Goal: Task Accomplishment & Management: Manage account settings

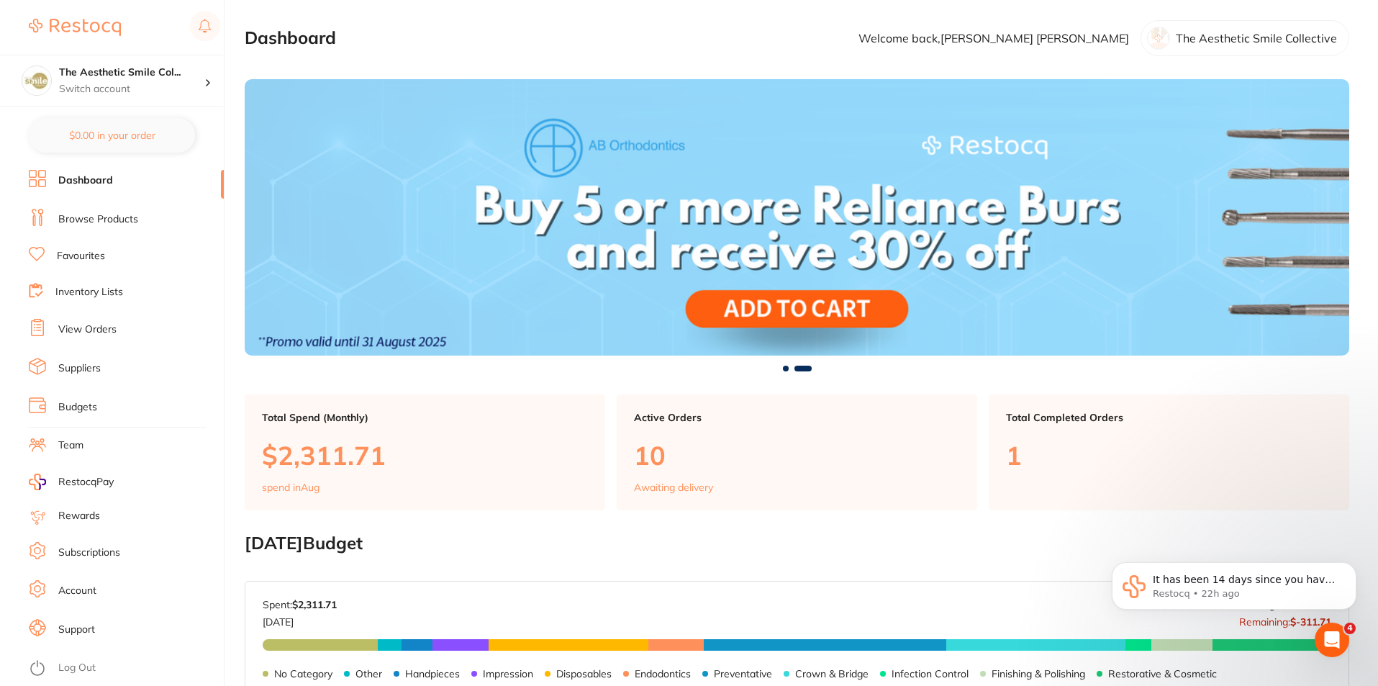
scroll to position [360, 0]
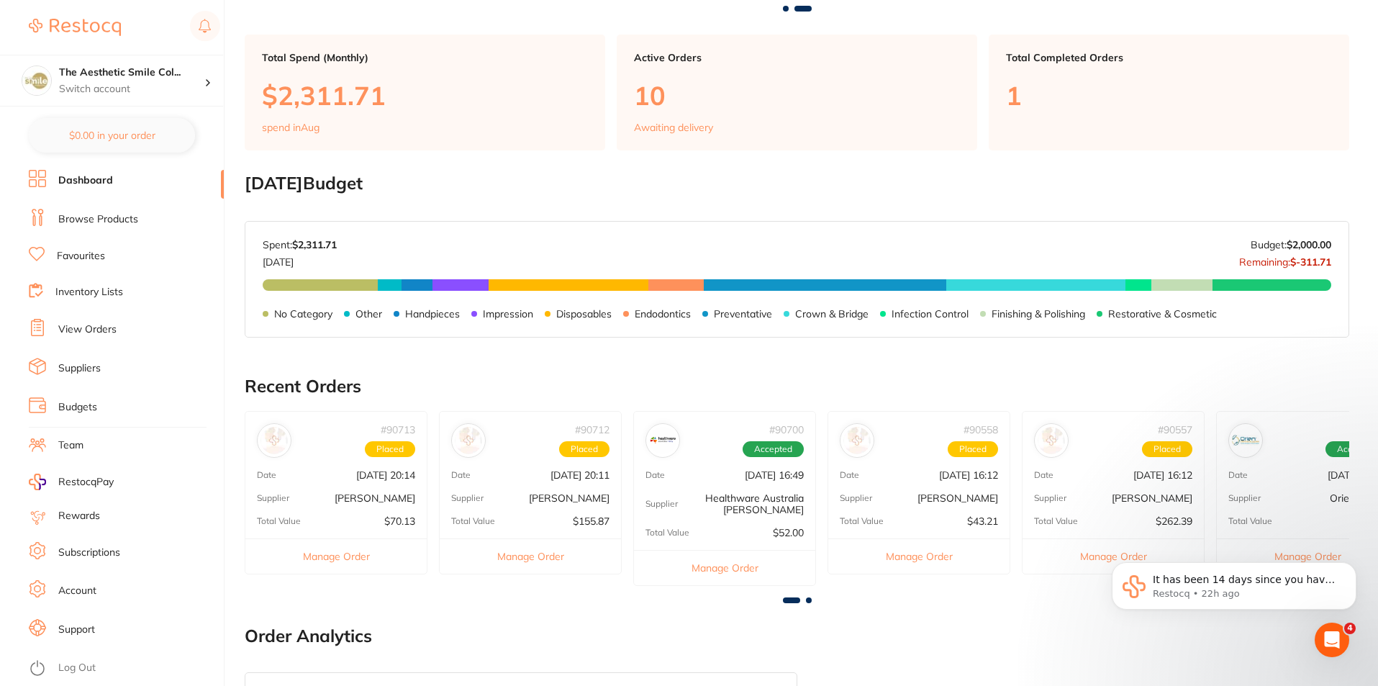
click at [93, 332] on link "View Orders" at bounding box center [87, 329] width 58 height 14
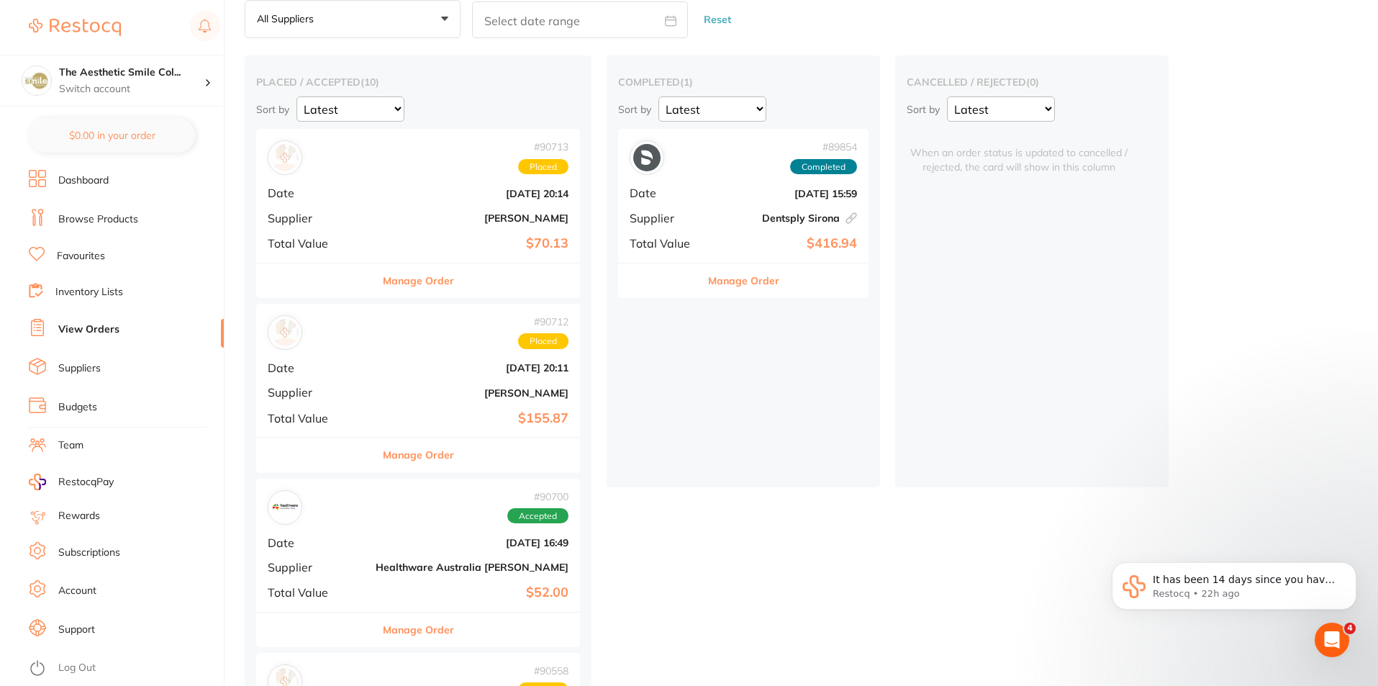
scroll to position [144, 0]
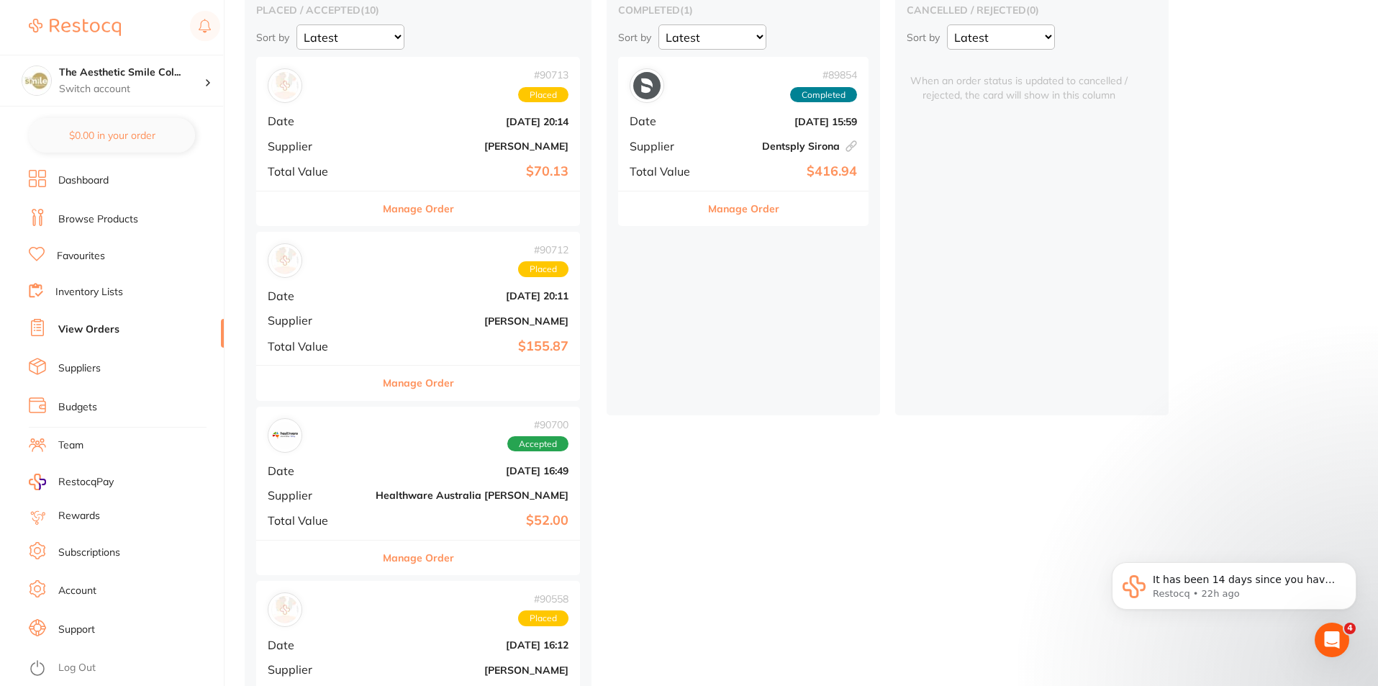
click at [660, 147] on div "# 89854 Completed Date Aug 11 2025, 15:59 Supplier Dentsply Sirona This order h…" at bounding box center [743, 123] width 250 height 133
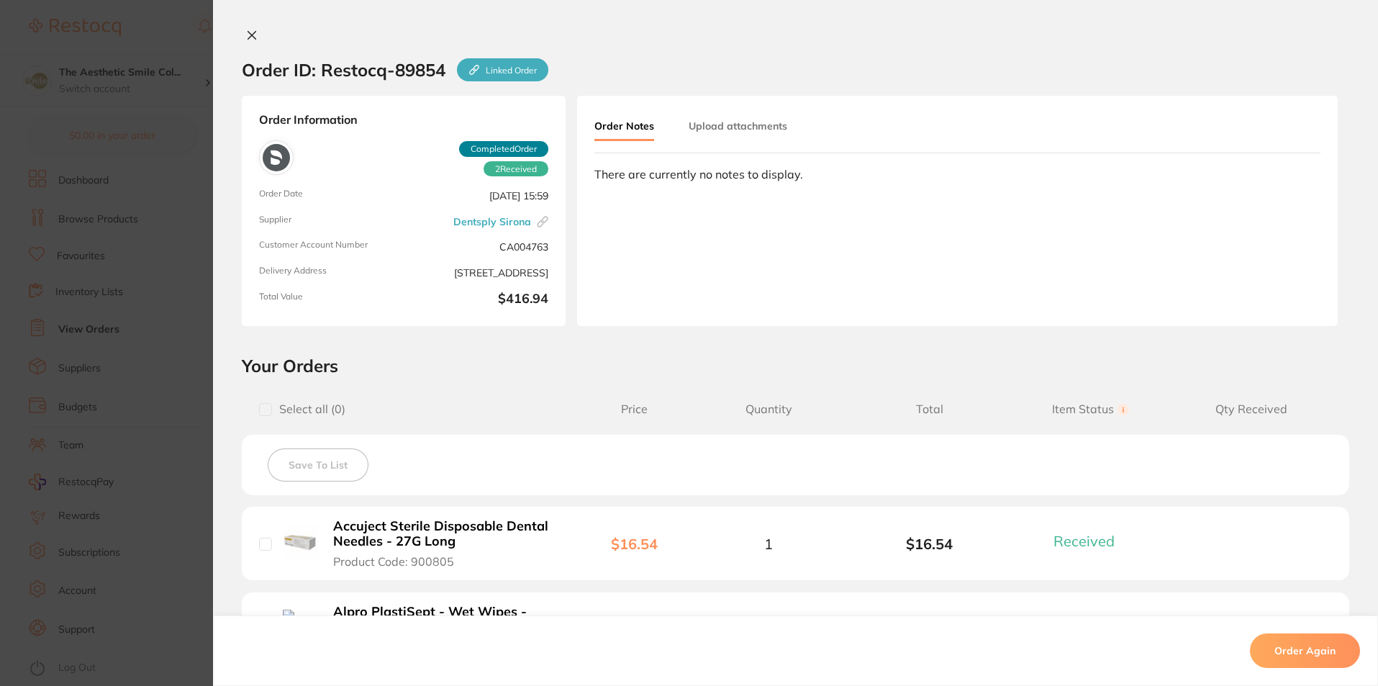
click at [250, 38] on icon at bounding box center [252, 36] width 8 height 8
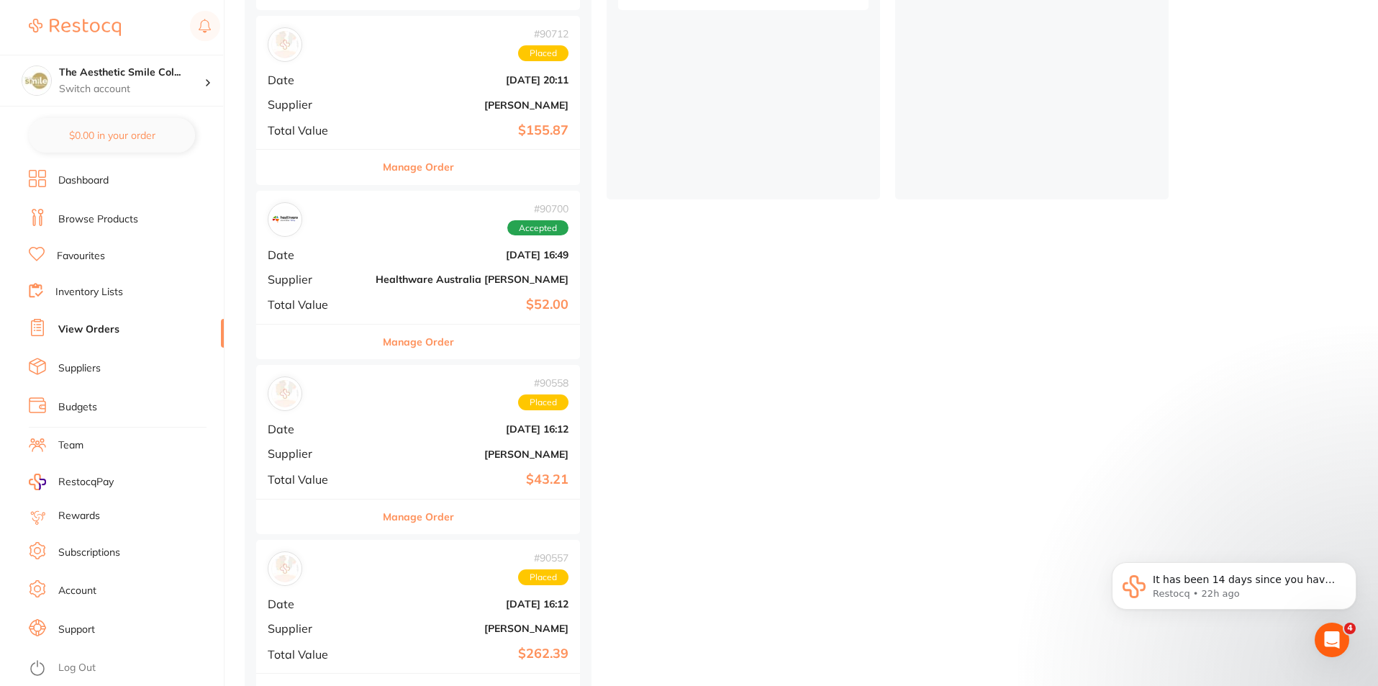
click at [74, 294] on link "Inventory Lists" at bounding box center [89, 292] width 68 height 14
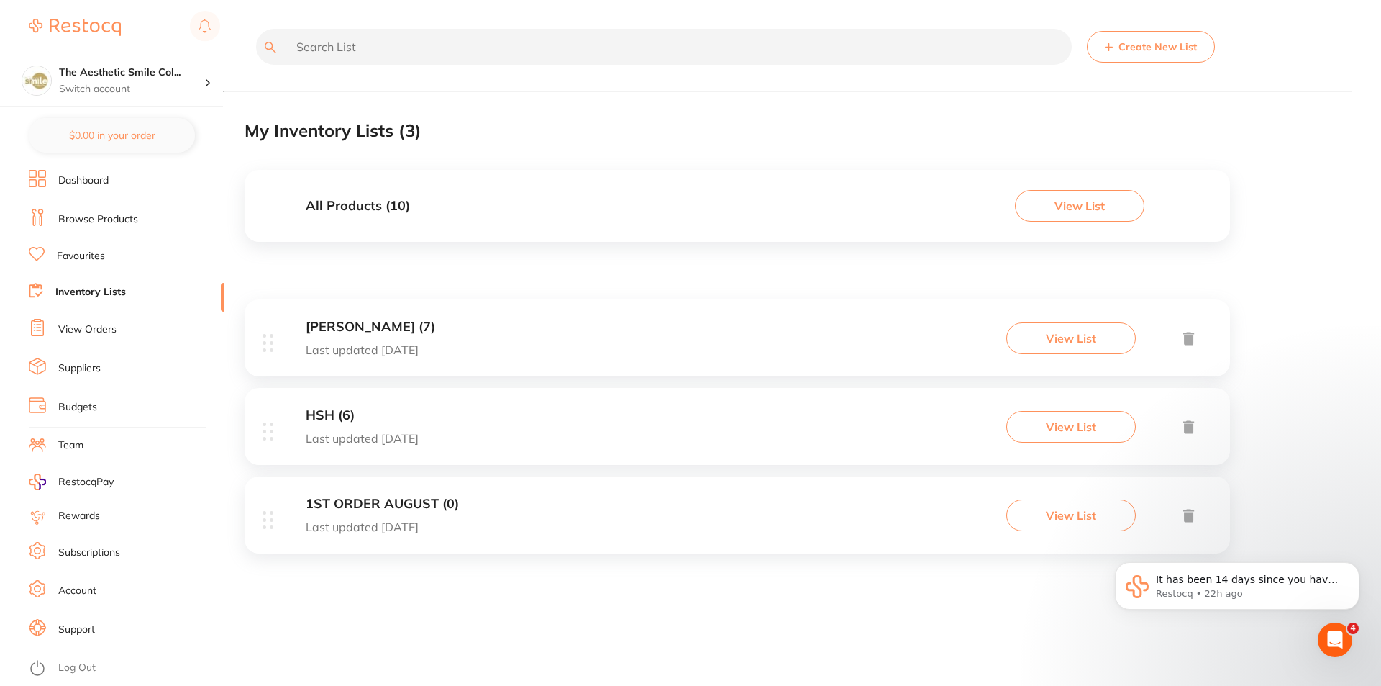
click at [1099, 332] on button "View List" at bounding box center [1070, 338] width 129 height 32
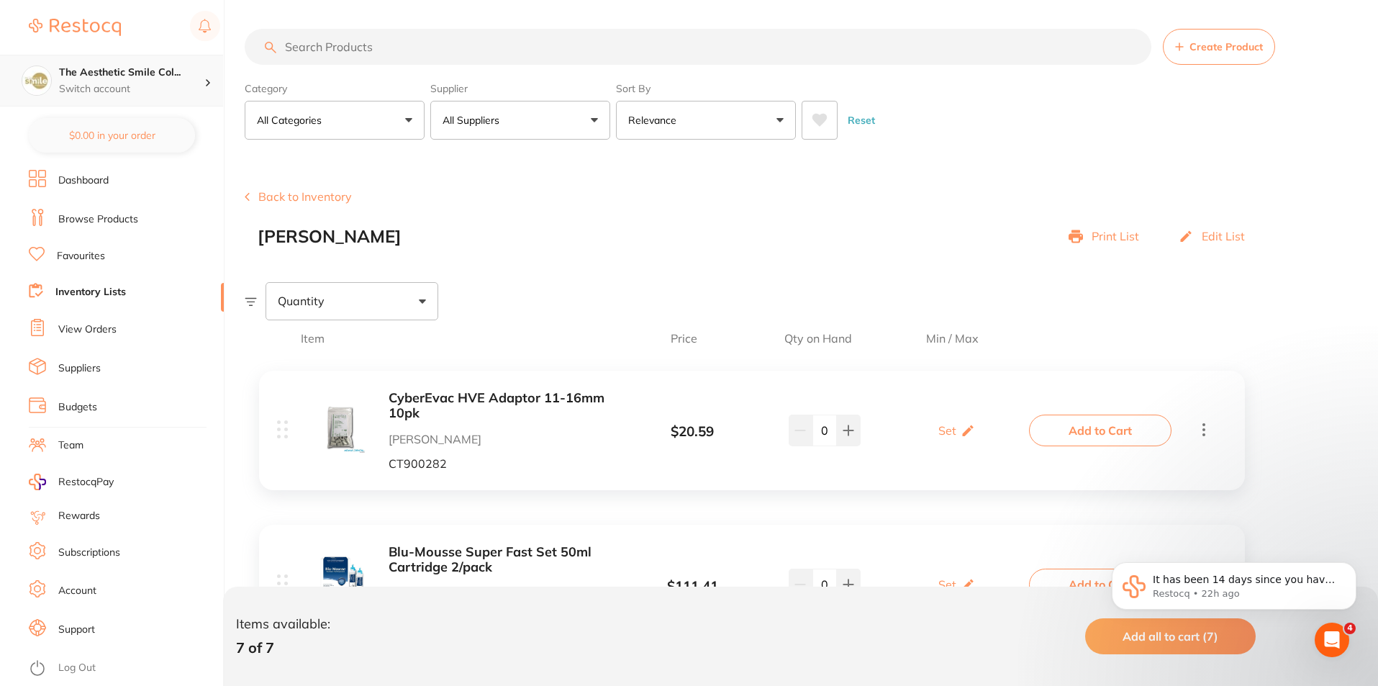
click at [131, 95] on p "Switch account" at bounding box center [131, 89] width 145 height 14
click at [113, 186] on li "Dashboard" at bounding box center [126, 181] width 195 height 22
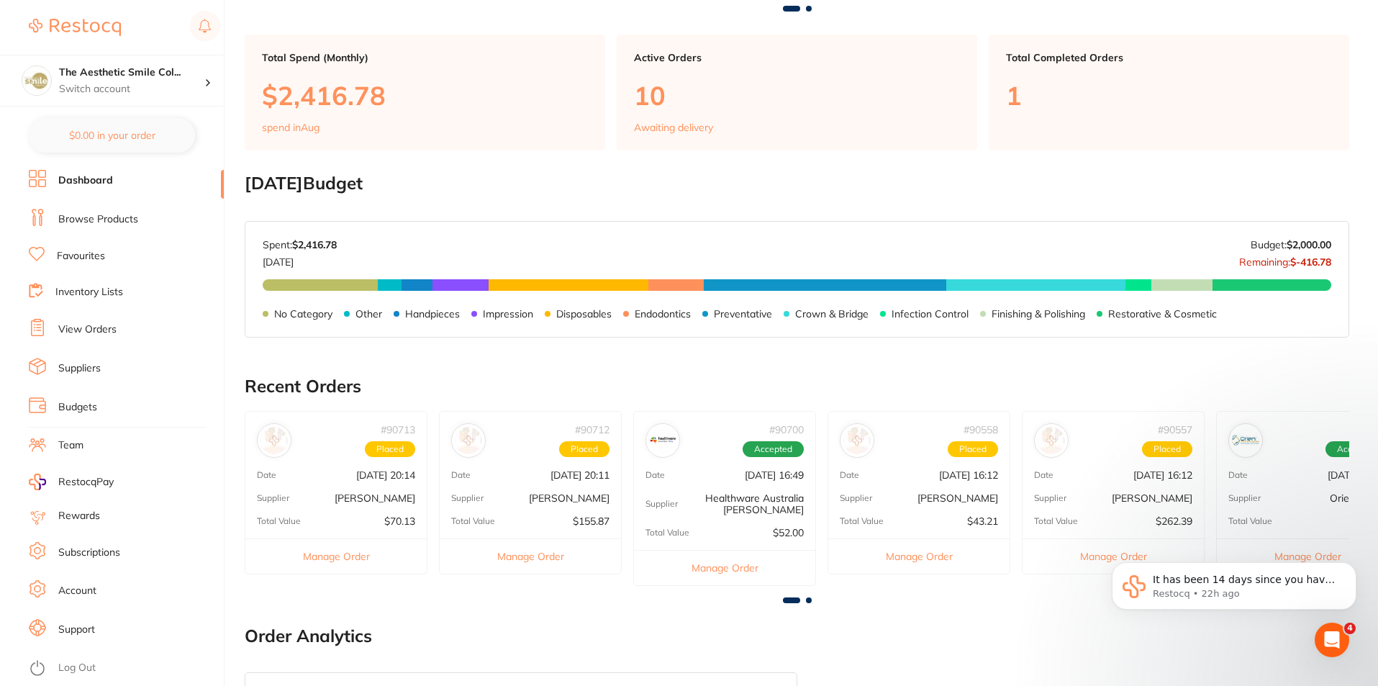
scroll to position [683, 0]
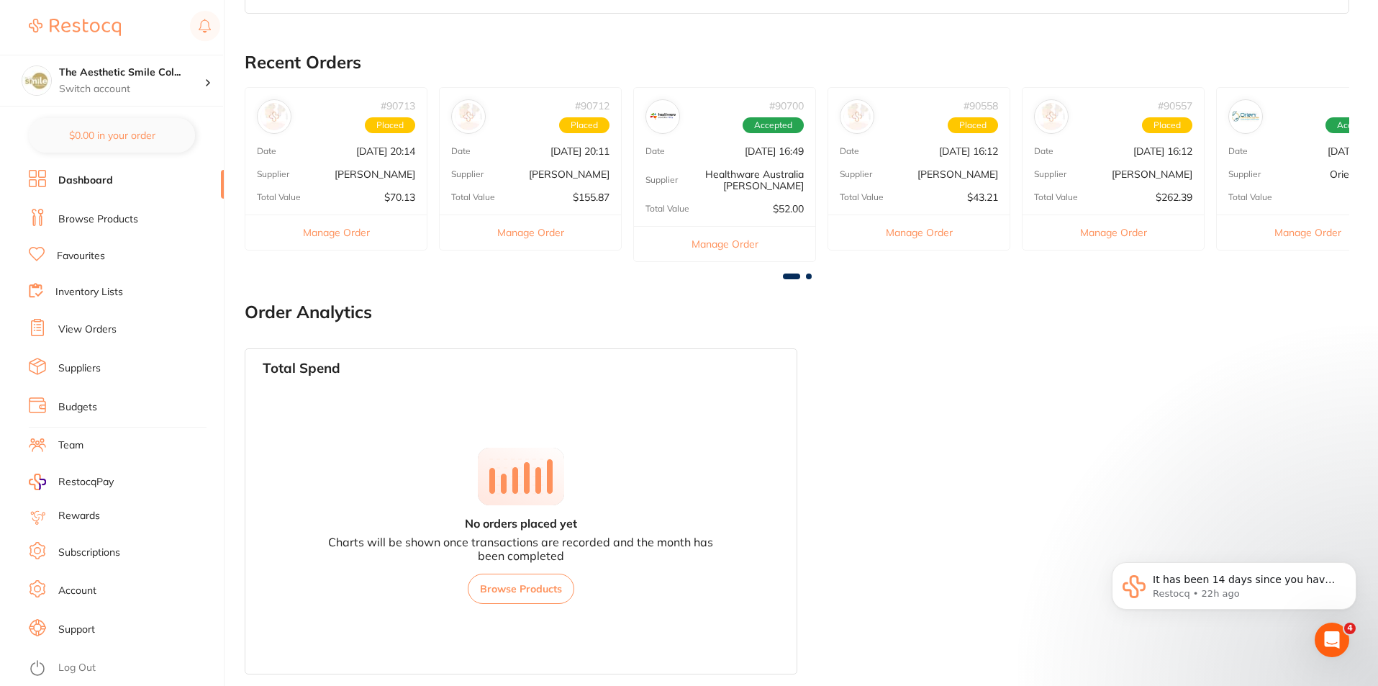
click at [88, 332] on link "View Orders" at bounding box center [87, 329] width 58 height 14
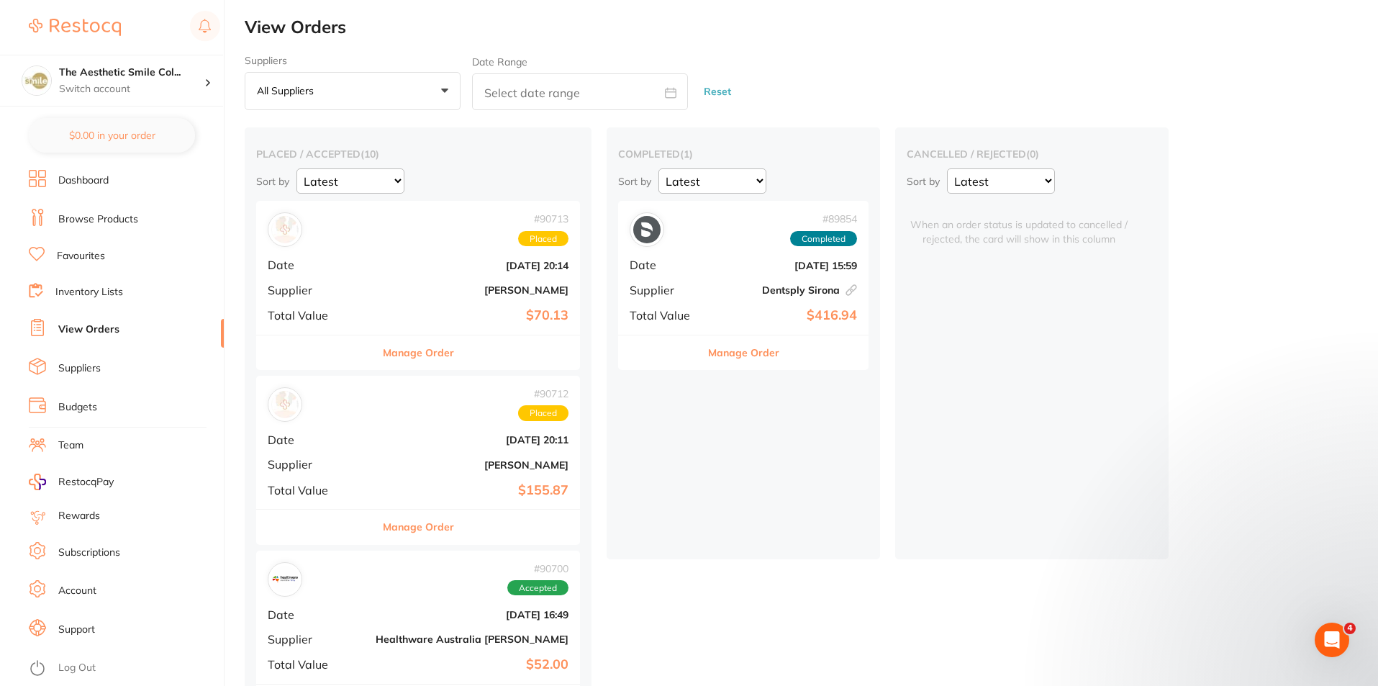
click at [383, 354] on button "Manage Order" at bounding box center [418, 352] width 71 height 35
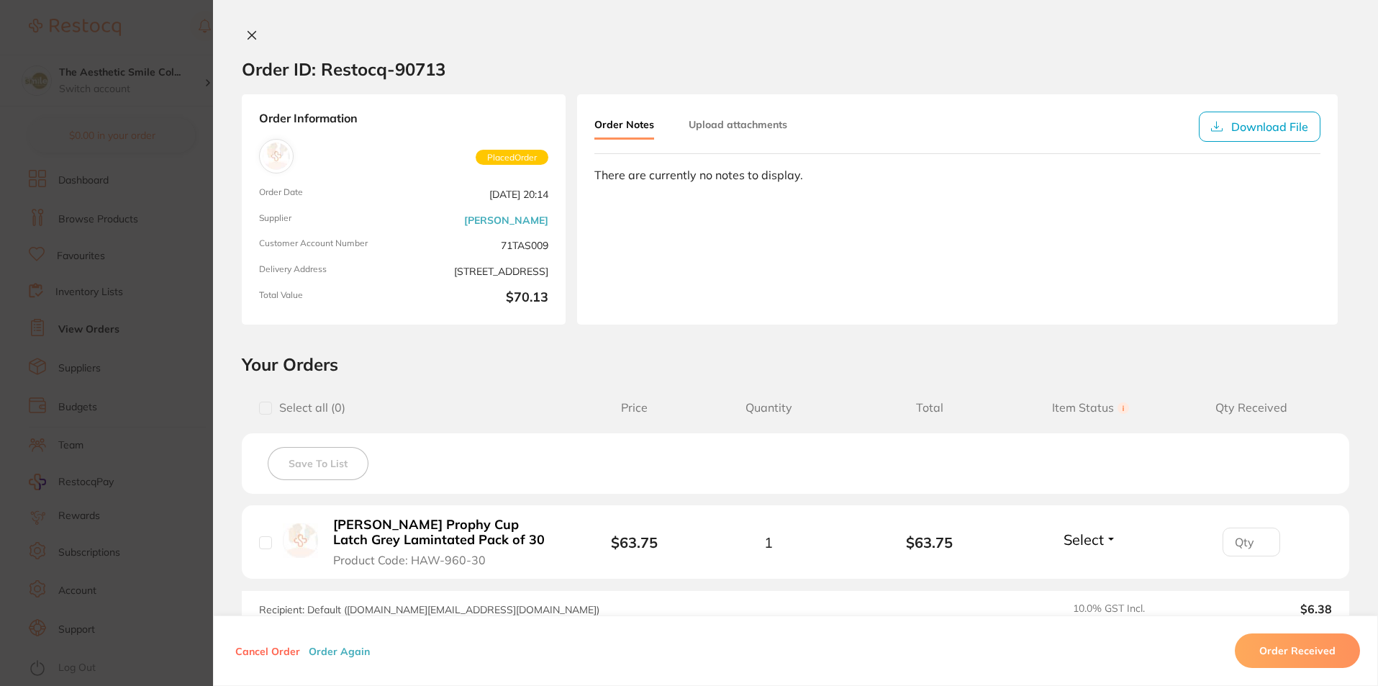
click at [701, 132] on button "Upload attachments" at bounding box center [737, 125] width 99 height 26
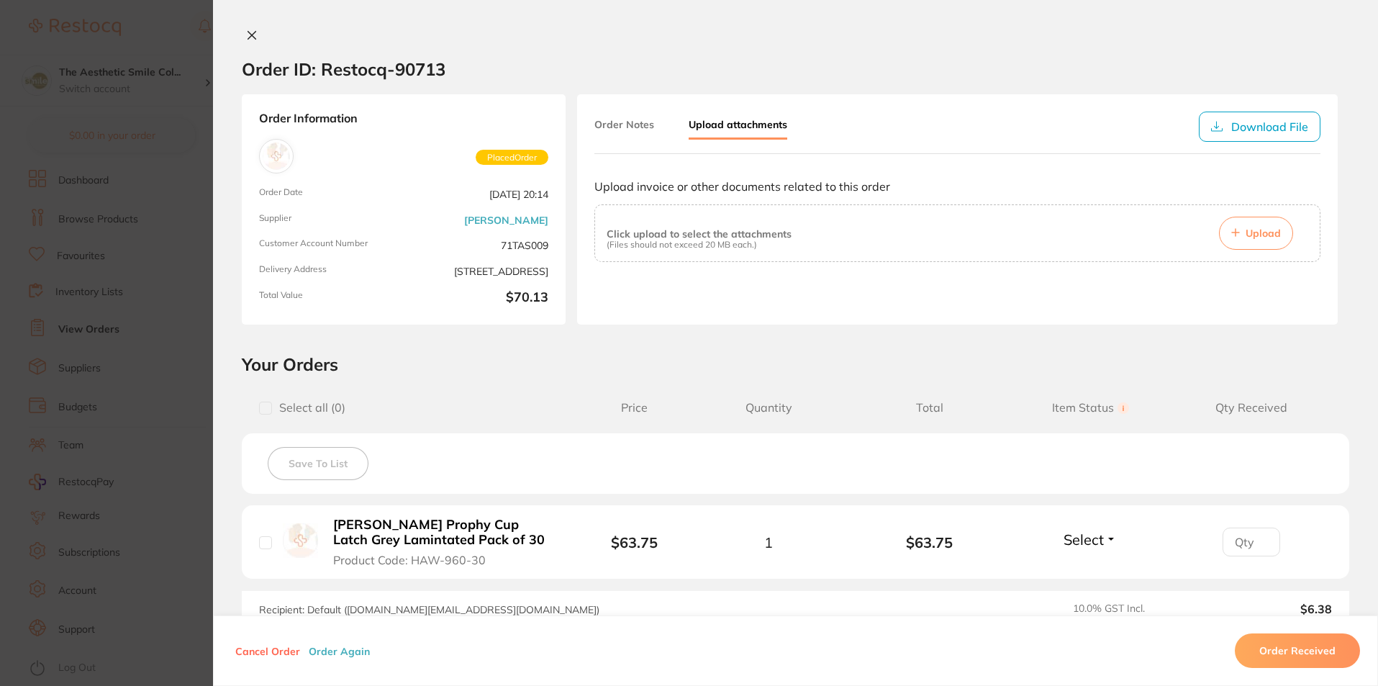
click at [248, 29] on icon at bounding box center [252, 35] width 12 height 12
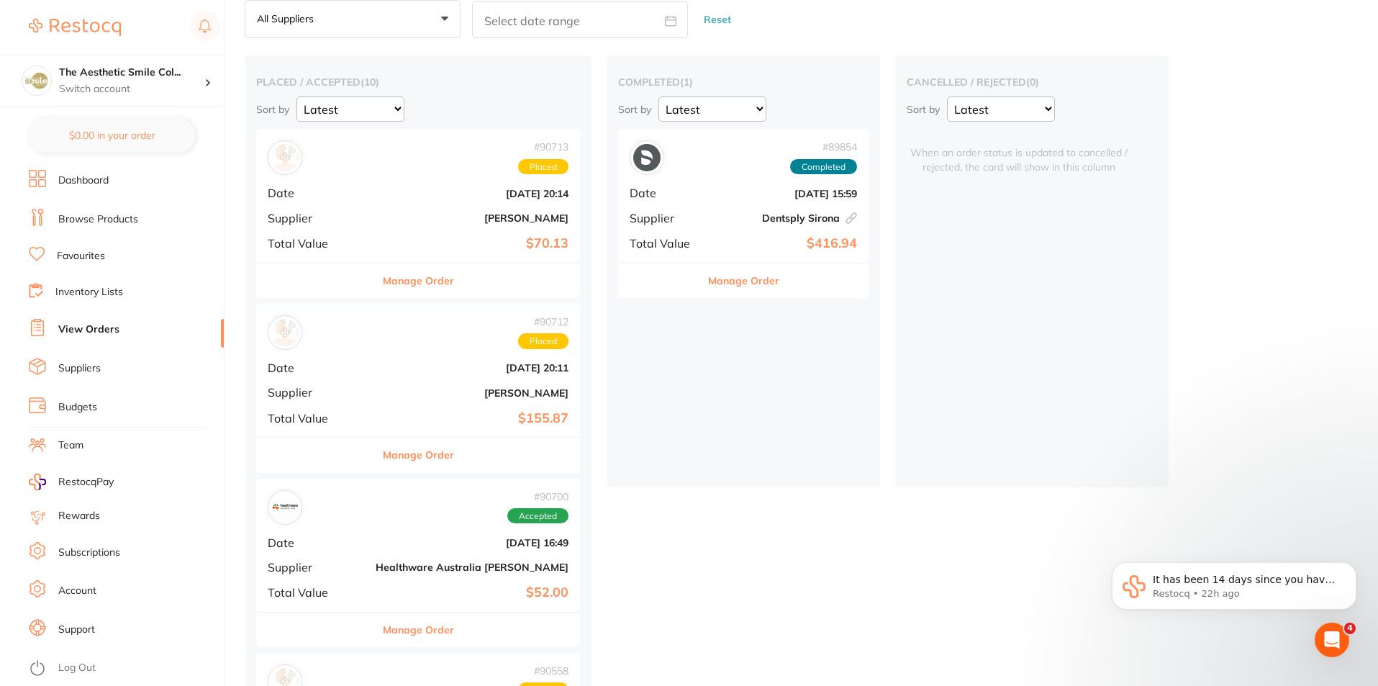
click at [709, 278] on button "Manage Order" at bounding box center [743, 280] width 71 height 35
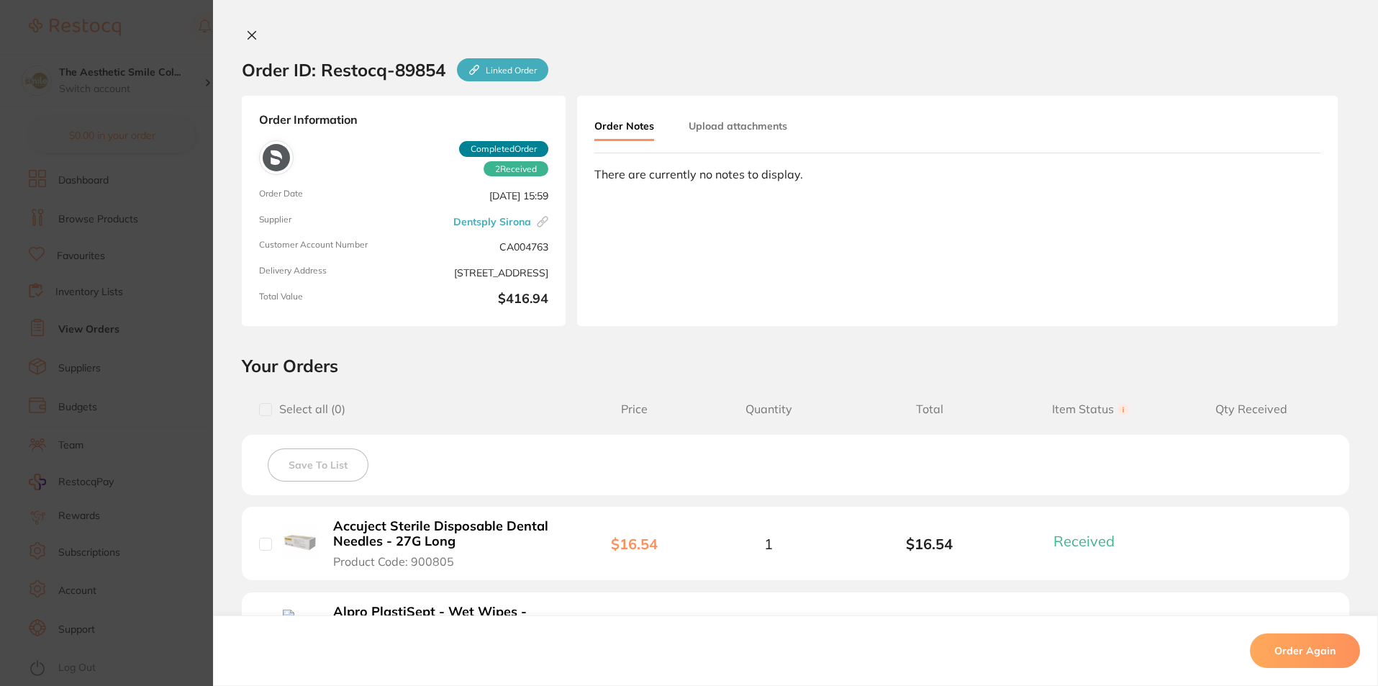
click at [248, 33] on icon at bounding box center [252, 36] width 8 height 8
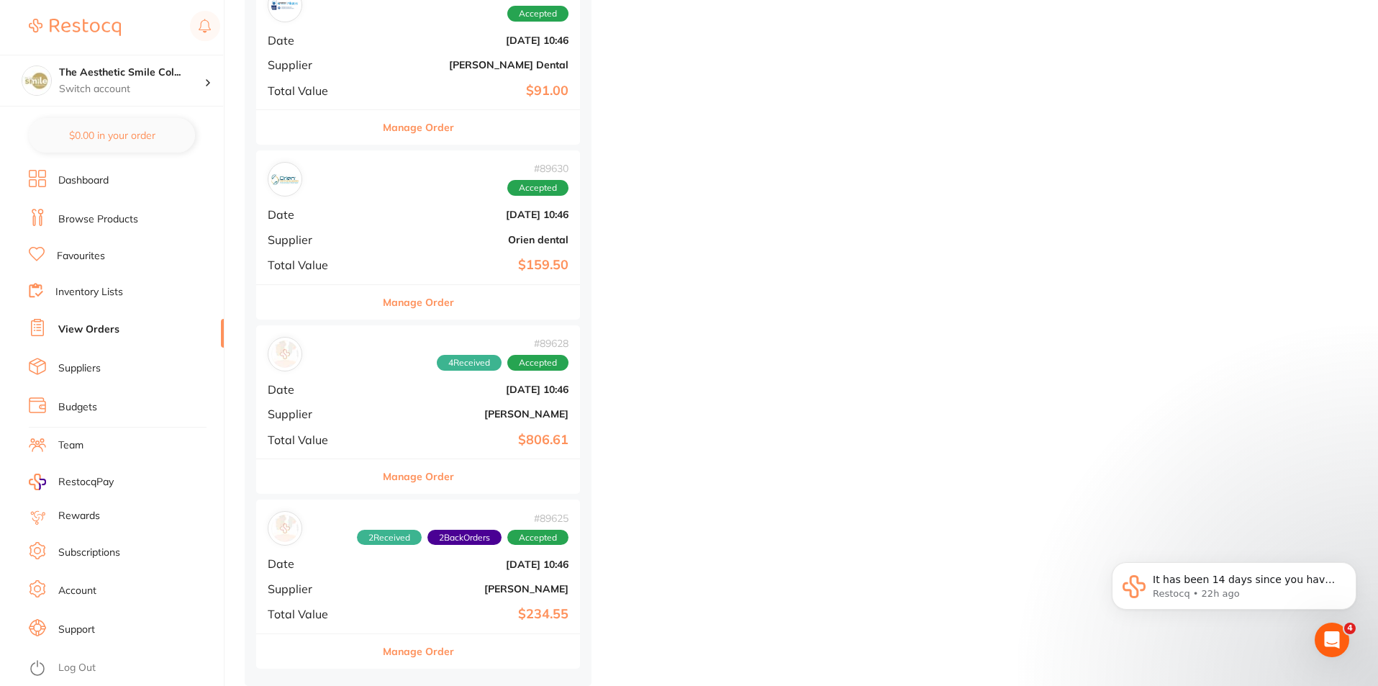
scroll to position [1132, 0]
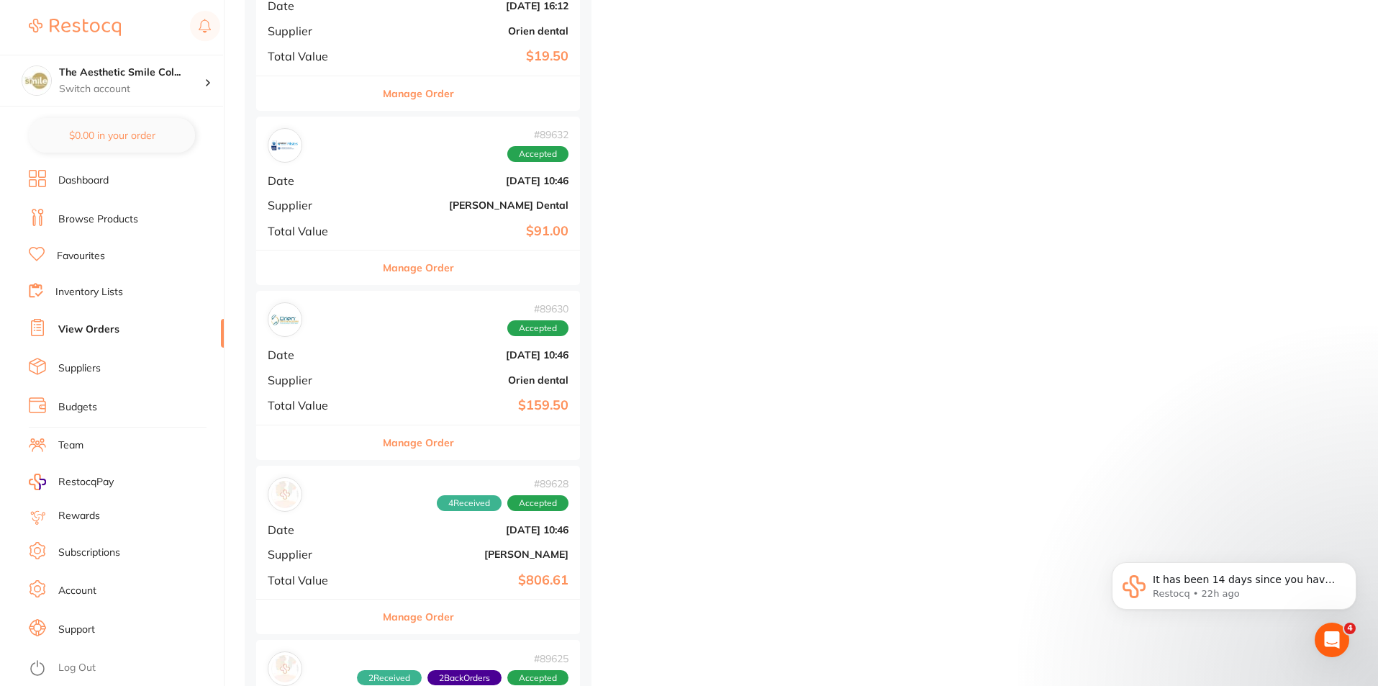
click at [407, 267] on button "Manage Order" at bounding box center [418, 267] width 71 height 35
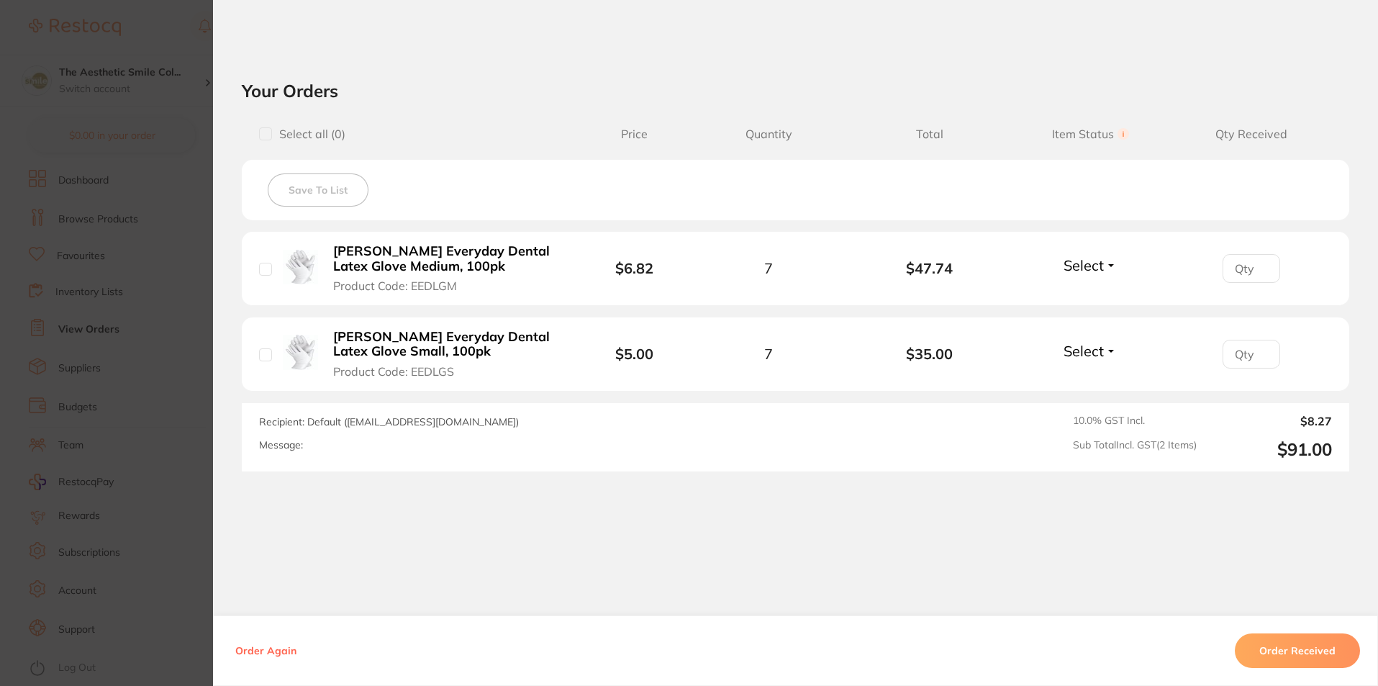
click at [101, 456] on section "Order ID: Restocq- 89632 Order Information Accepted Order Order Date Aug 8 2025…" at bounding box center [689, 343] width 1378 height 686
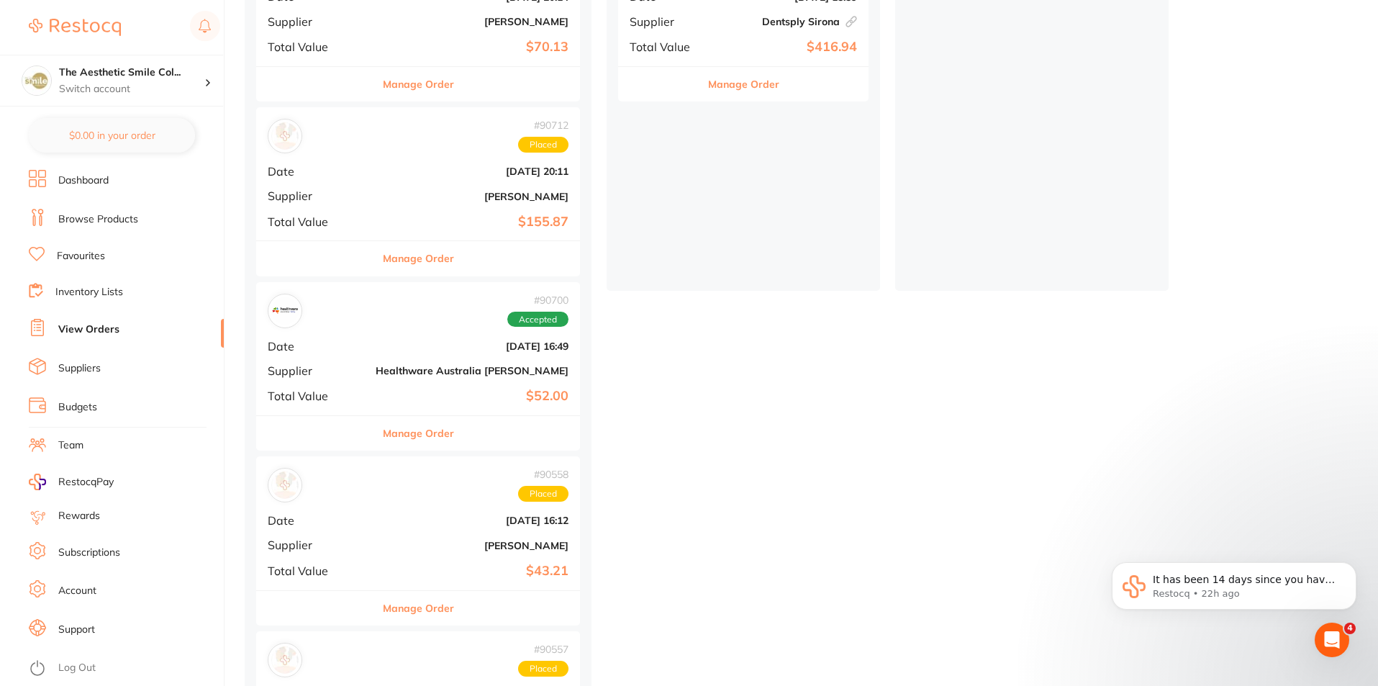
scroll to position [412, 0]
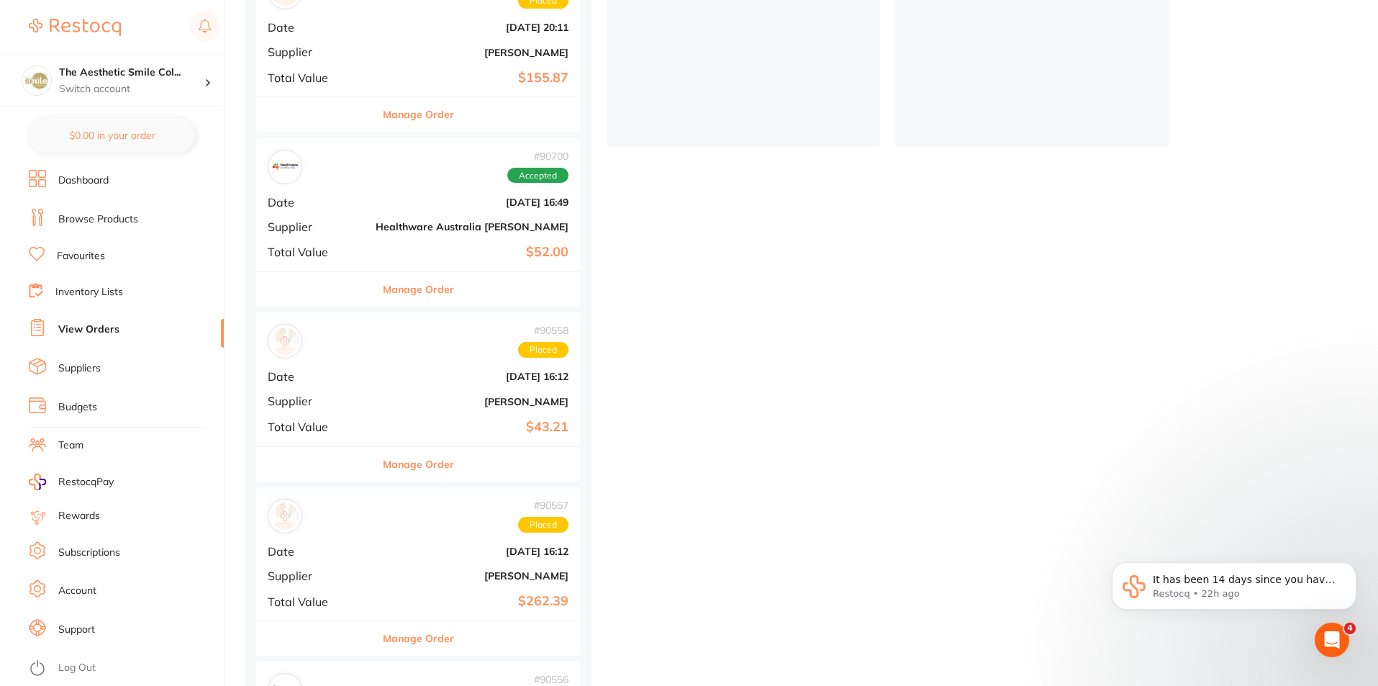
click at [408, 463] on button "Manage Order" at bounding box center [418, 464] width 71 height 35
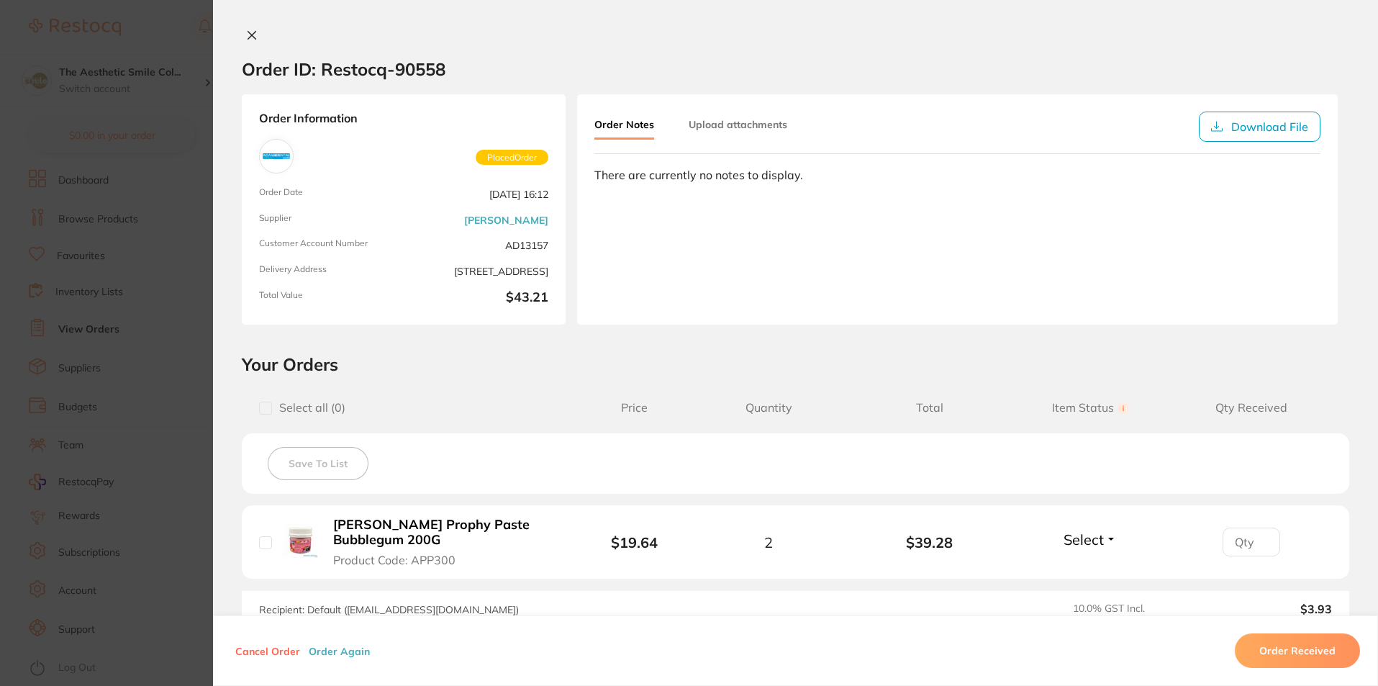
click at [749, 114] on button "Upload attachments" at bounding box center [737, 125] width 99 height 26
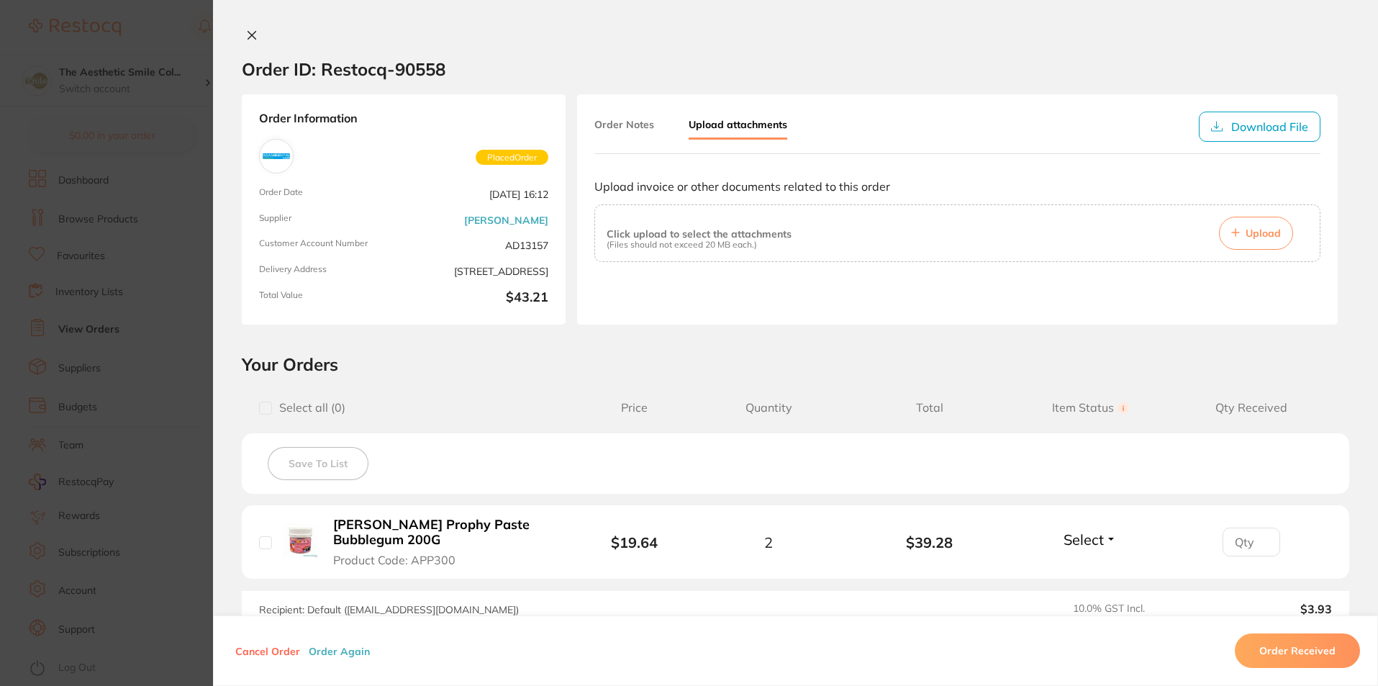
click at [1265, 233] on span "Upload" at bounding box center [1262, 233] width 35 height 13
click at [1260, 238] on span "Upload" at bounding box center [1262, 233] width 35 height 13
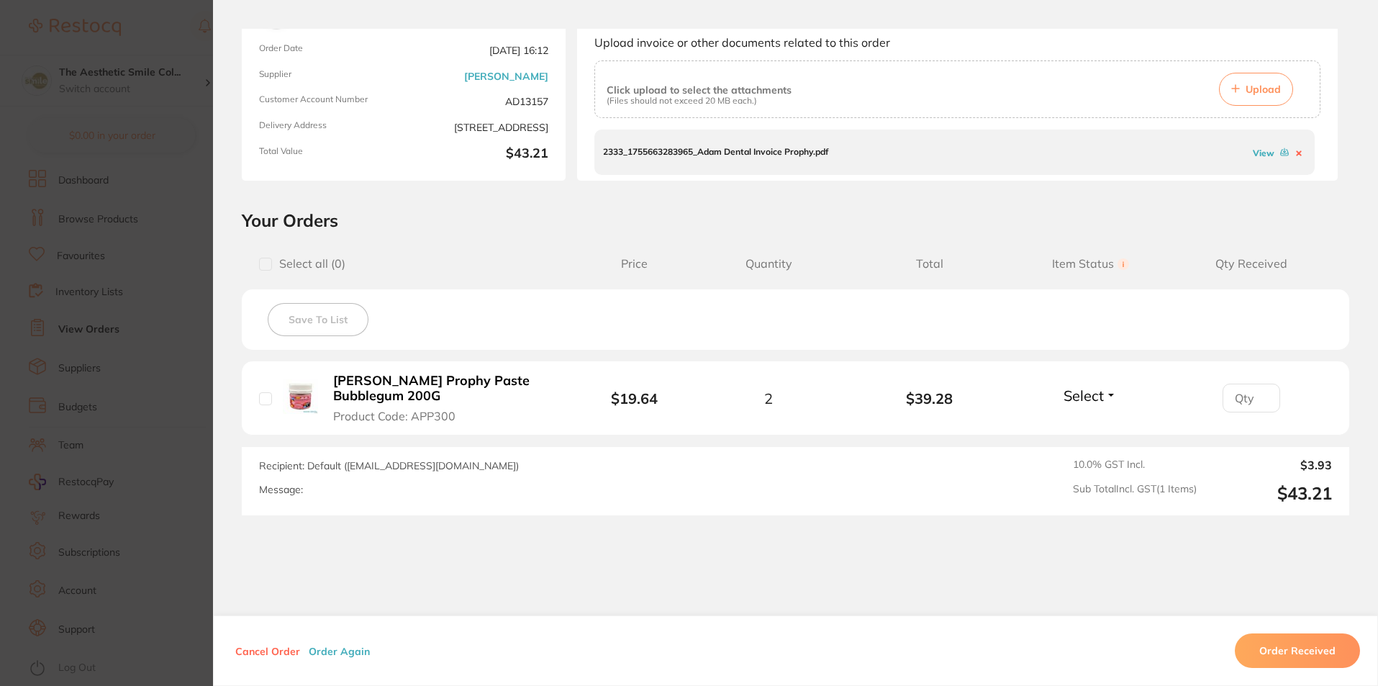
scroll to position [188, 0]
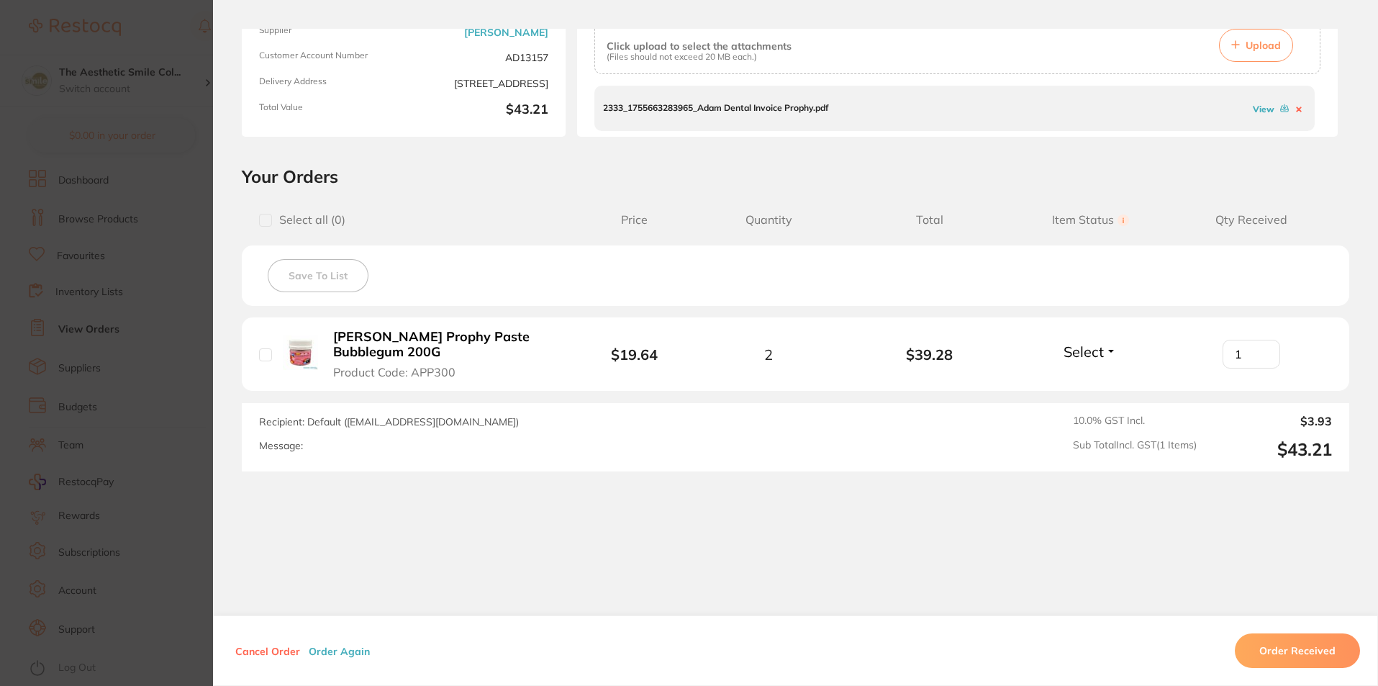
click at [1260, 350] on input "1" at bounding box center [1251, 354] width 58 height 29
type input "2"
click at [1260, 350] on input "2" at bounding box center [1251, 354] width 58 height 29
click at [1332, 658] on button "Order Received" at bounding box center [1296, 650] width 125 height 35
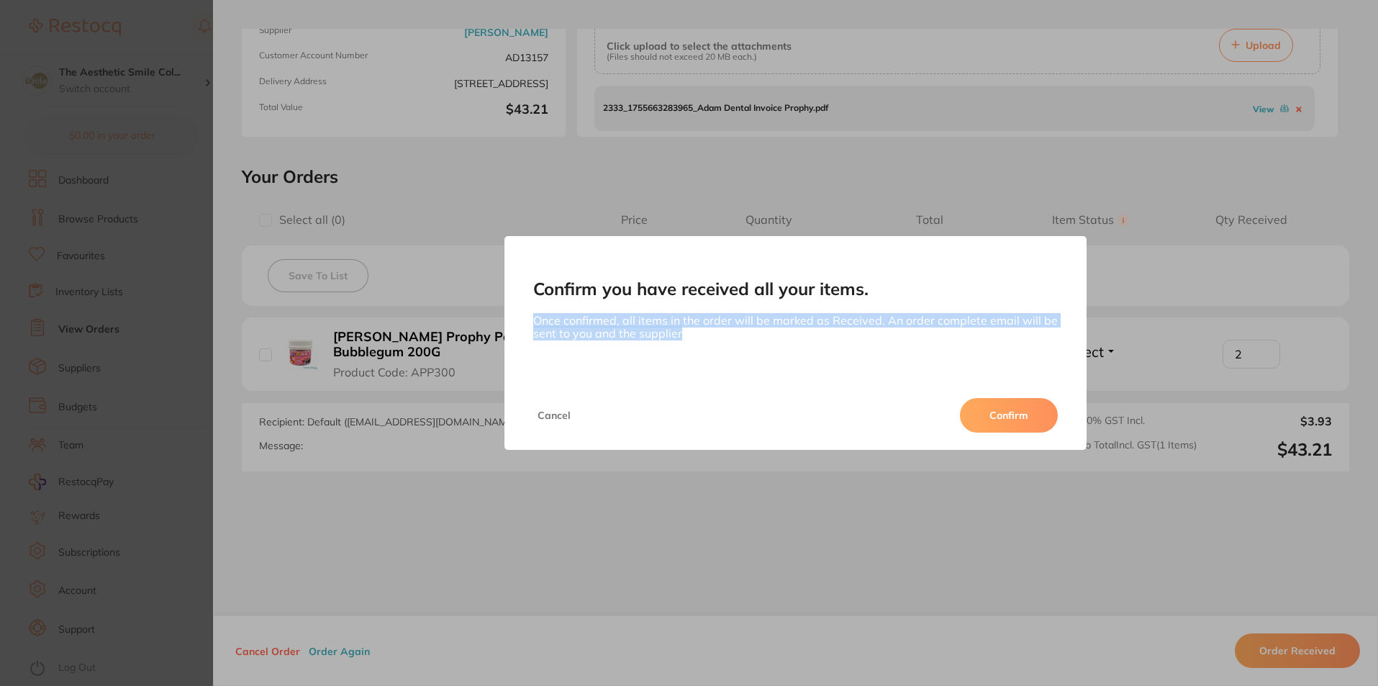
drag, startPoint x: 534, startPoint y: 319, endPoint x: 705, endPoint y: 337, distance: 172.2
click at [705, 337] on div "Confirm you have received all your items. Once confirmed, all items in the orde…" at bounding box center [795, 308] width 583 height 144
click at [993, 422] on button "Confirm" at bounding box center [1009, 415] width 98 height 35
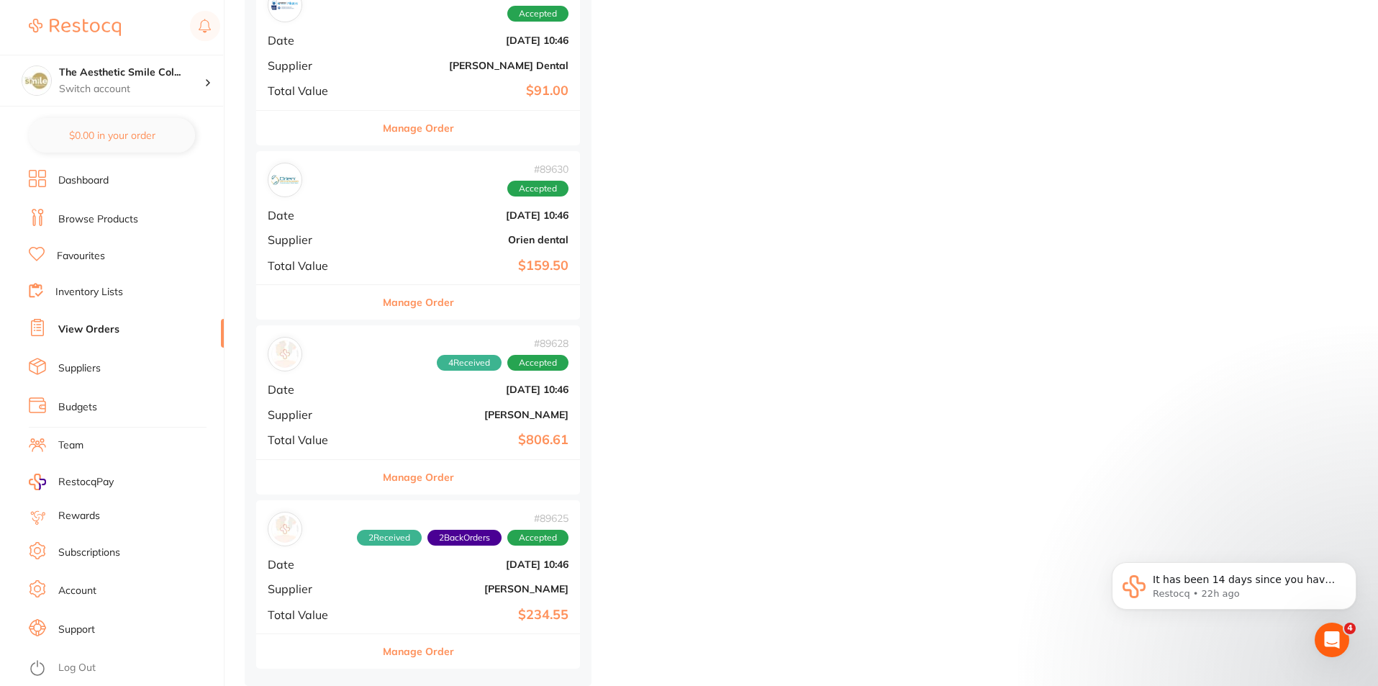
scroll to position [957, 0]
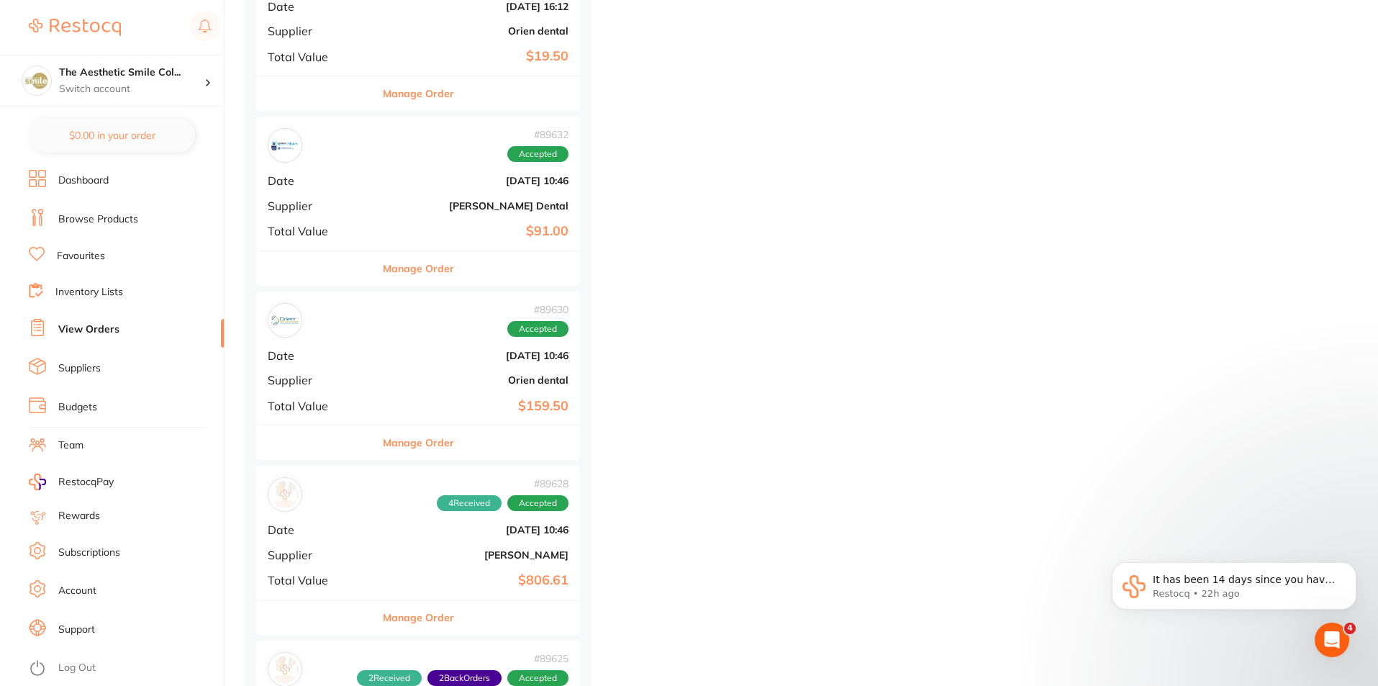
click at [391, 269] on button "Manage Order" at bounding box center [418, 268] width 71 height 35
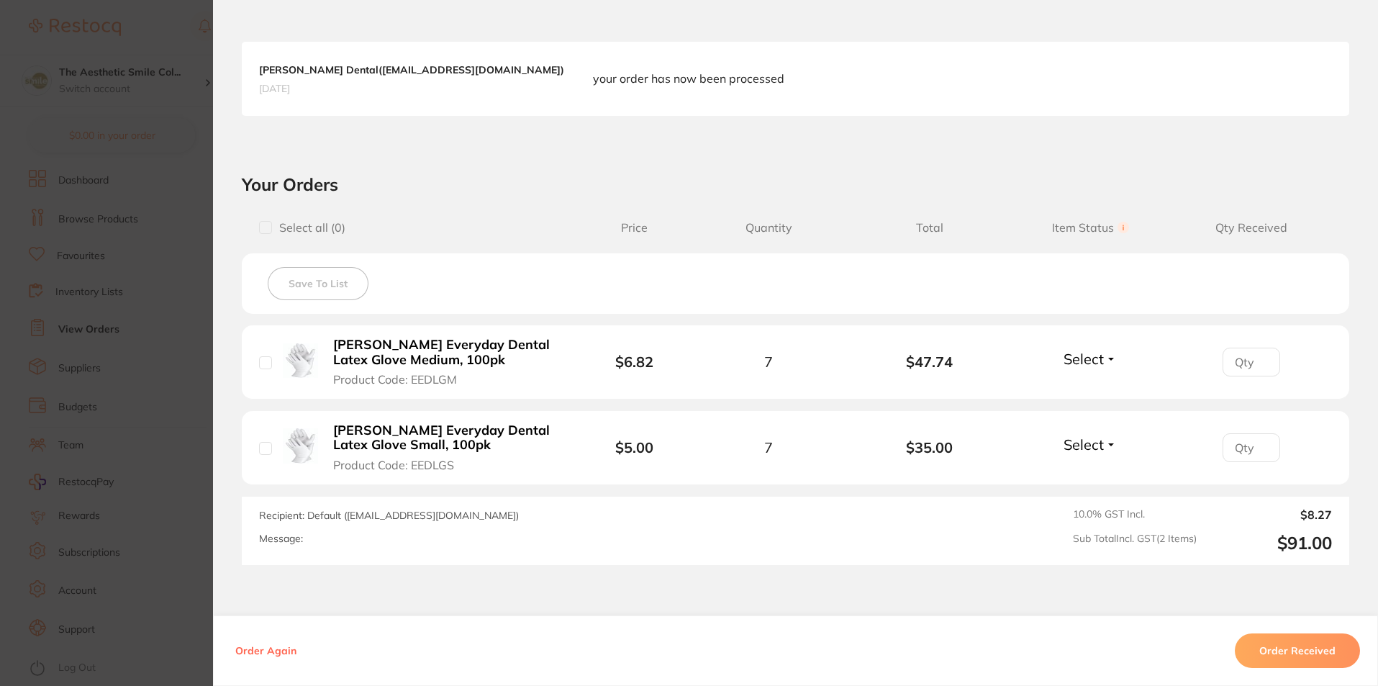
scroll to position [453, 0]
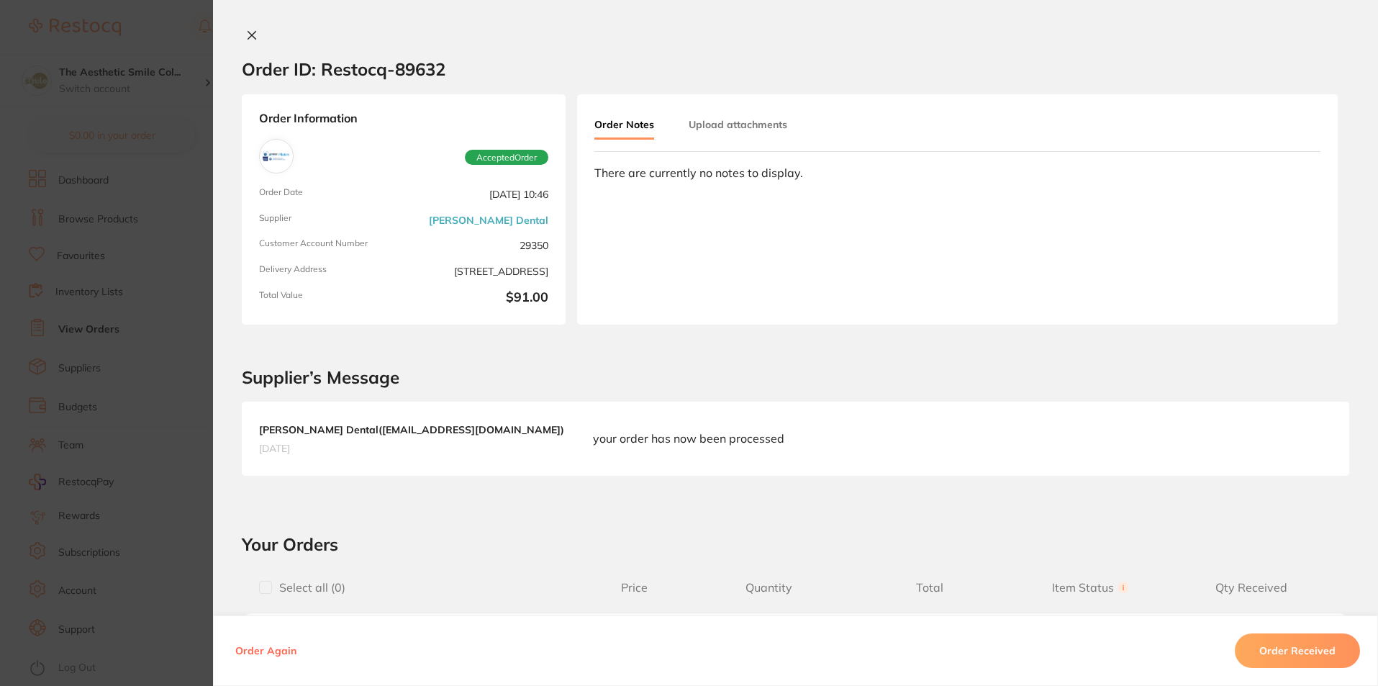
scroll to position [360, 0]
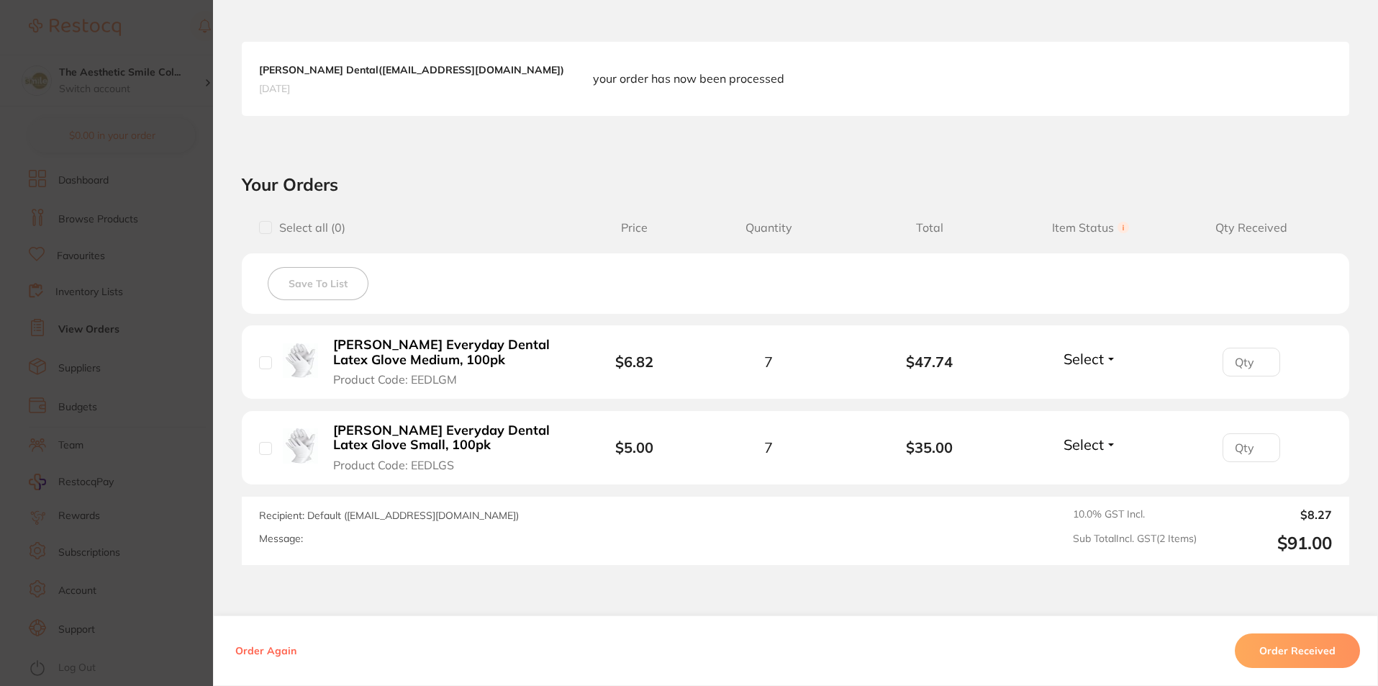
click at [1086, 362] on span "Select" at bounding box center [1083, 359] width 40 height 18
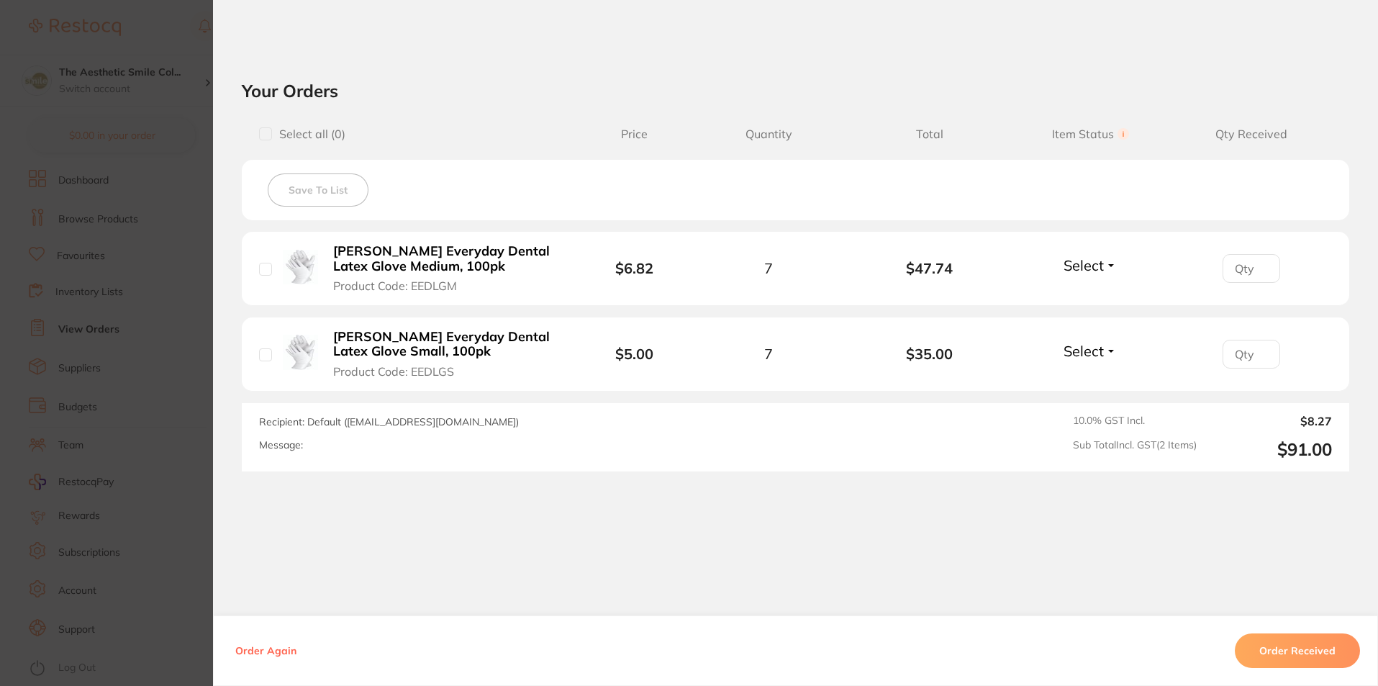
scroll to position [144, 0]
click at [262, 129] on input "checkbox" at bounding box center [265, 133] width 13 height 13
checkbox input "true"
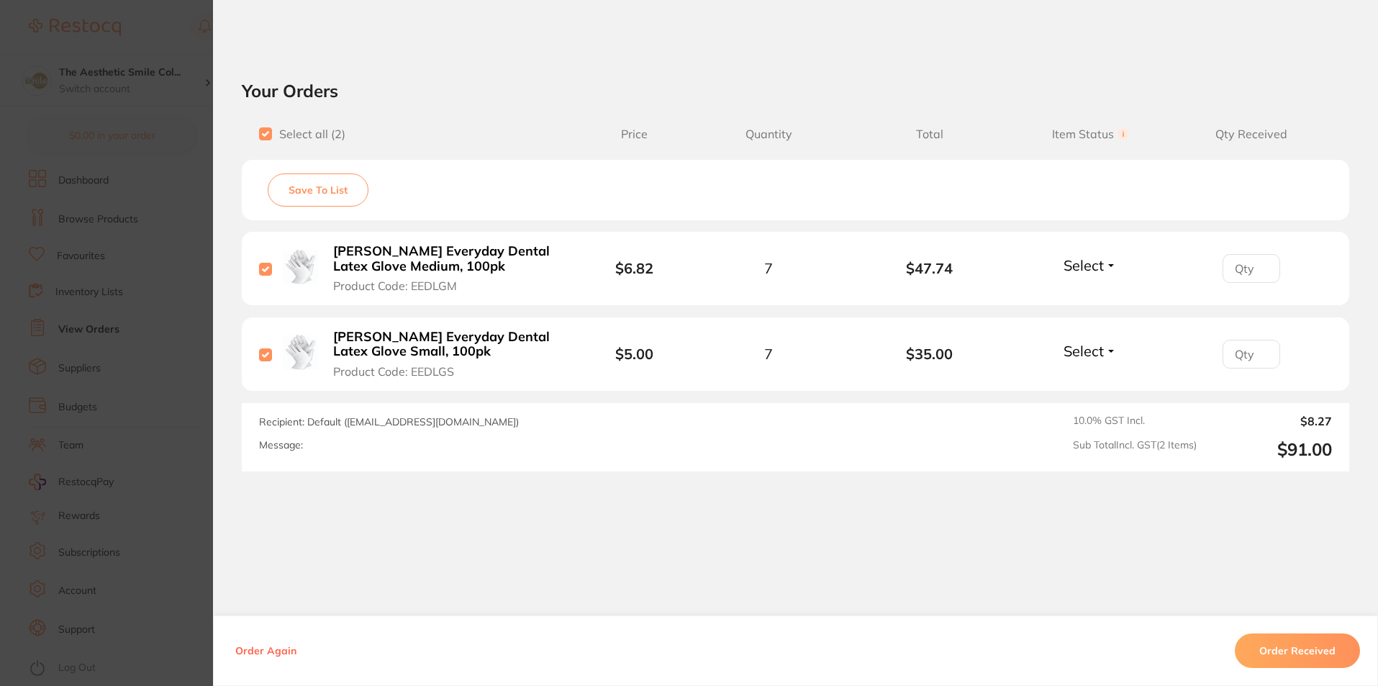
click at [262, 129] on input "checkbox" at bounding box center [265, 133] width 13 height 13
checkbox input "false"
click at [132, 395] on section "Order ID: Restocq- 89632 Order Information Accepted Order Order Date Aug 8 2025…" at bounding box center [689, 343] width 1378 height 686
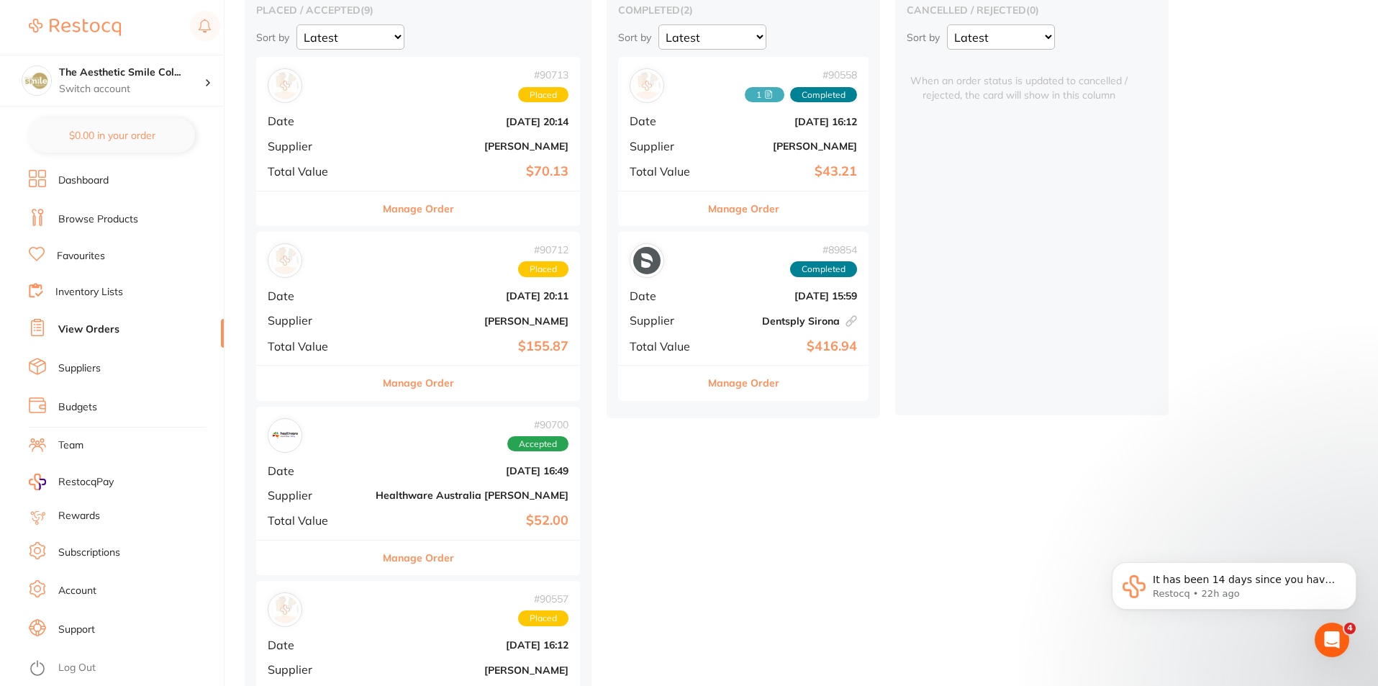
click at [404, 385] on button "Manage Order" at bounding box center [418, 382] width 71 height 35
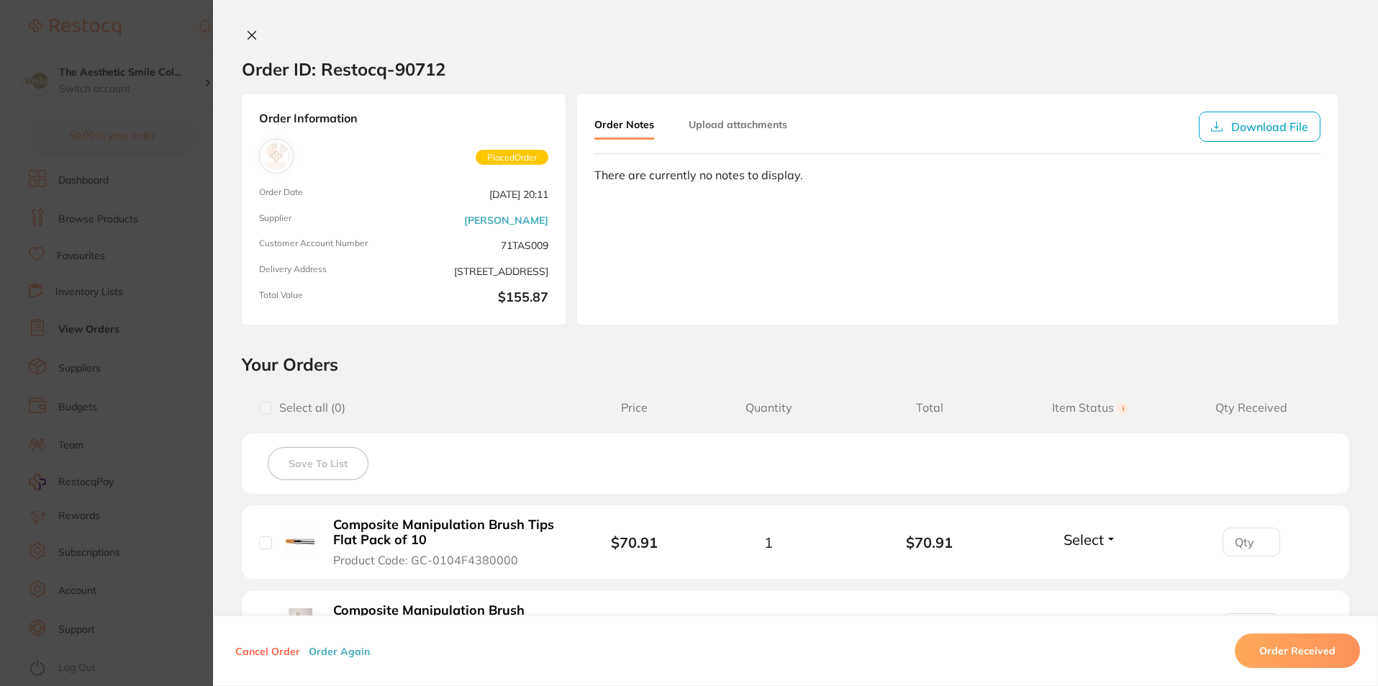
click at [253, 31] on icon at bounding box center [252, 35] width 12 height 12
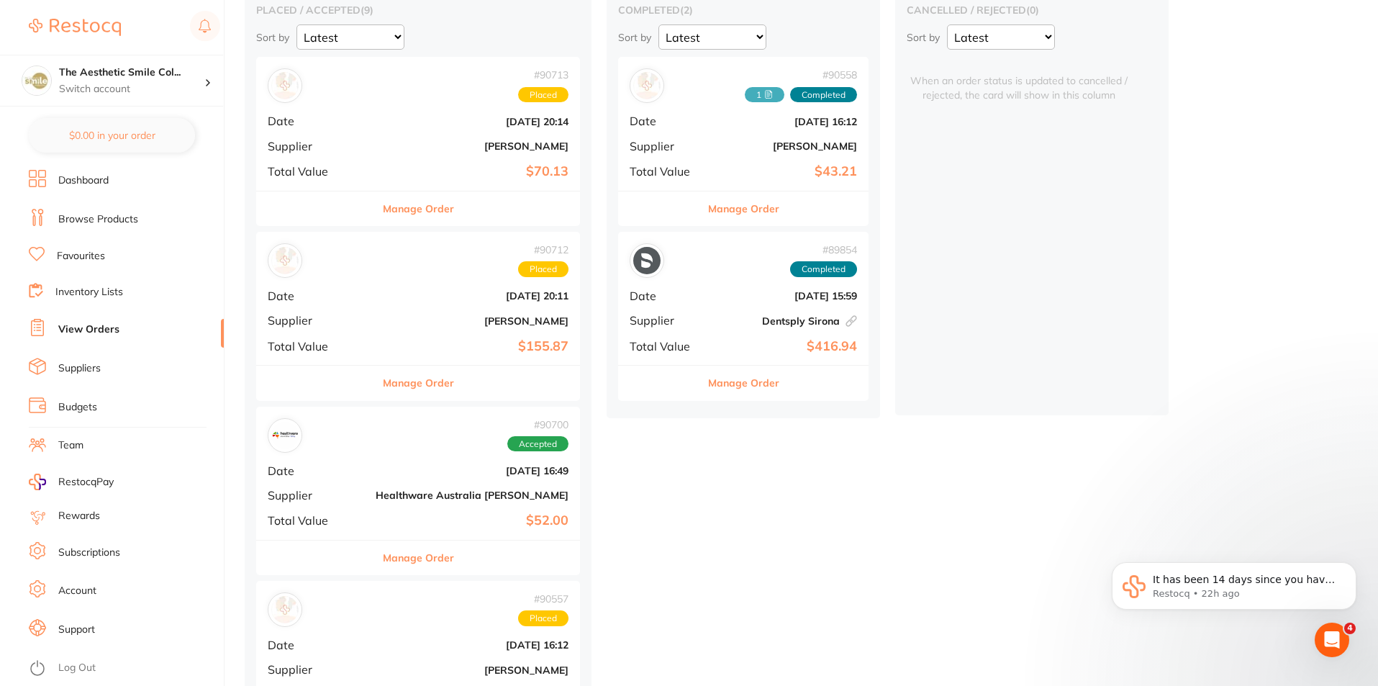
click at [406, 555] on button "Manage Order" at bounding box center [418, 557] width 71 height 35
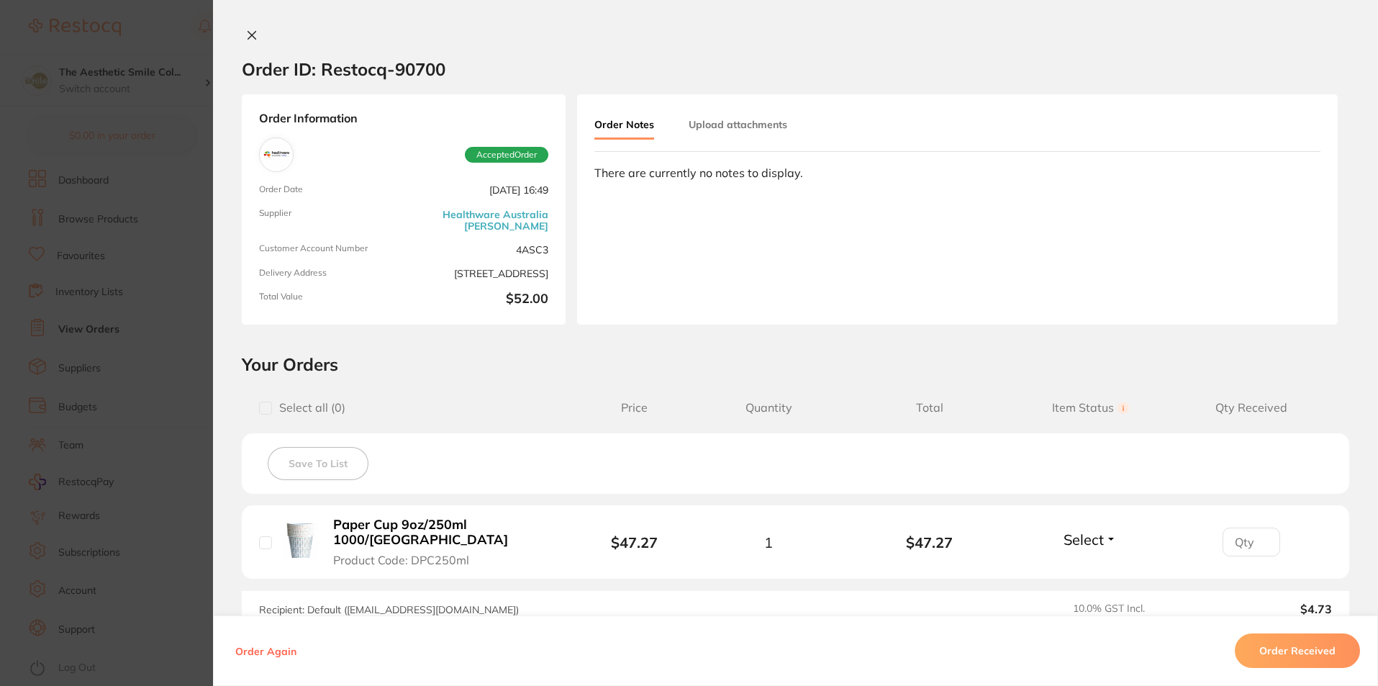
click at [246, 35] on icon at bounding box center [252, 35] width 12 height 12
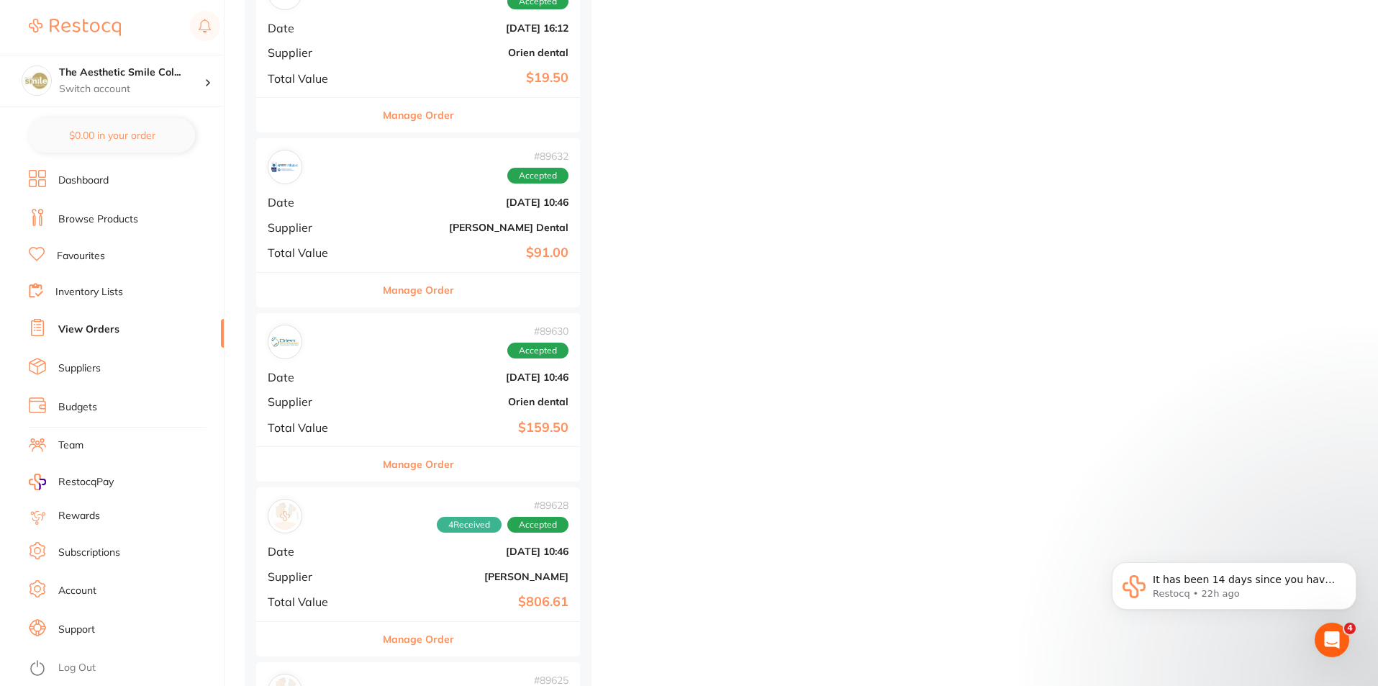
scroll to position [1079, 0]
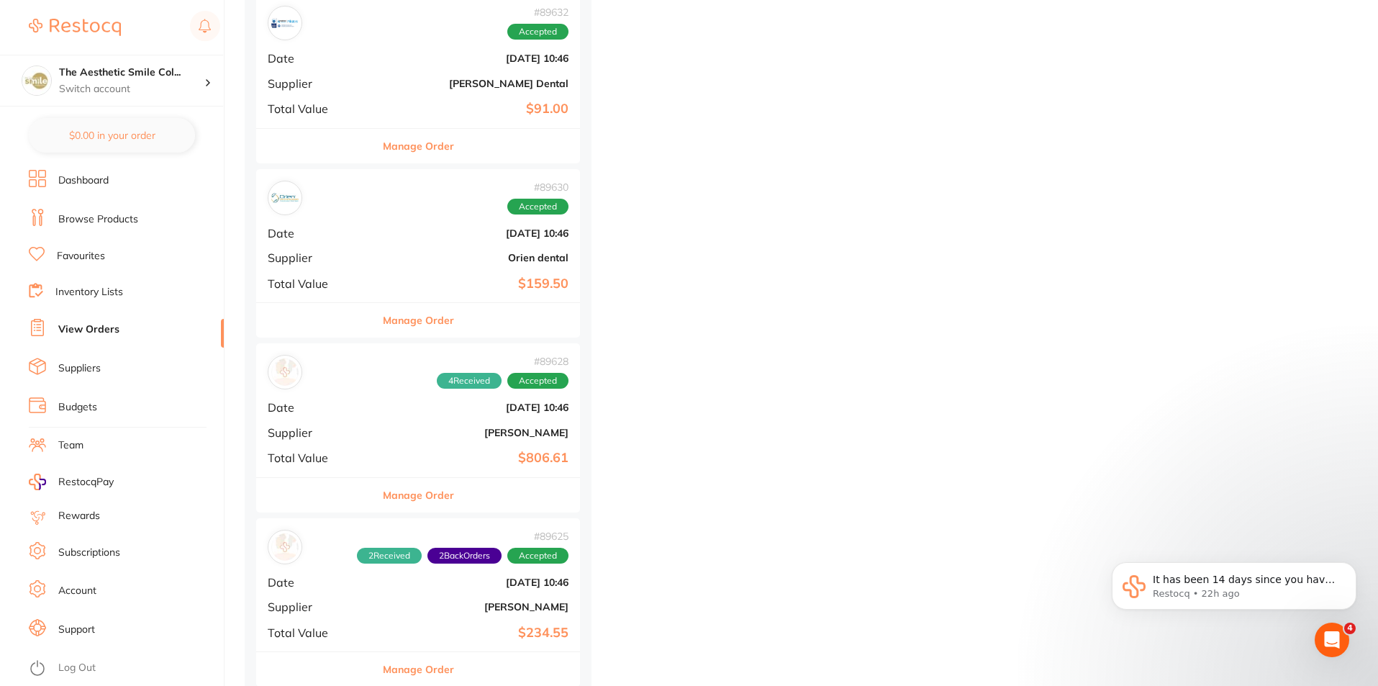
click at [404, 323] on button "Manage Order" at bounding box center [418, 320] width 71 height 35
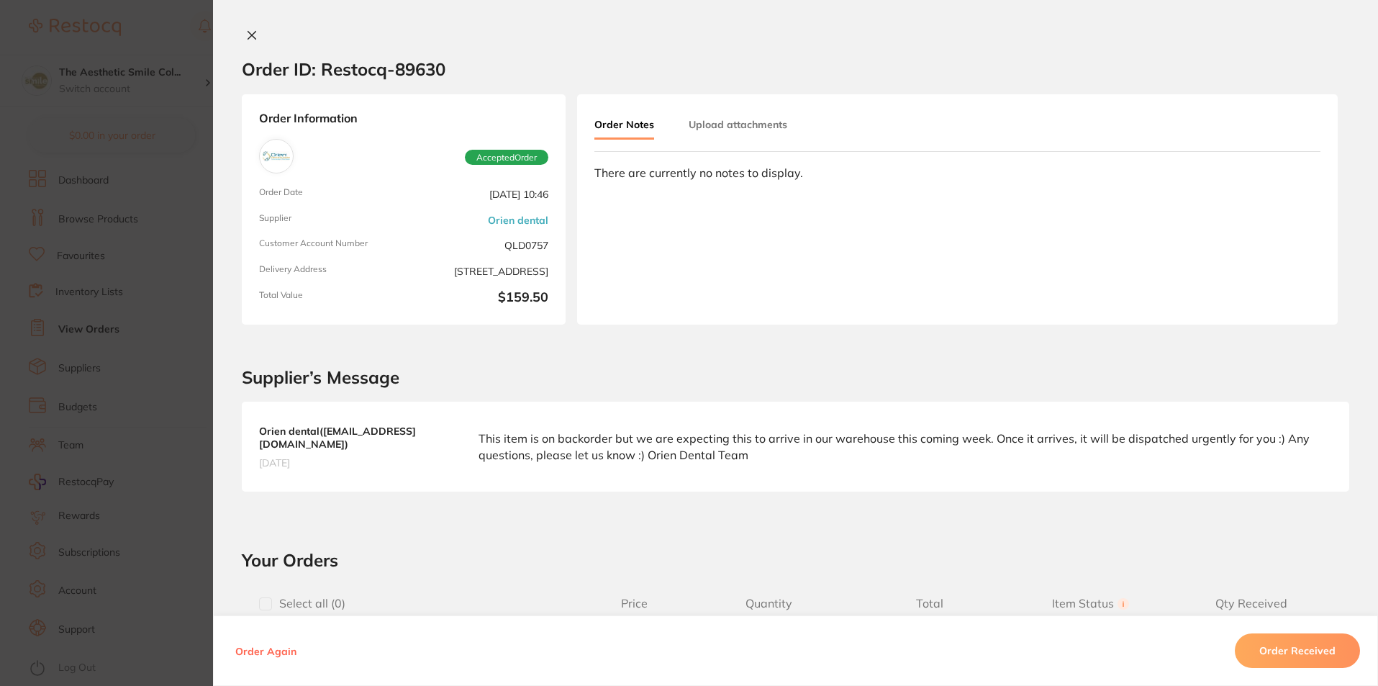
click at [250, 38] on icon at bounding box center [252, 35] width 12 height 12
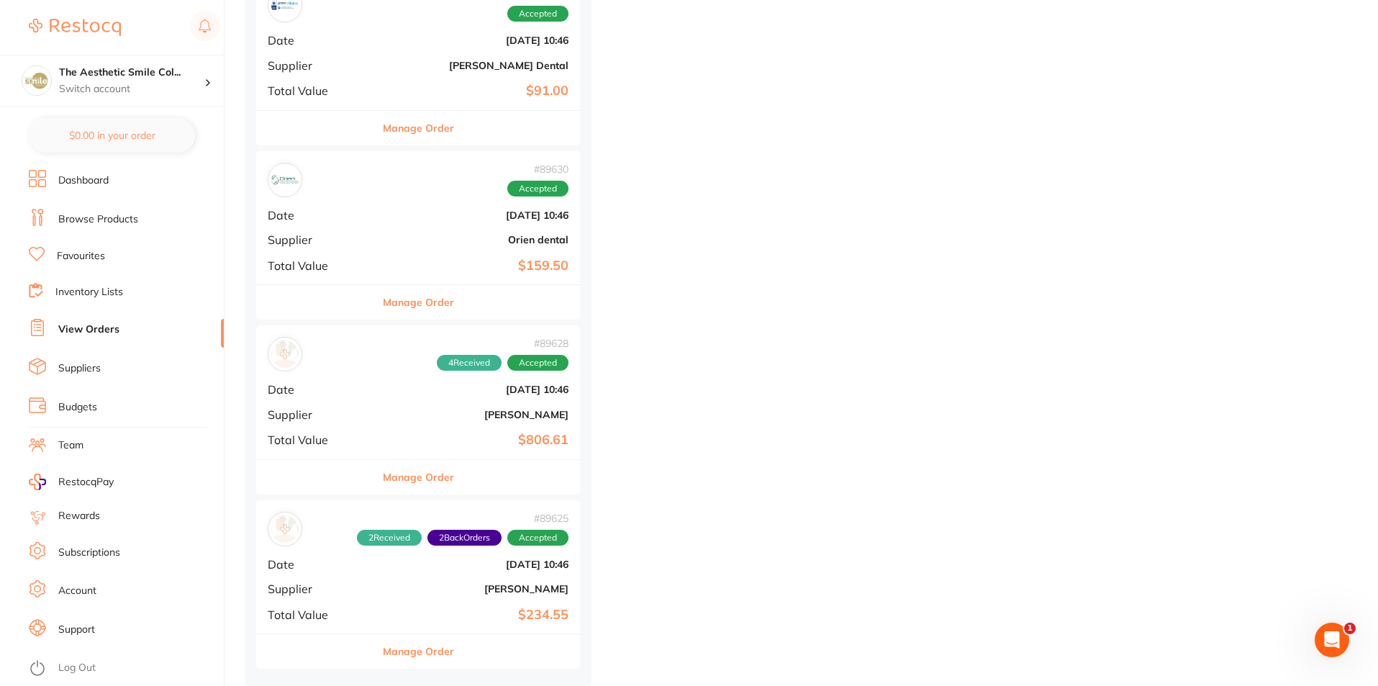
click at [408, 647] on button "Manage Order" at bounding box center [418, 651] width 71 height 35
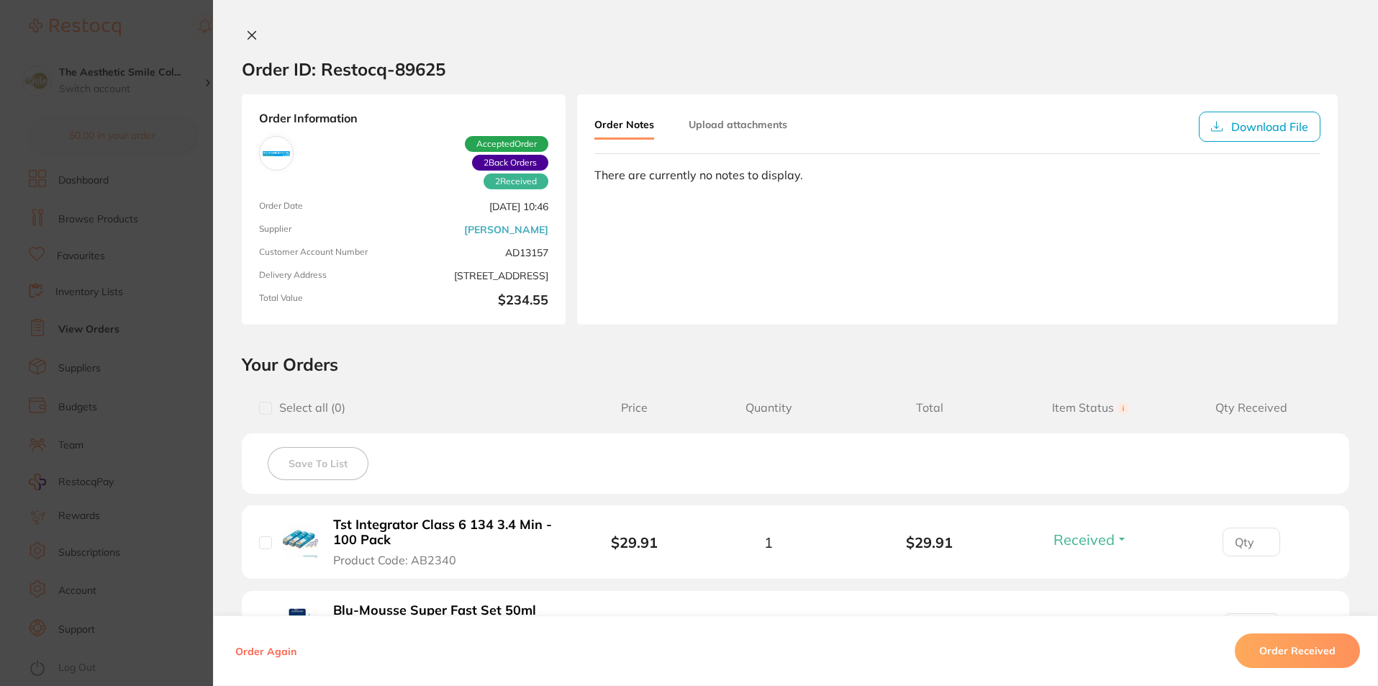
click at [249, 31] on icon at bounding box center [252, 35] width 12 height 12
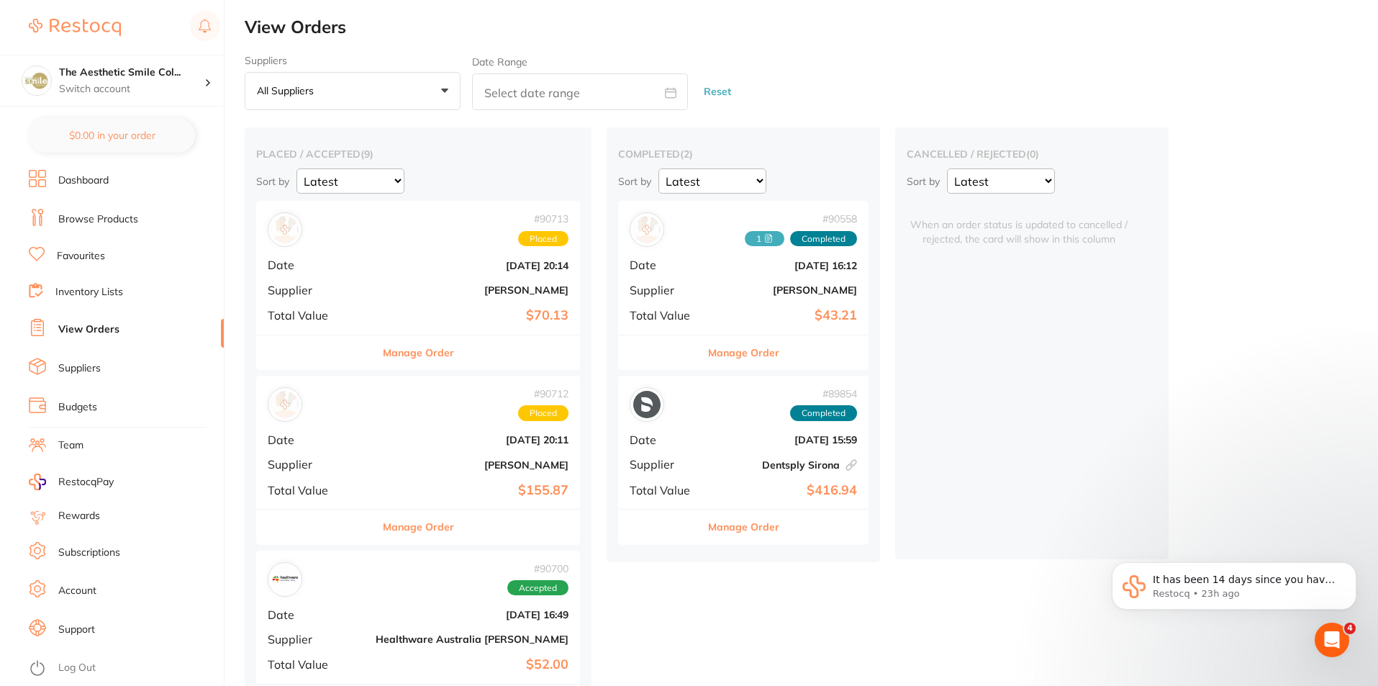
click at [404, 352] on button "Manage Order" at bounding box center [418, 352] width 71 height 35
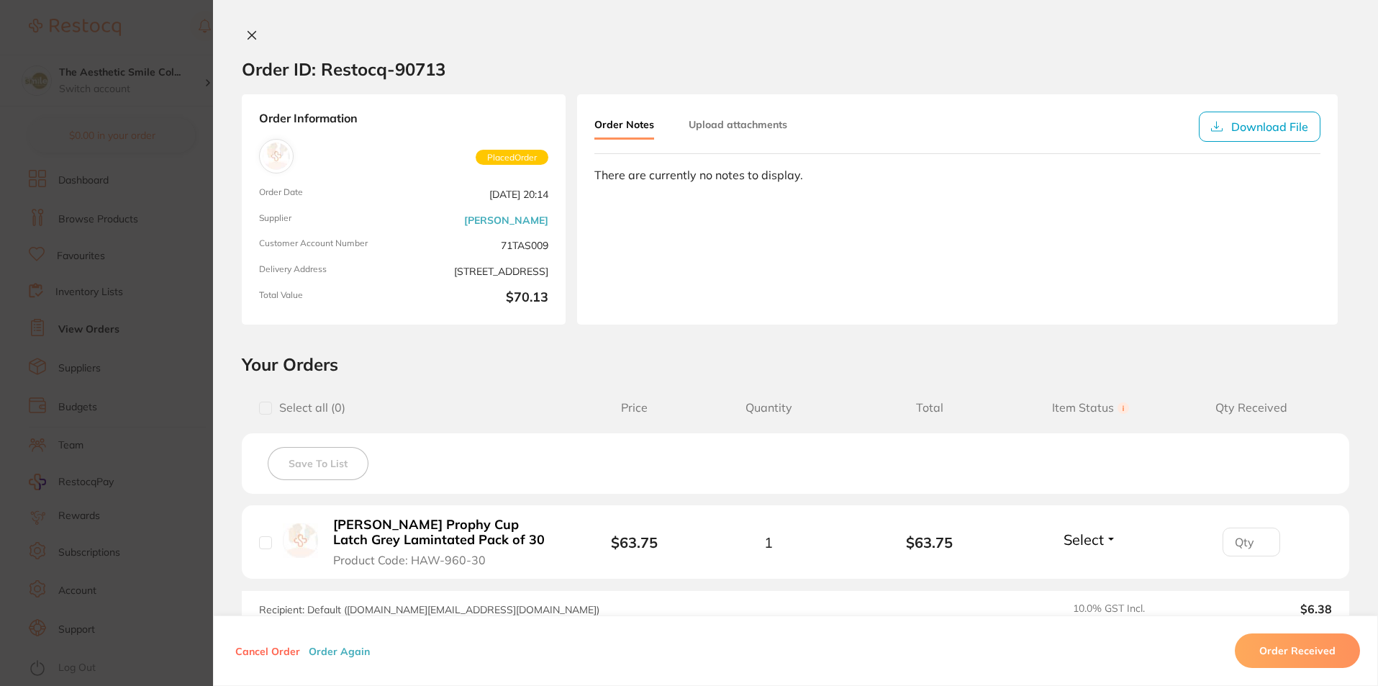
click at [244, 28] on div "Order ID: Restocq- 90713 Order Information Placed Order Order Date Aug 19 2025,…" at bounding box center [795, 343] width 1165 height 686
click at [253, 37] on icon at bounding box center [252, 35] width 12 height 12
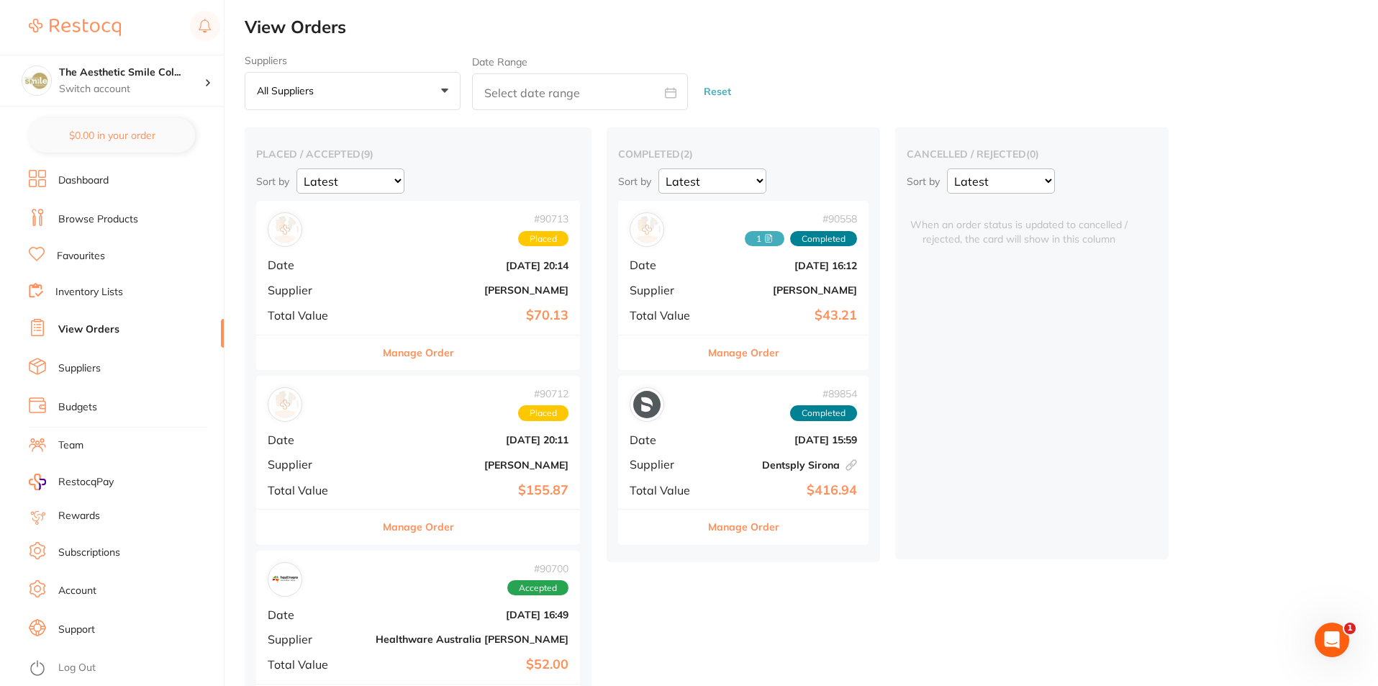
click at [408, 523] on button "Manage Order" at bounding box center [418, 526] width 71 height 35
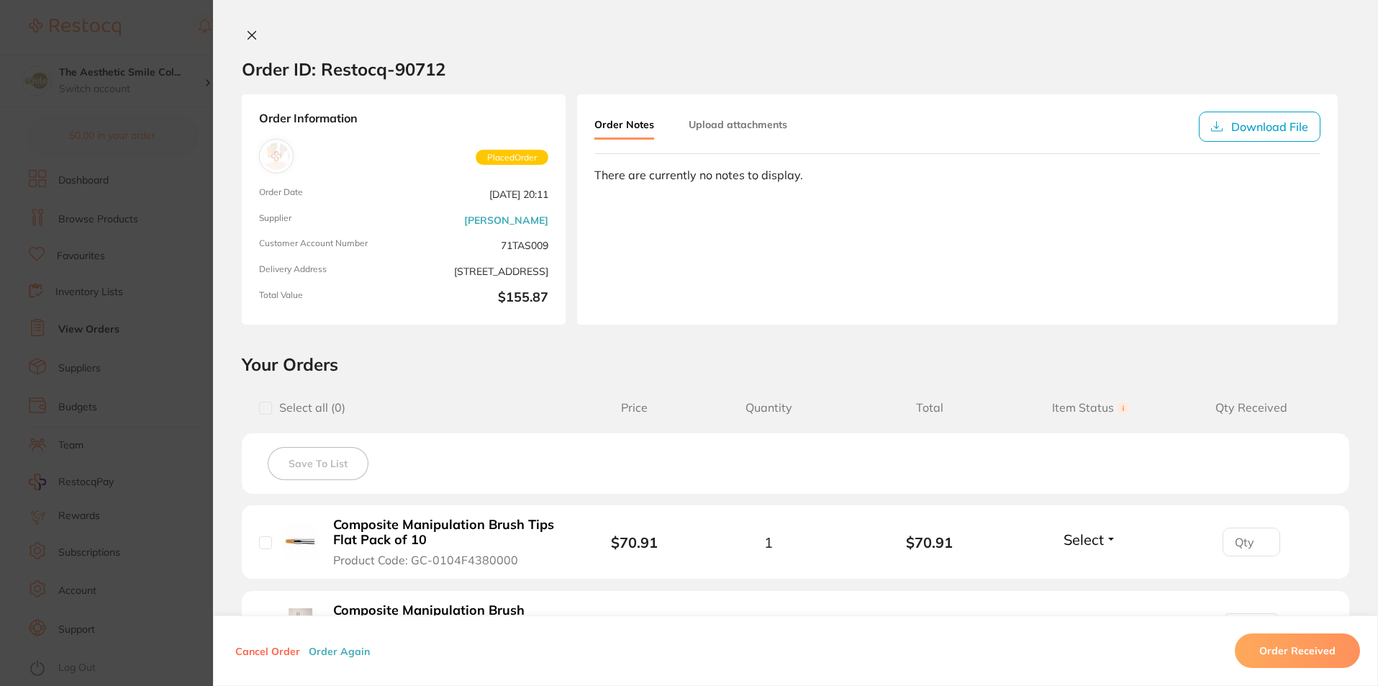
click at [250, 40] on icon at bounding box center [252, 35] width 12 height 12
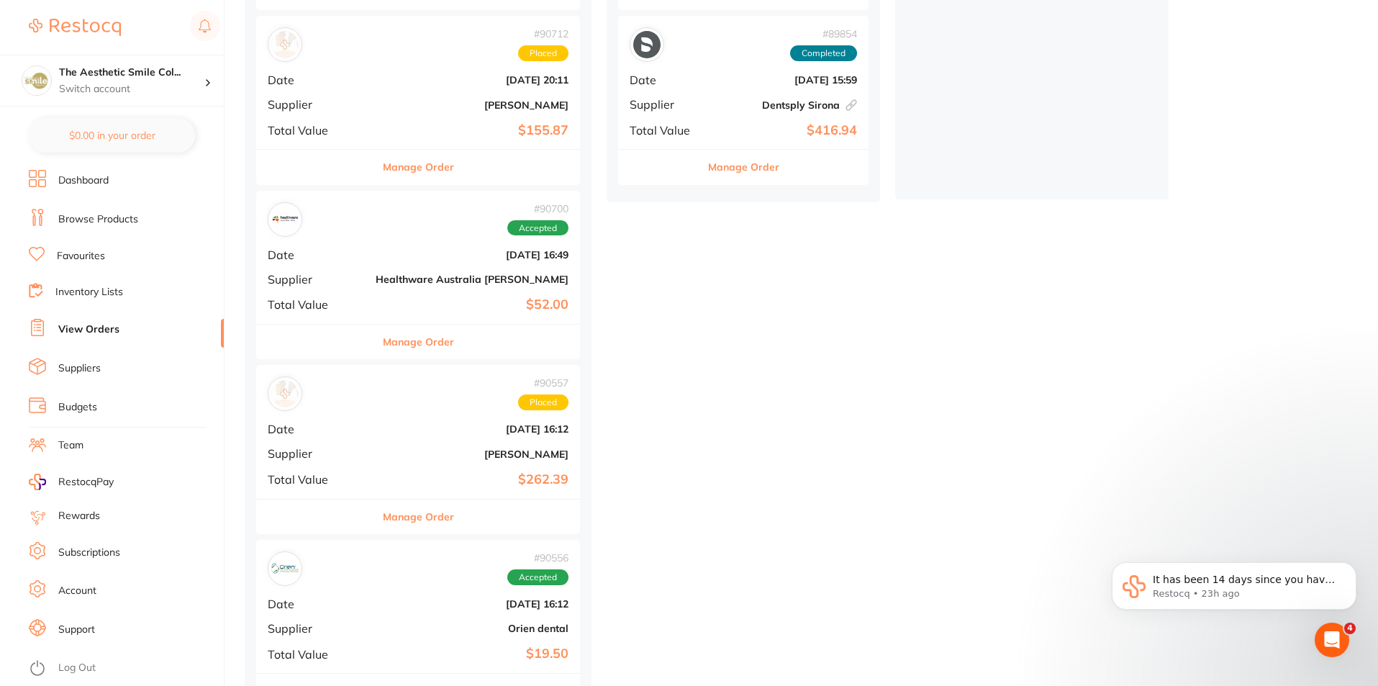
click at [383, 514] on button "Manage Order" at bounding box center [418, 516] width 71 height 35
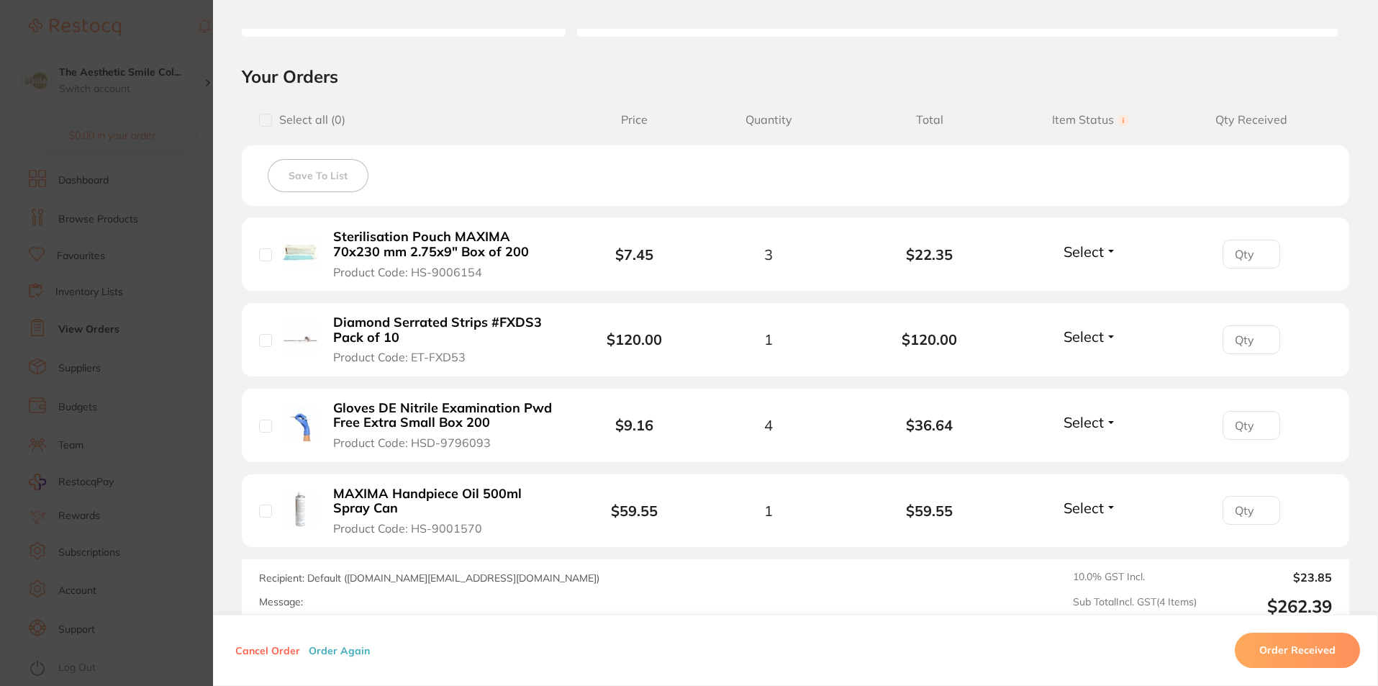
click at [1250, 253] on input "number" at bounding box center [1251, 254] width 58 height 29
type input "3"
click at [1092, 337] on span "Select" at bounding box center [1083, 336] width 40 height 18
click at [1101, 390] on span "Back Order" at bounding box center [1090, 389] width 44 height 11
click at [1101, 247] on button "Select" at bounding box center [1090, 251] width 62 height 18
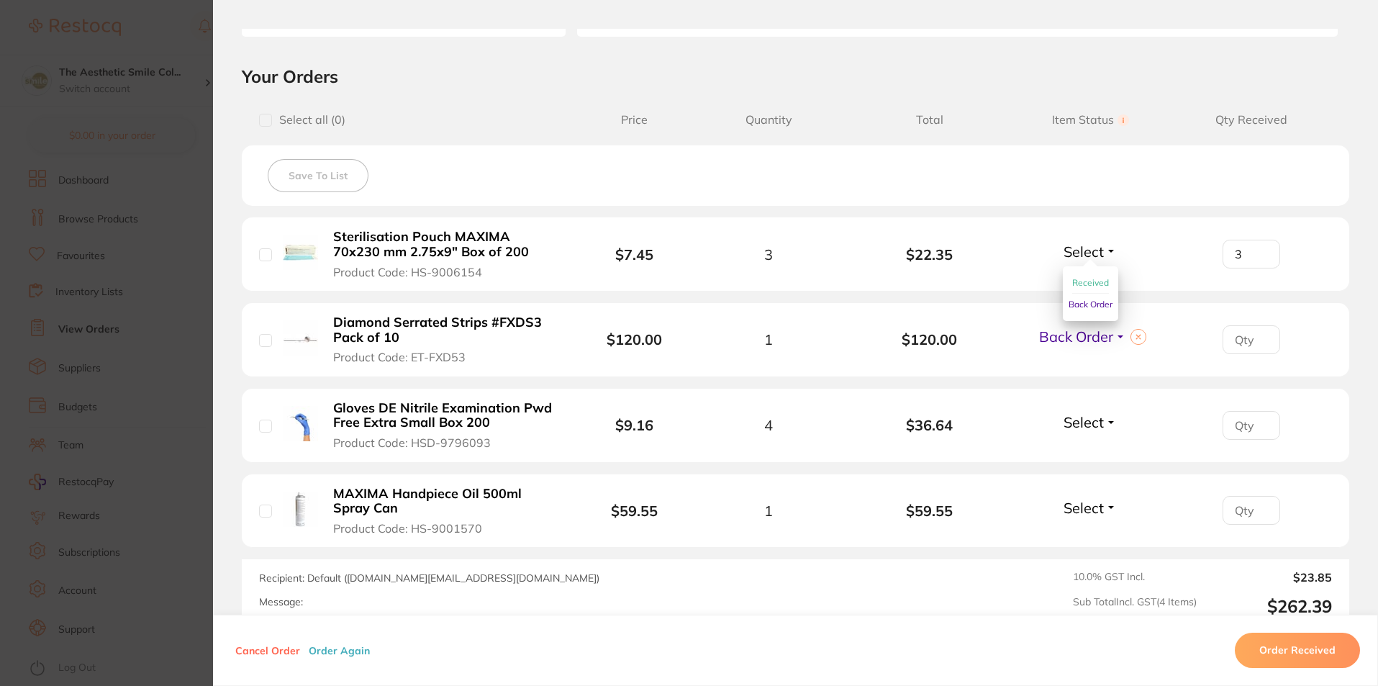
click at [1104, 279] on span "Received" at bounding box center [1090, 282] width 37 height 11
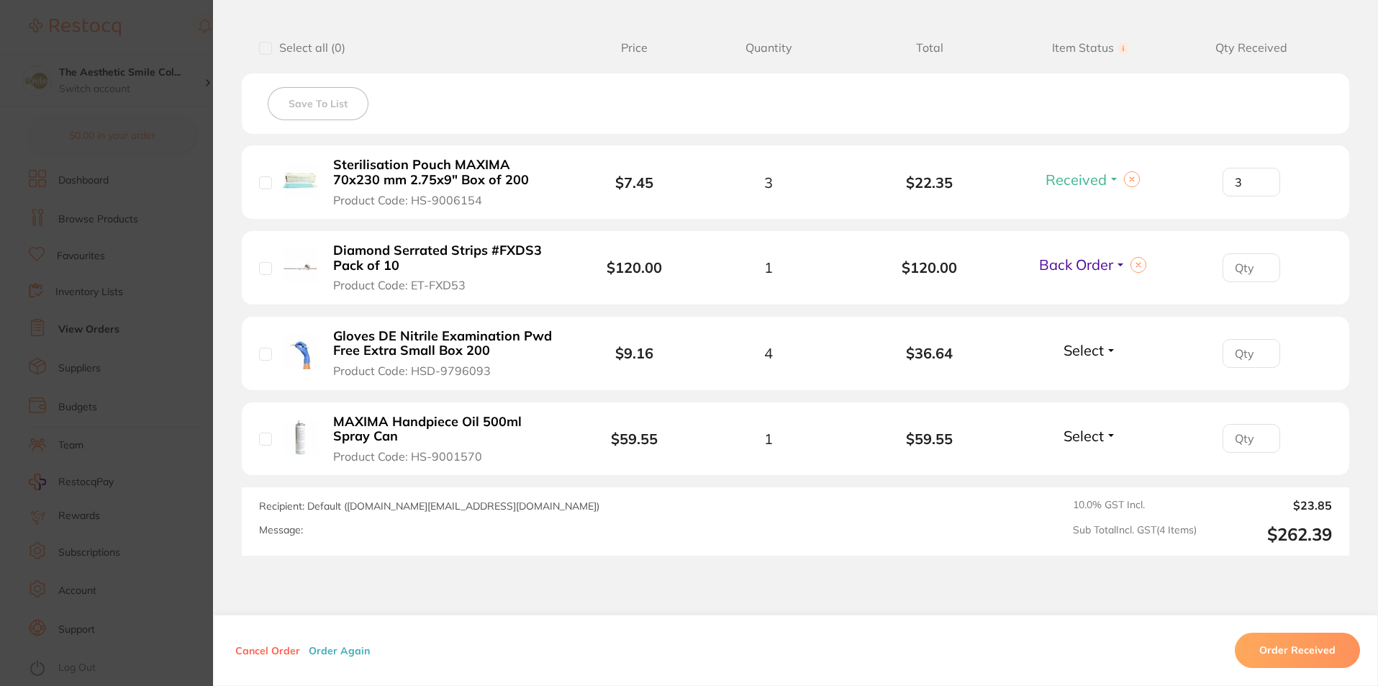
click at [1092, 353] on span "Select" at bounding box center [1083, 350] width 40 height 18
click at [1092, 381] on span "Received" at bounding box center [1090, 381] width 37 height 11
click at [1237, 196] on input "number" at bounding box center [1251, 182] width 58 height 29
type input "4"
click at [1075, 437] on span "Select" at bounding box center [1083, 436] width 40 height 18
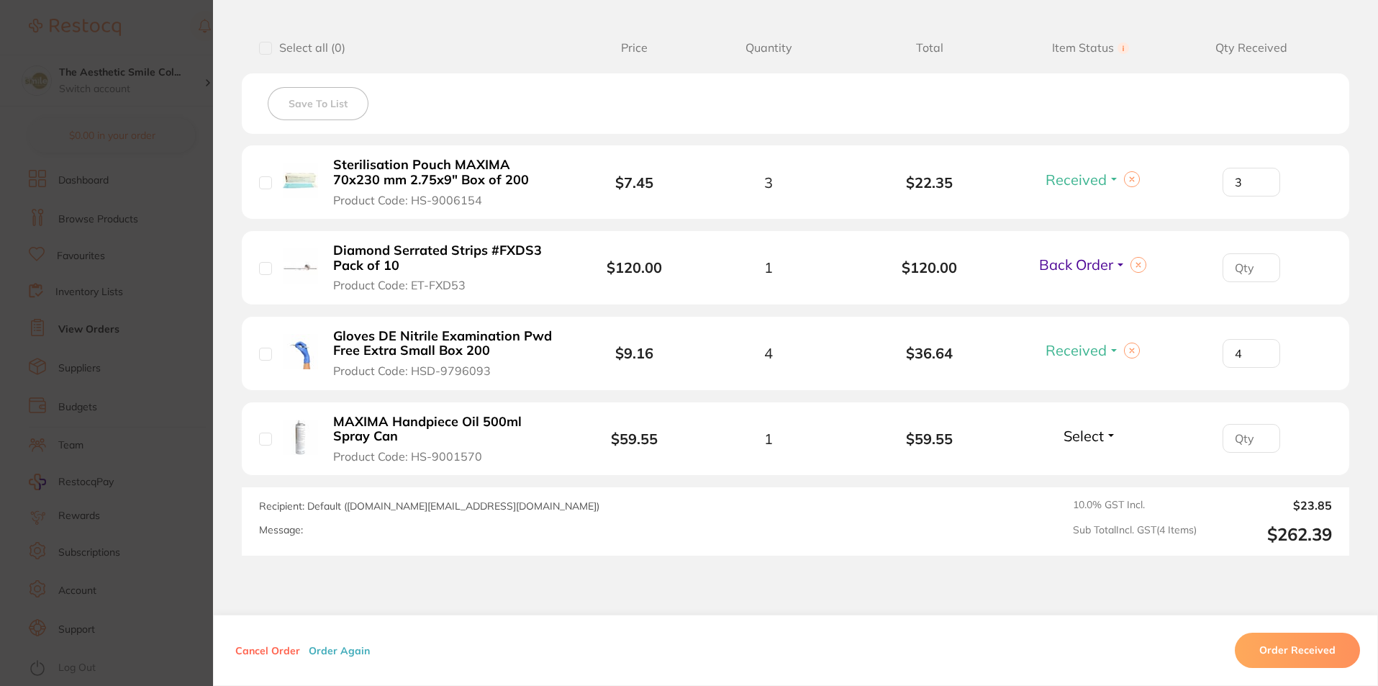
click at [886, 620] on div "Cancel Order Order Again Order Received" at bounding box center [795, 650] width 1165 height 71
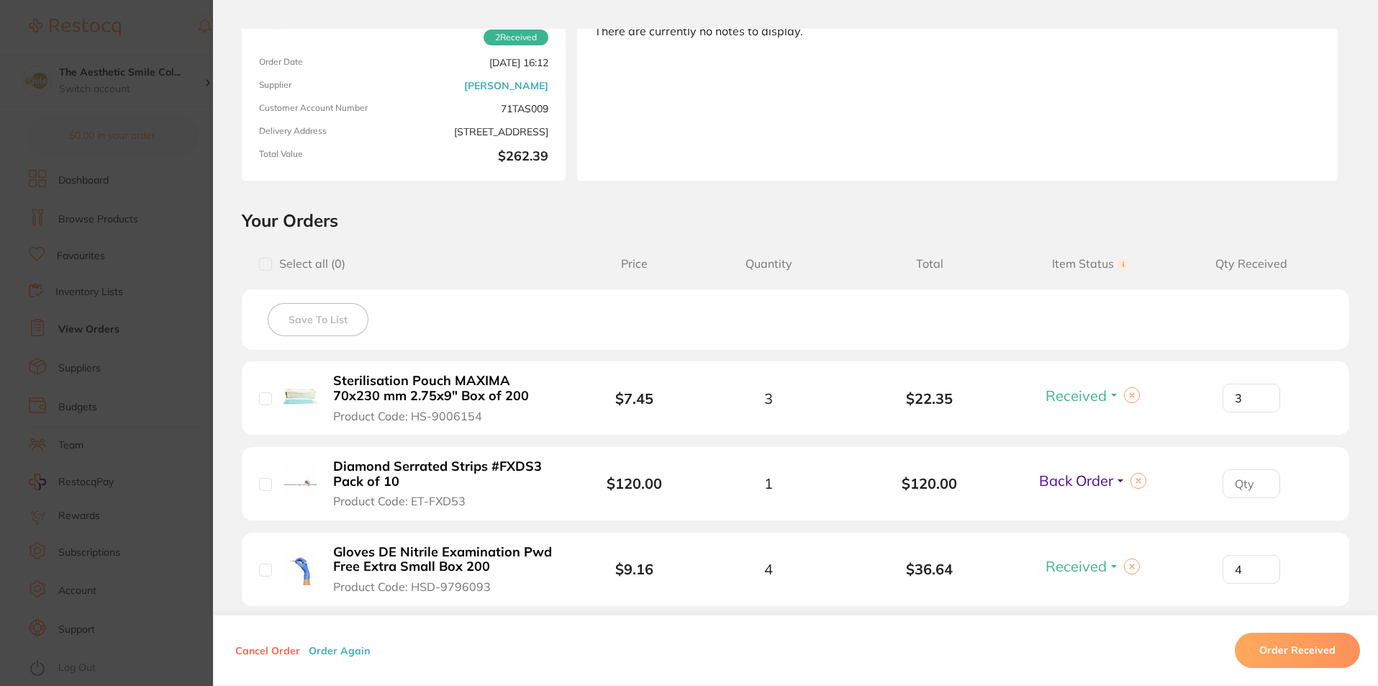
scroll to position [0, 0]
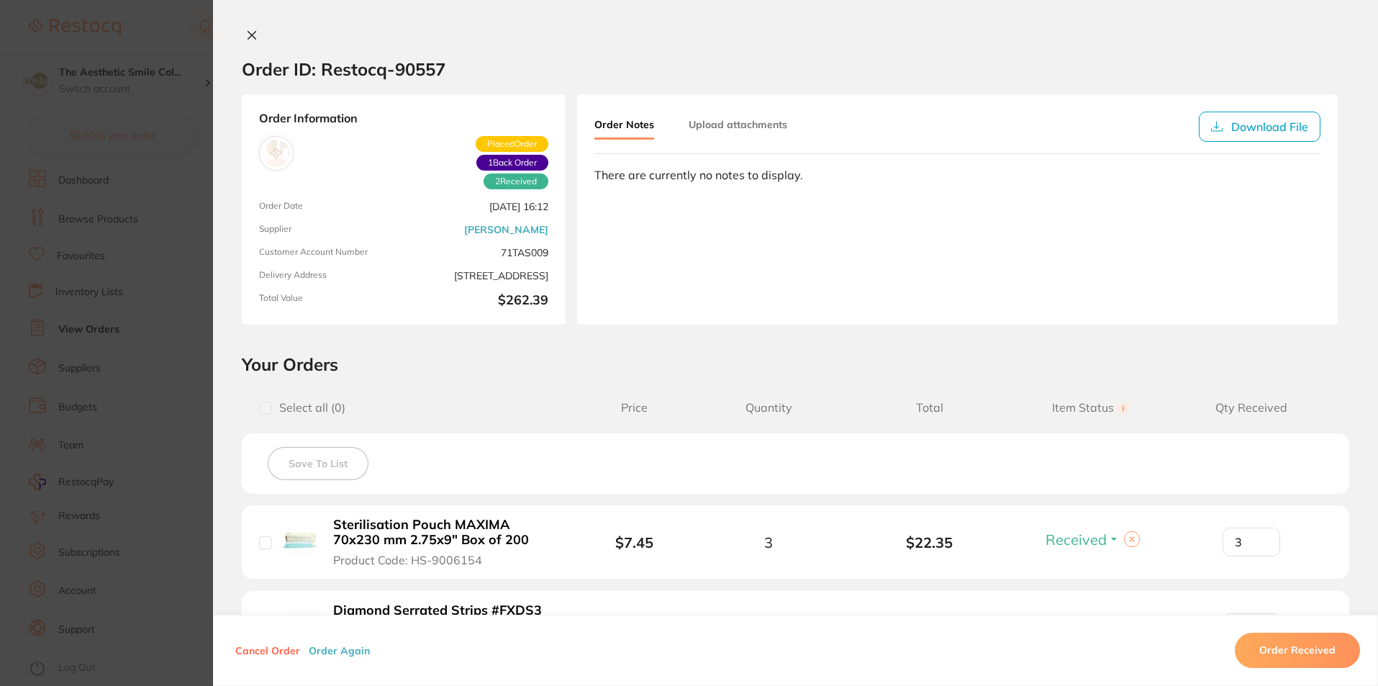
click at [741, 133] on button "Upload attachments" at bounding box center [737, 125] width 99 height 26
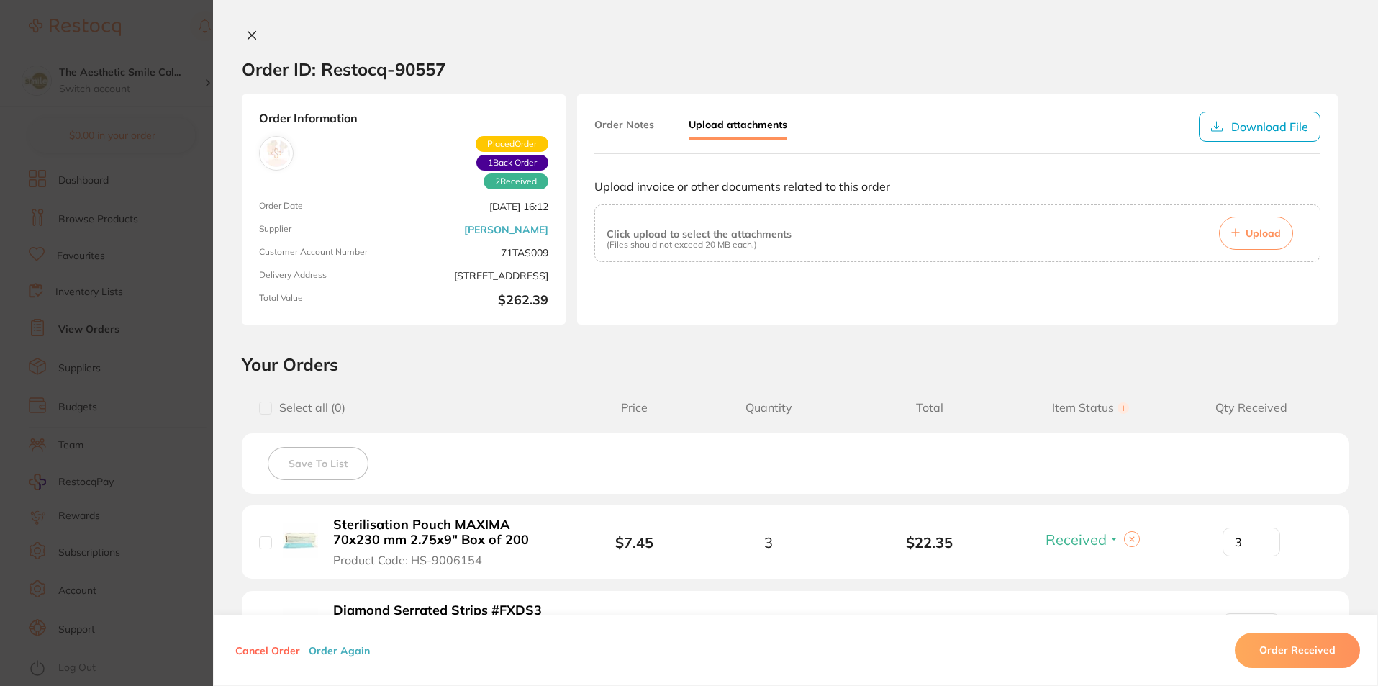
click at [1255, 239] on span "Upload" at bounding box center [1262, 233] width 35 height 13
click at [1237, 231] on button "Upload" at bounding box center [1256, 233] width 74 height 33
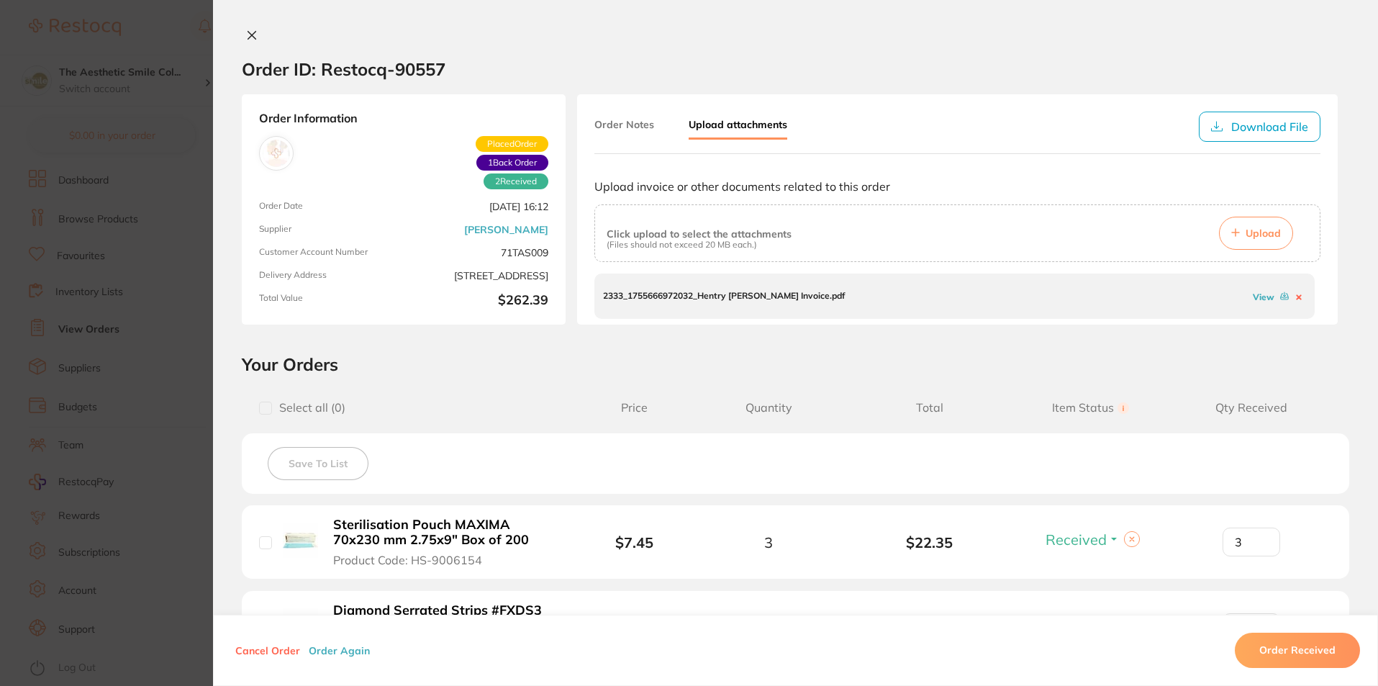
click at [248, 39] on icon at bounding box center [252, 35] width 12 height 12
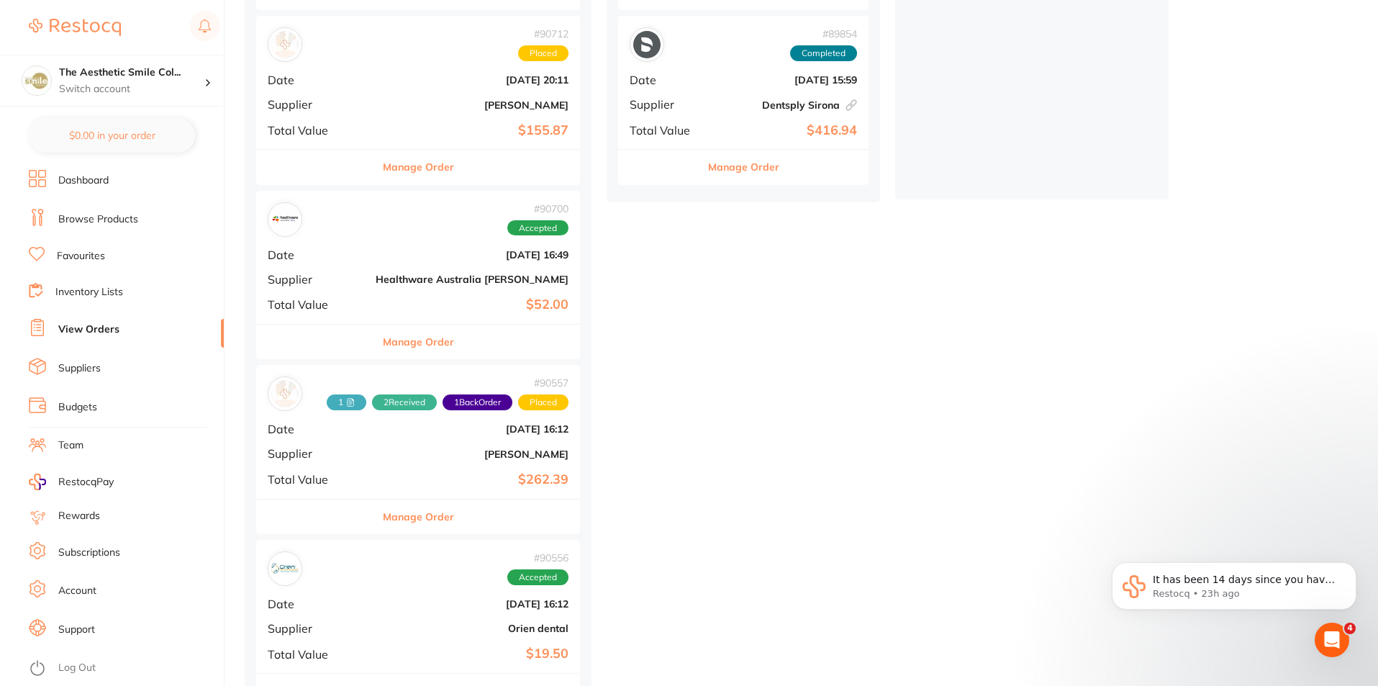
click at [432, 341] on button "Manage Order" at bounding box center [418, 341] width 71 height 35
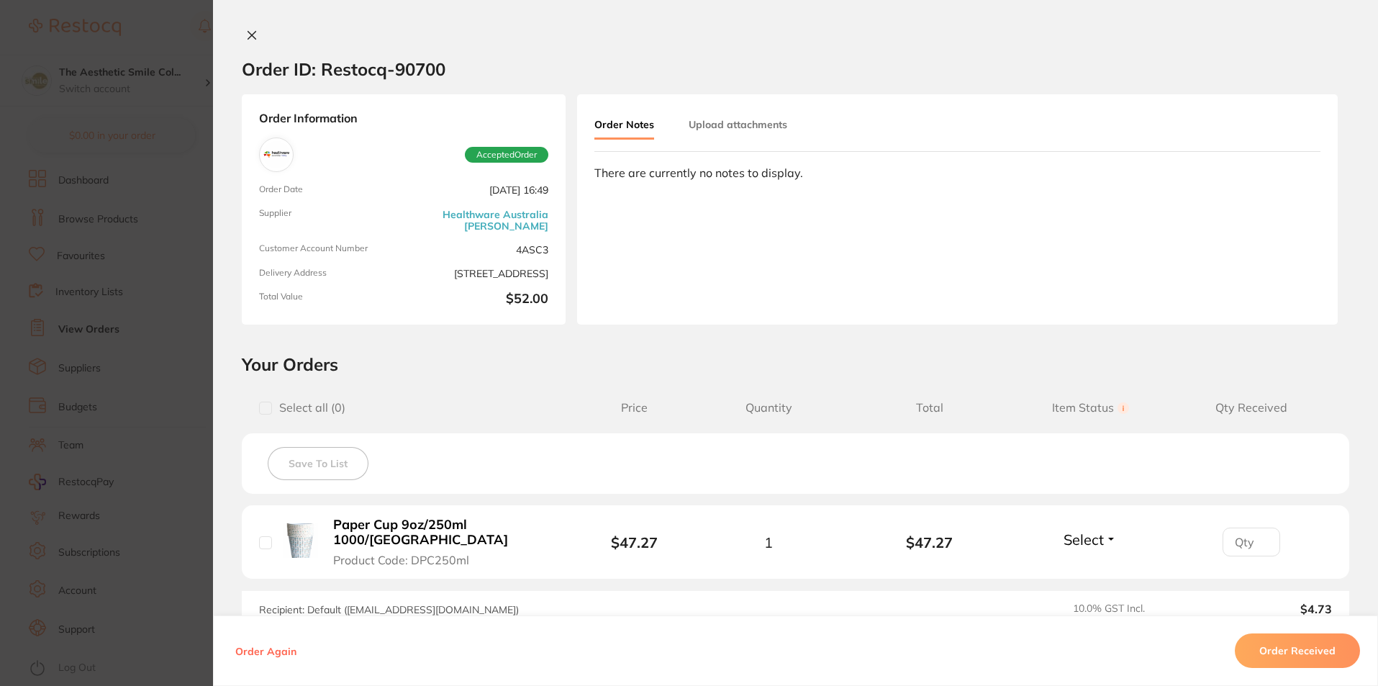
click at [235, 27] on div "Order ID: Restocq- 90700 Order Information Accepted Order Order Date Aug 19 202…" at bounding box center [795, 343] width 1165 height 686
click at [248, 35] on icon at bounding box center [252, 36] width 8 height 8
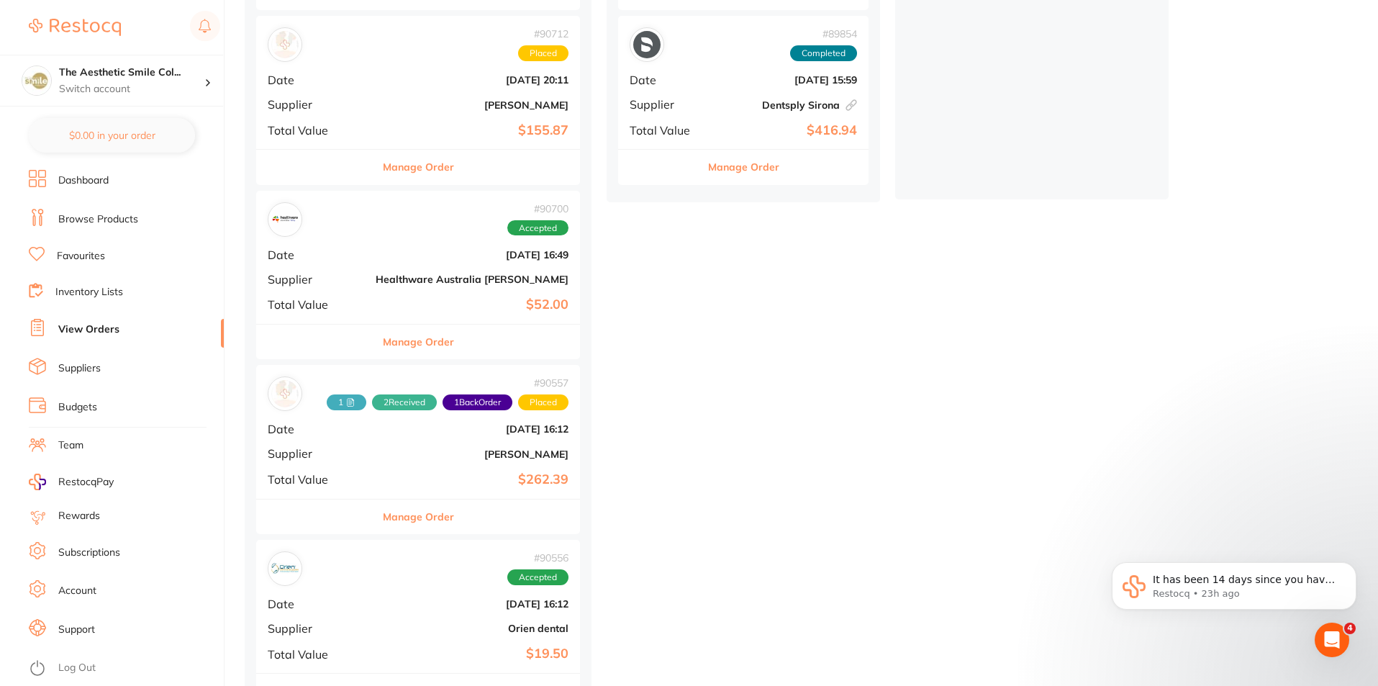
scroll to position [576, 0]
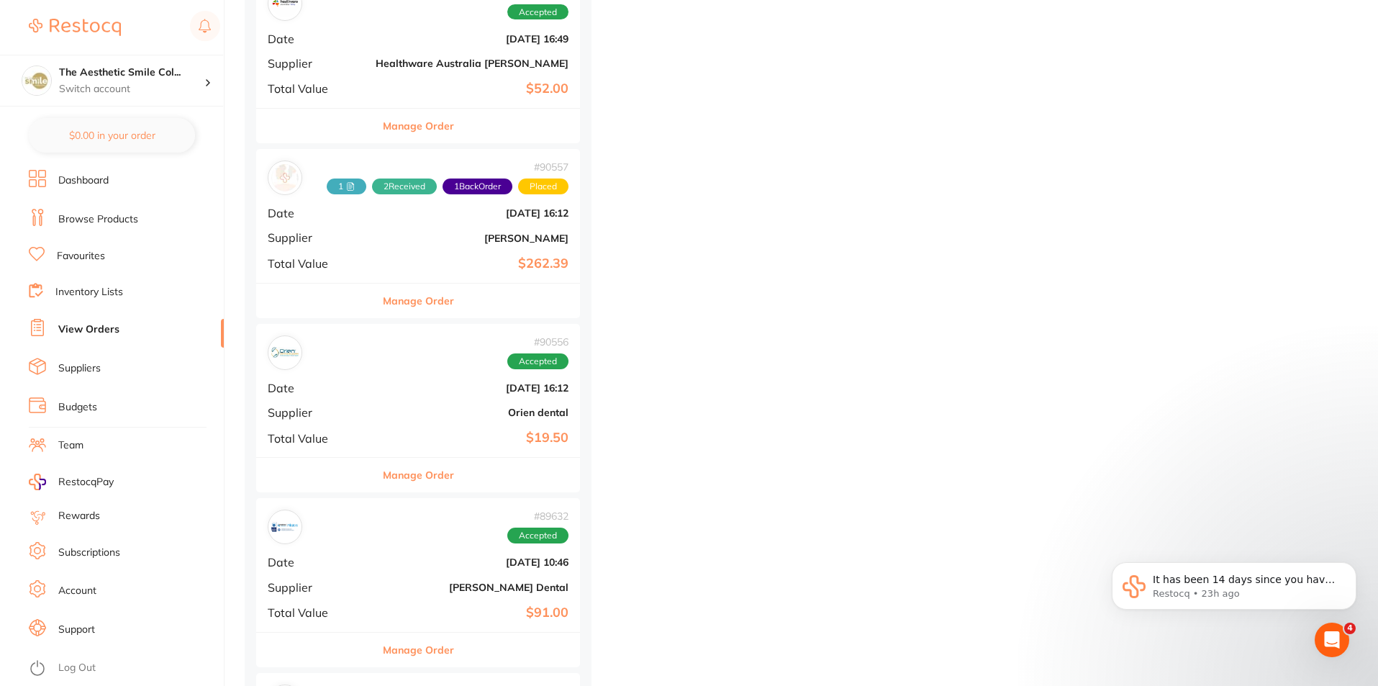
click at [403, 470] on button "Manage Order" at bounding box center [418, 475] width 71 height 35
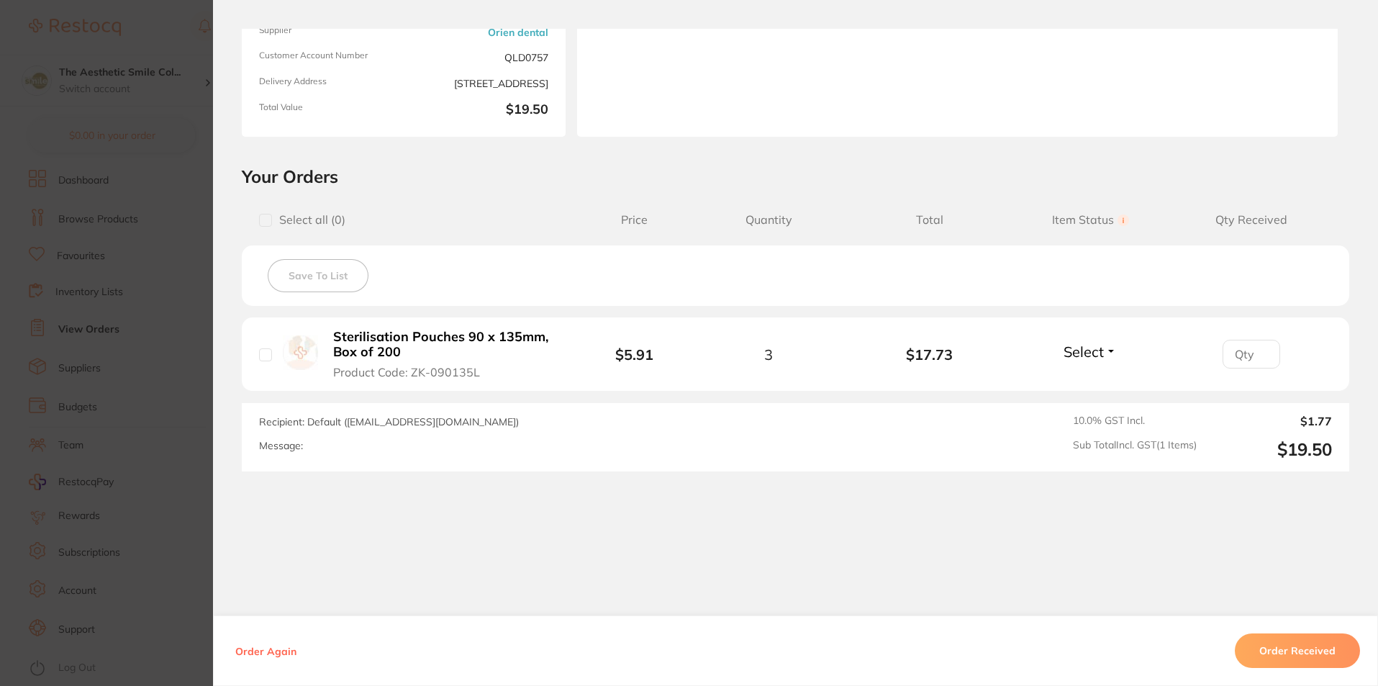
click at [1267, 362] on input "number" at bounding box center [1251, 354] width 58 height 29
click at [1102, 359] on button "Select" at bounding box center [1090, 351] width 62 height 18
click at [1093, 381] on span "Received" at bounding box center [1090, 382] width 37 height 11
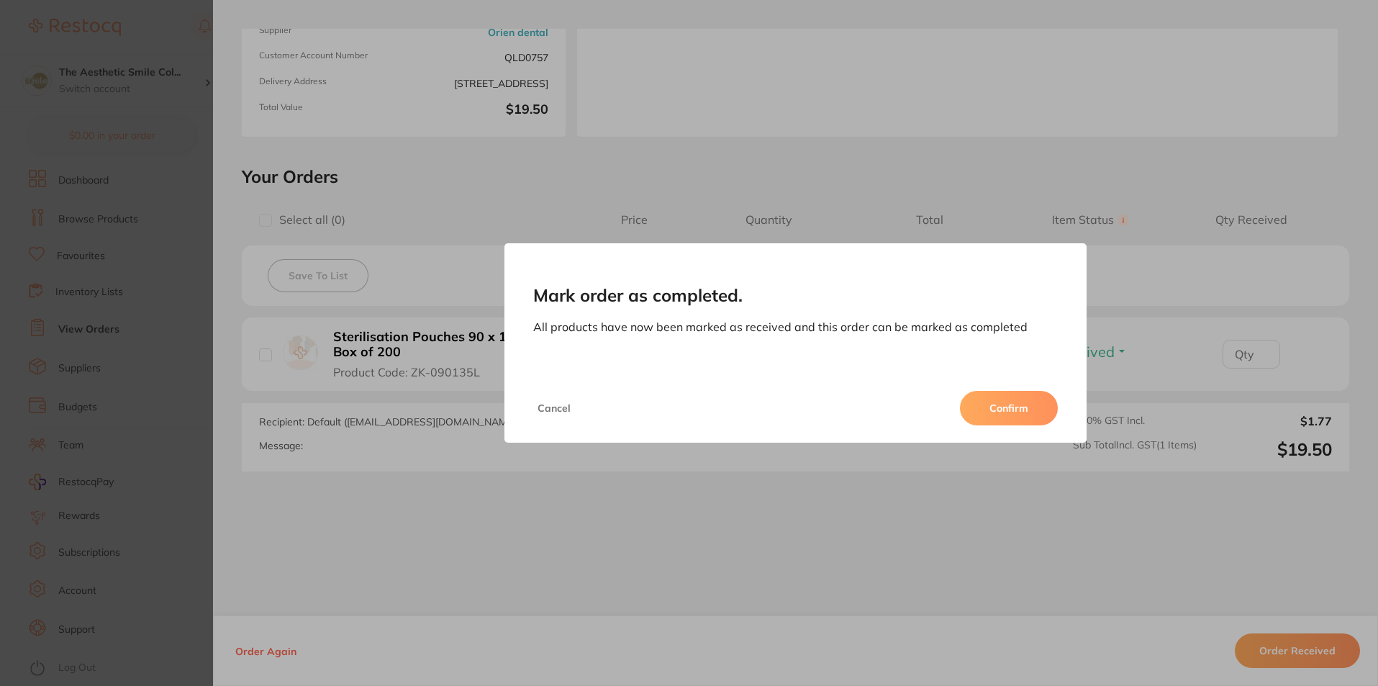
click at [542, 411] on button "Cancel" at bounding box center [554, 408] width 42 height 35
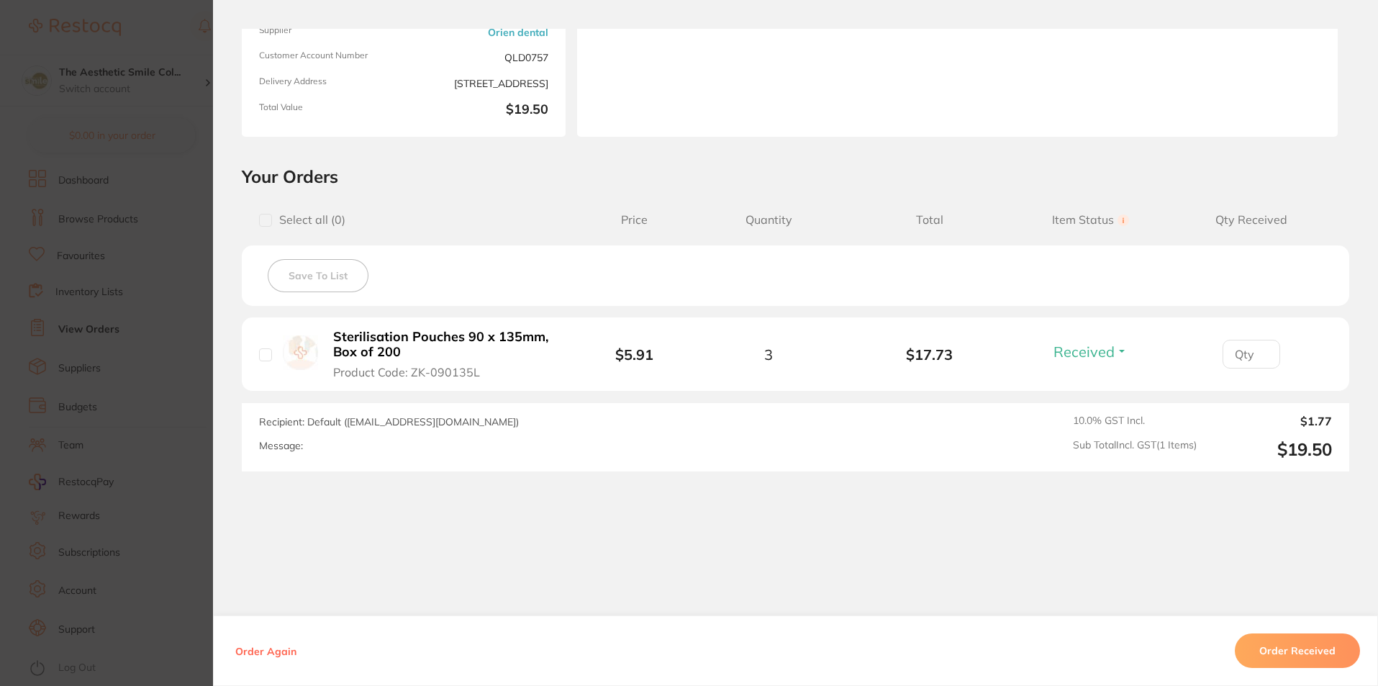
click at [1231, 350] on input "number" at bounding box center [1251, 354] width 58 height 29
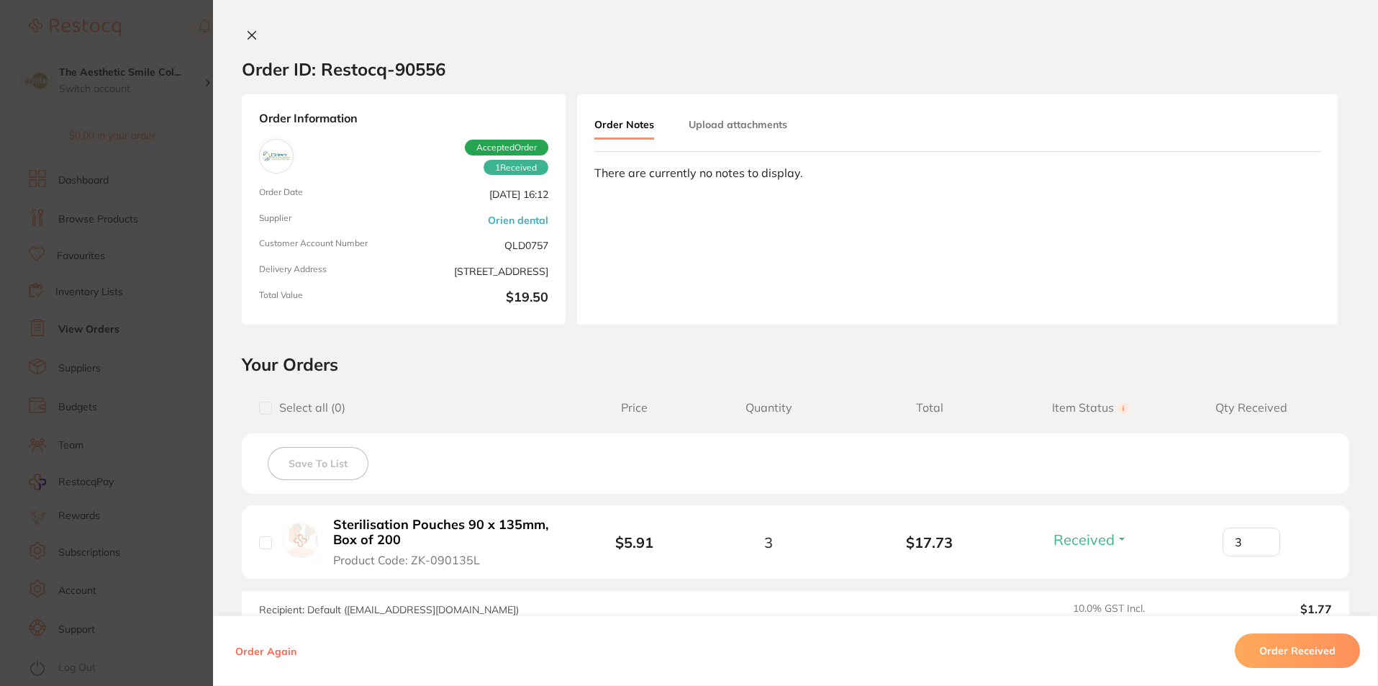
type input "3"
click at [755, 124] on button "Upload attachments" at bounding box center [737, 125] width 99 height 26
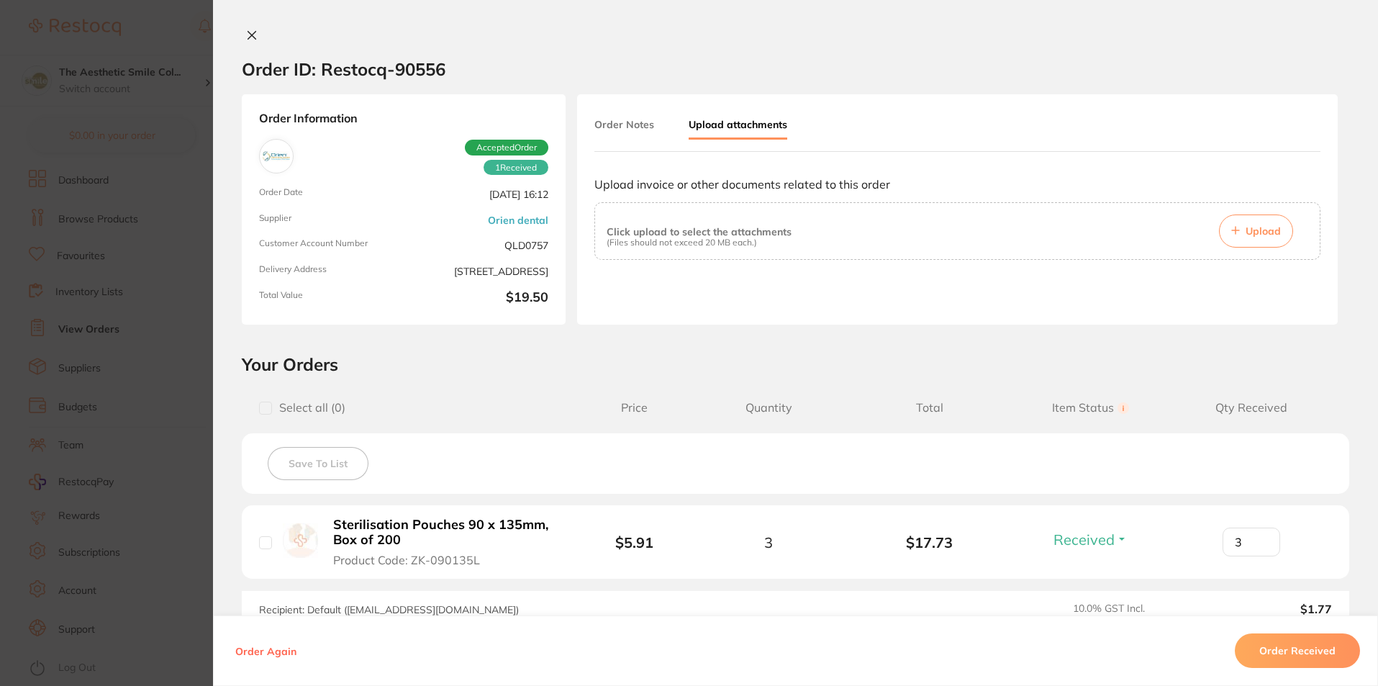
click at [1262, 235] on span "Upload" at bounding box center [1262, 230] width 35 height 13
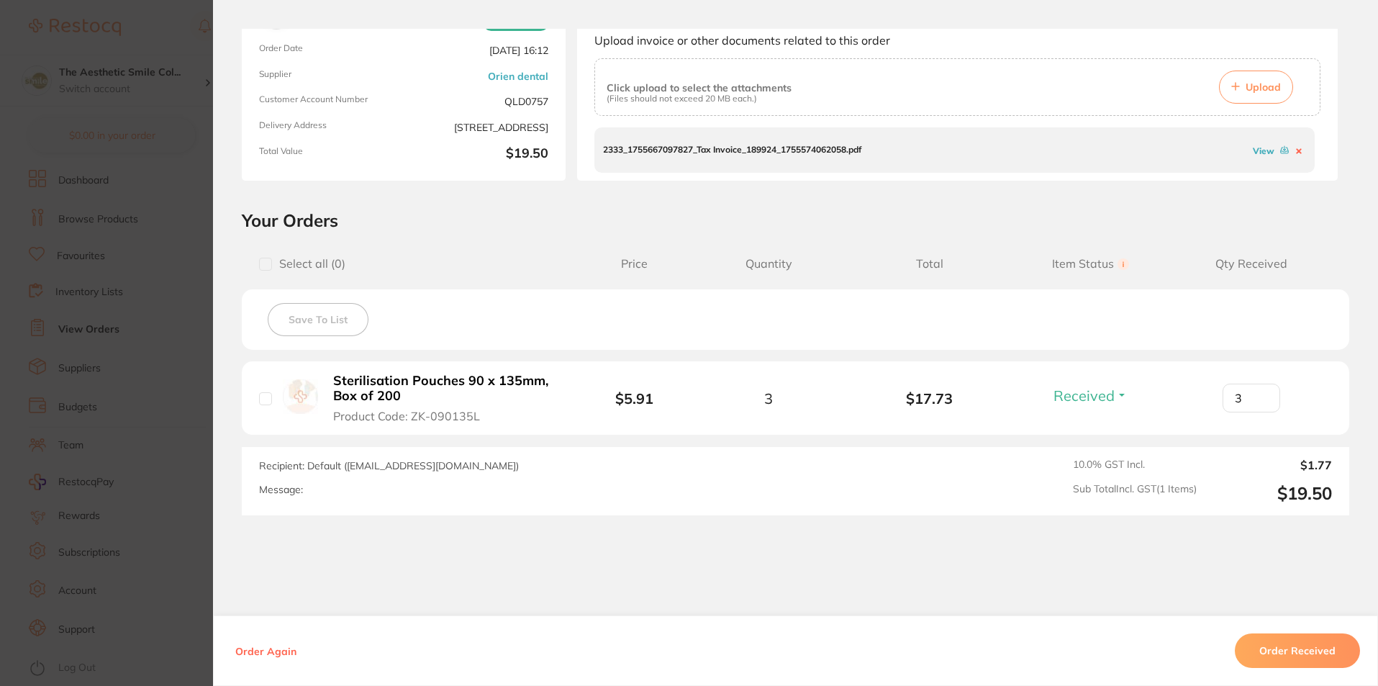
scroll to position [188, 0]
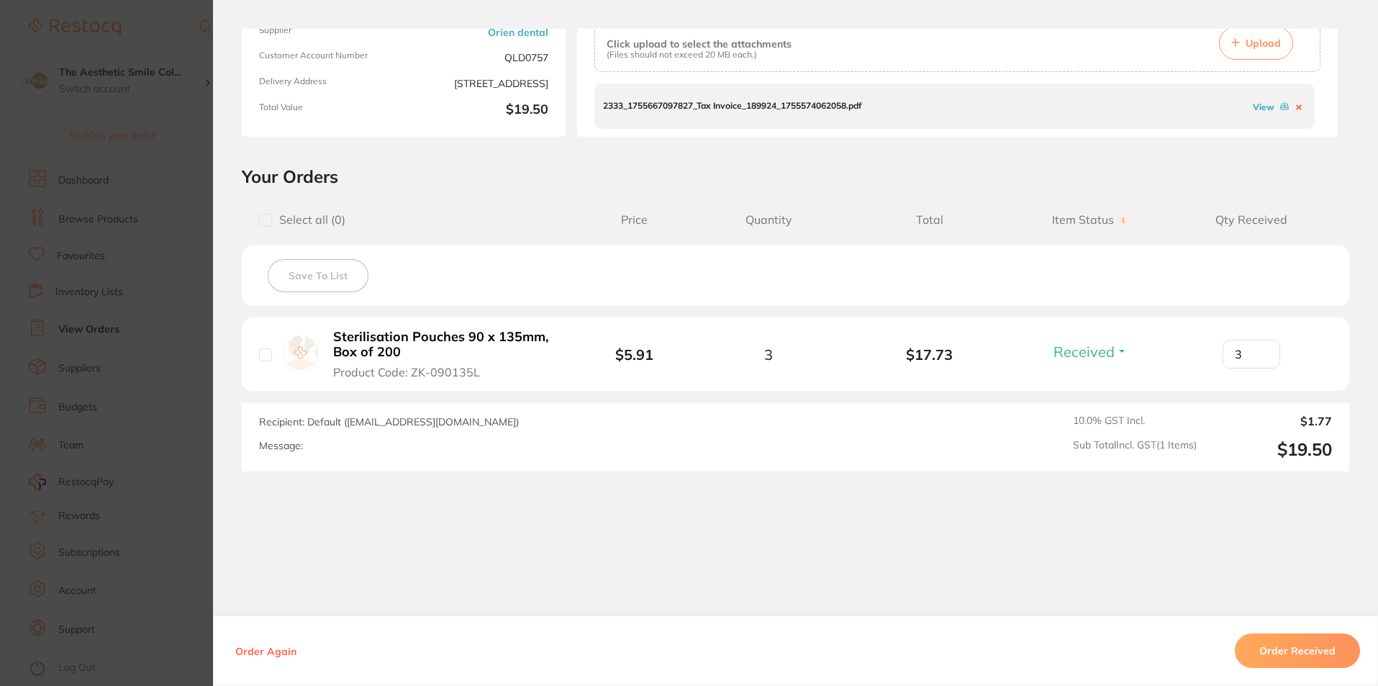
click at [1306, 651] on button "Order Received" at bounding box center [1296, 650] width 125 height 35
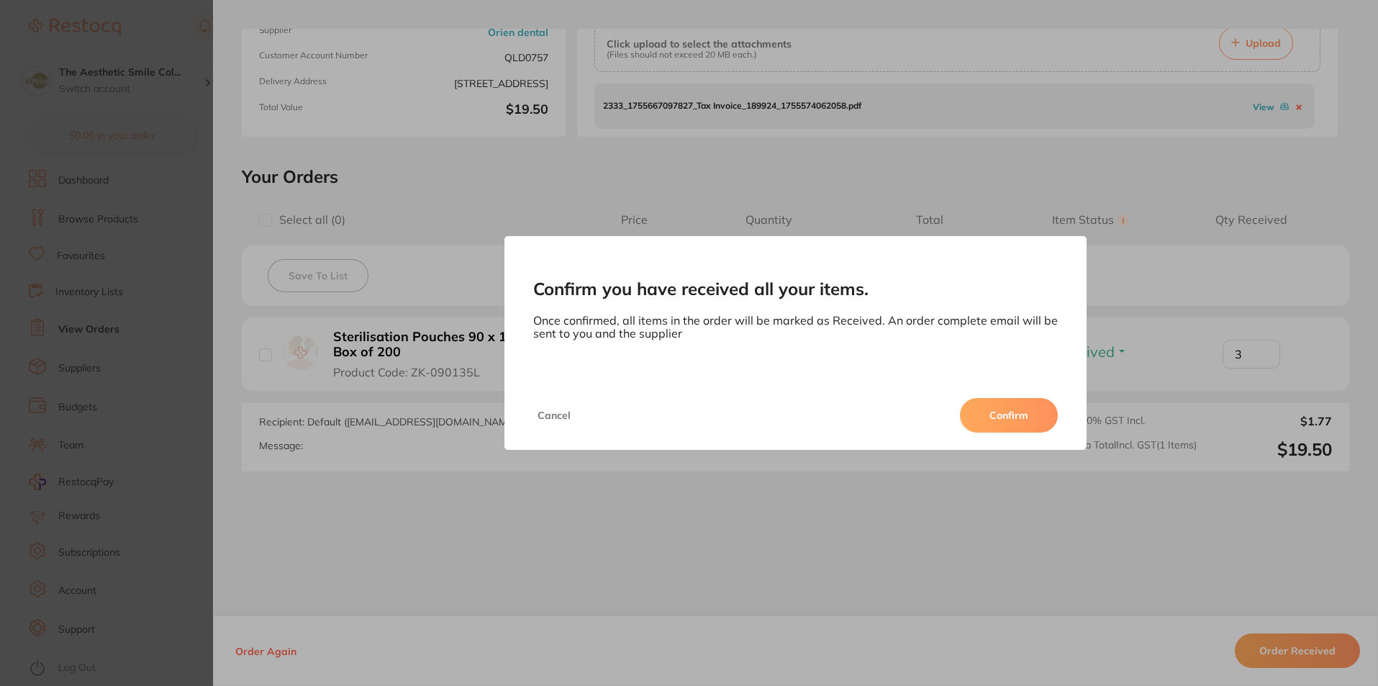
click at [1013, 422] on button "Confirm" at bounding box center [1009, 415] width 98 height 35
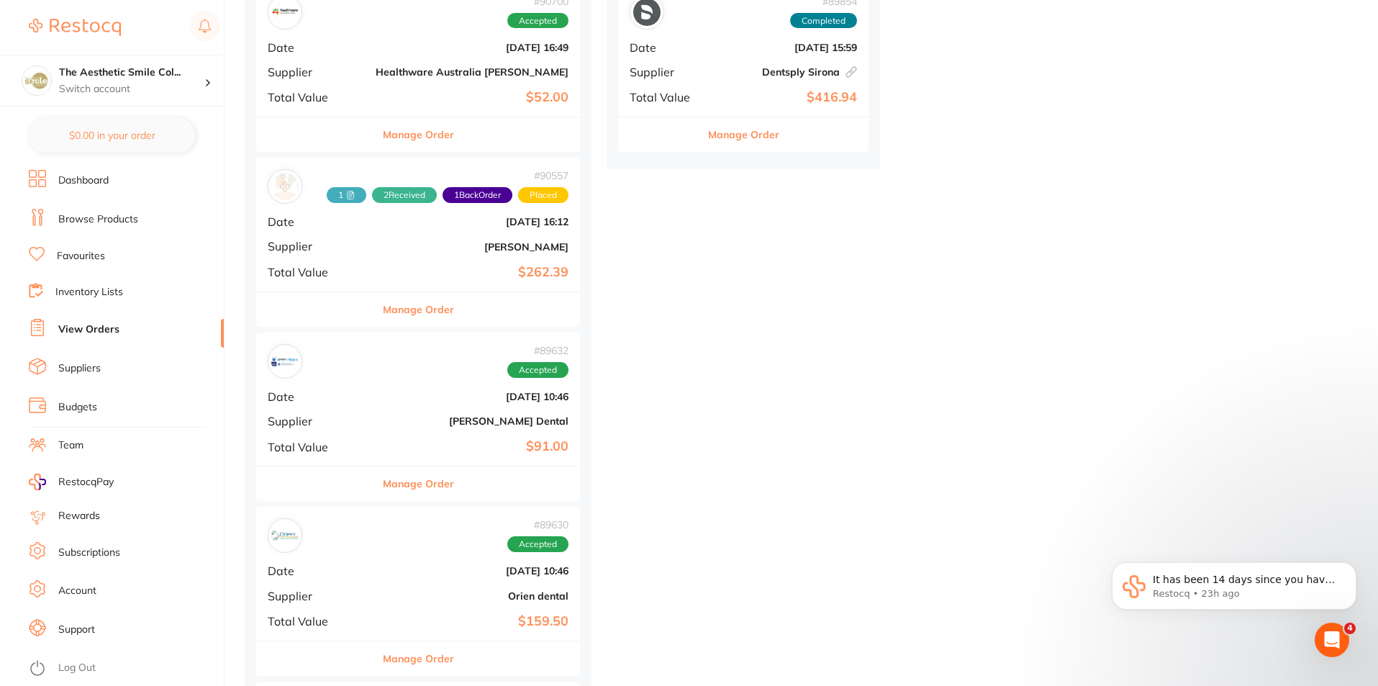
scroll to position [711, 0]
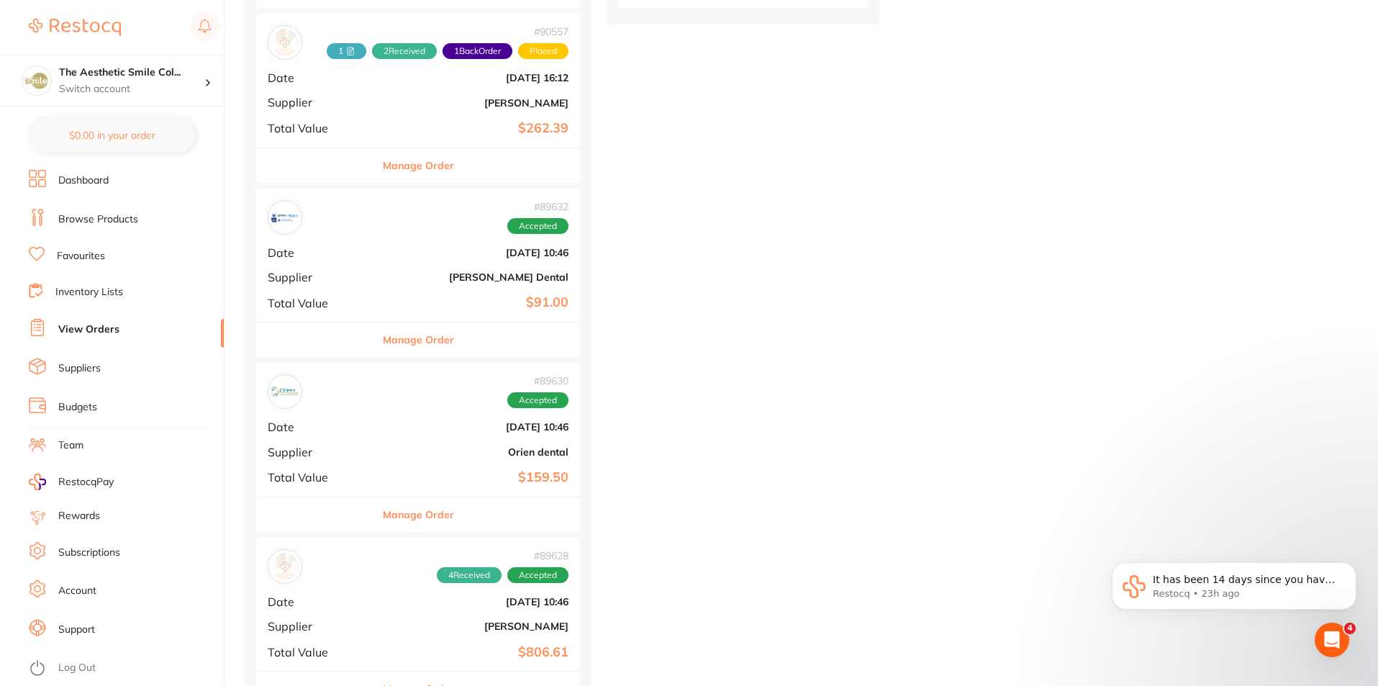
click at [415, 335] on button "Manage Order" at bounding box center [418, 339] width 71 height 35
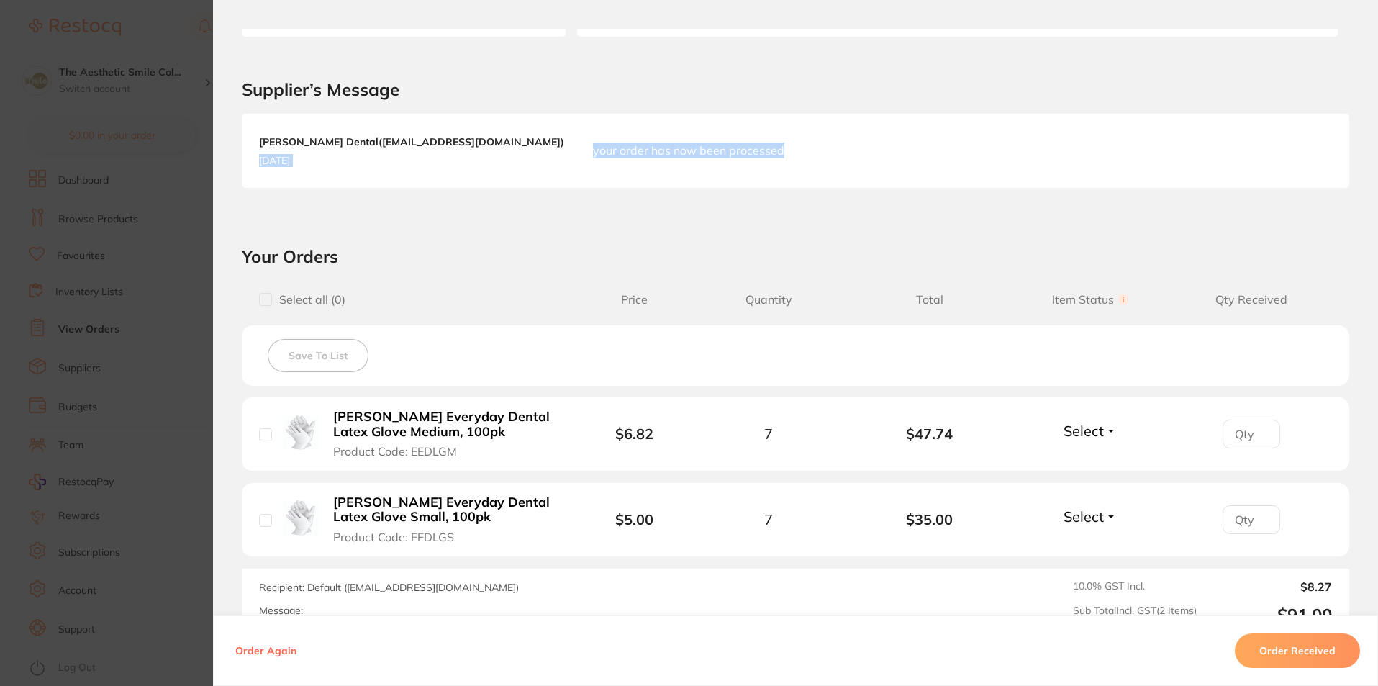
drag, startPoint x: 706, startPoint y: 133, endPoint x: 427, endPoint y: 129, distance: 278.4
click at [427, 129] on div "Erskine Dental ( sales@piksters.com ) 11-7-2025 your order has now been process…" at bounding box center [795, 150] width 1107 height 73
click at [533, 222] on div "Order ID: Restocq- 89632 Order Information Accepted Order Order Date Aug 8 2025…" at bounding box center [795, 357] width 1165 height 657
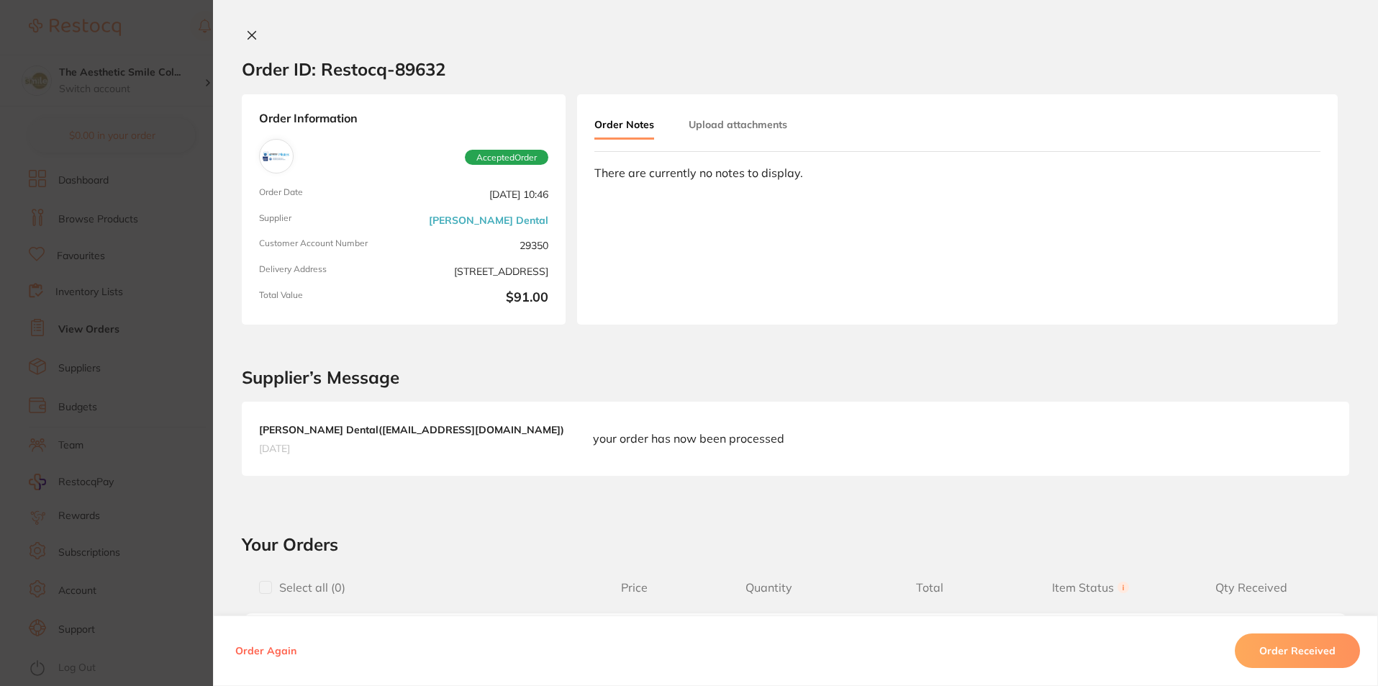
click at [250, 28] on div "Order ID: Restocq- 89632 Order Information Accepted Order Order Date Aug 8 2025…" at bounding box center [795, 343] width 1165 height 686
click at [249, 35] on icon at bounding box center [252, 36] width 8 height 8
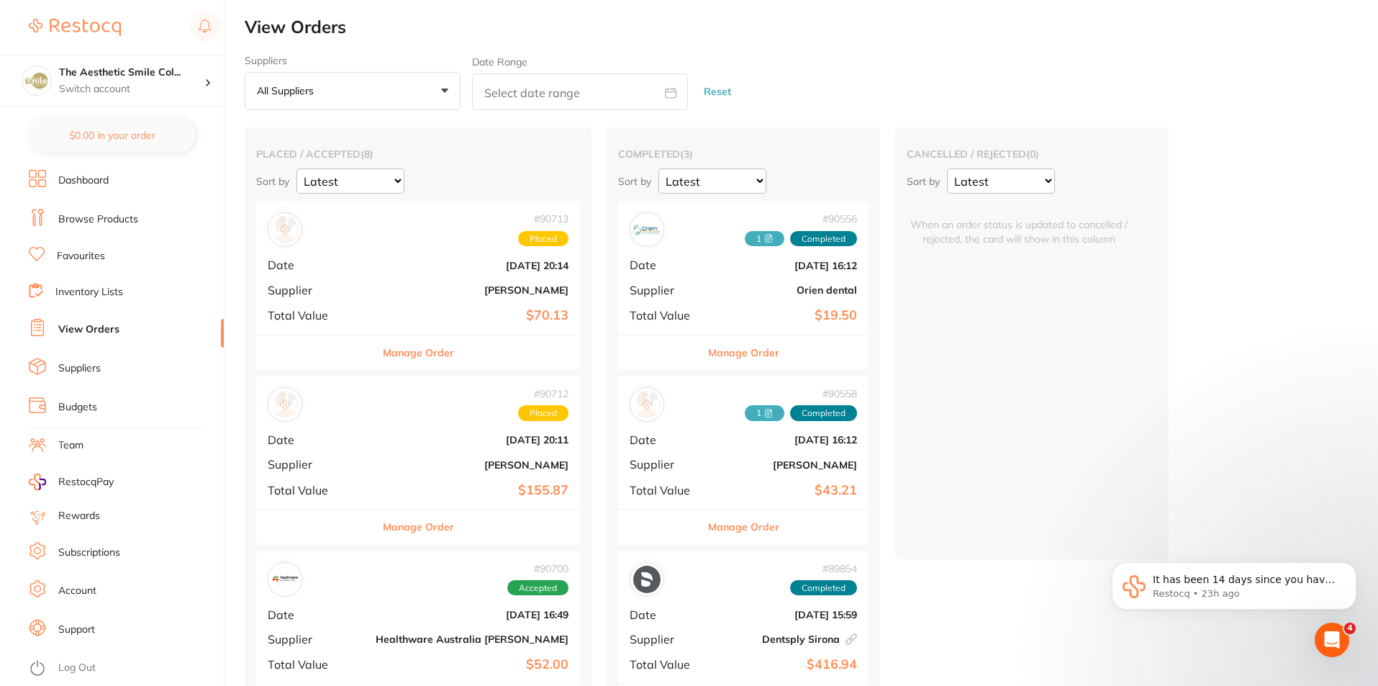
click at [668, 93] on icon at bounding box center [671, 93] width 12 height 12
select select "7"
select select "2025"
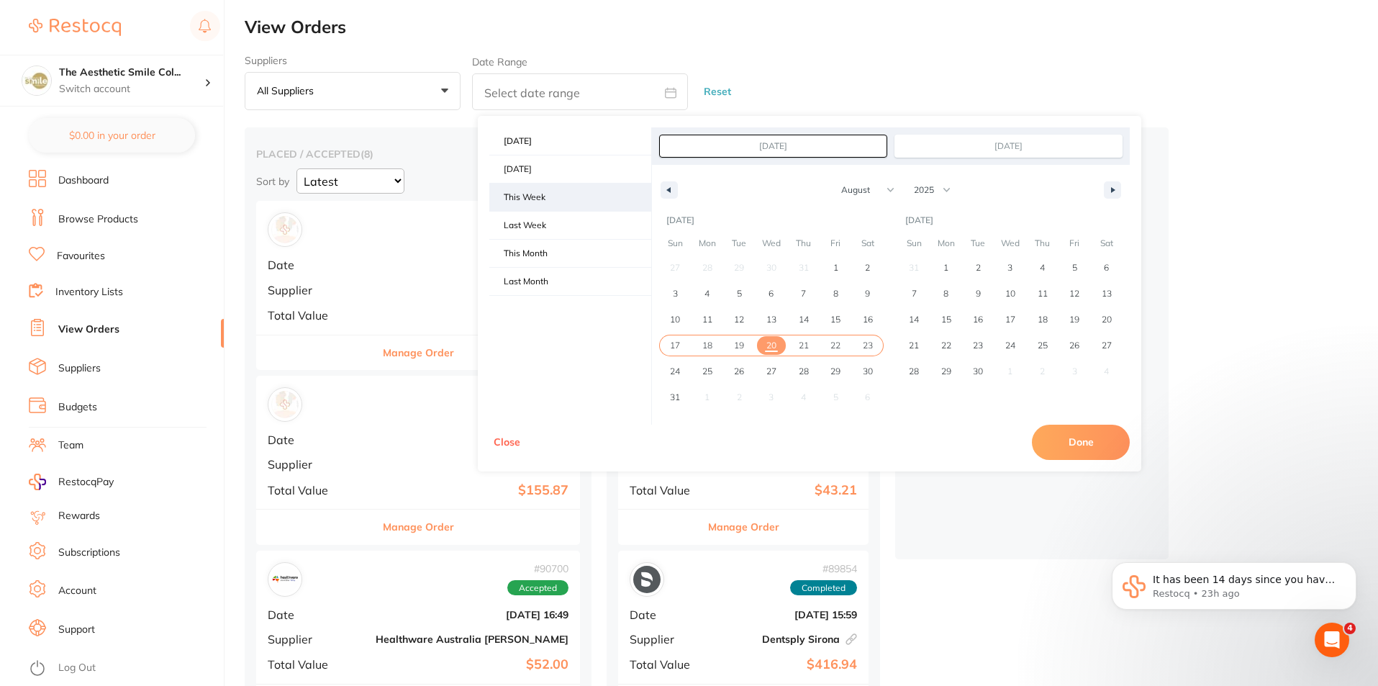
click at [536, 195] on span "This Week" at bounding box center [570, 196] width 162 height 27
type input "Aug 17, 2025"
type input "Aug 23, 2025"
click at [1099, 452] on button "Done" at bounding box center [1081, 441] width 98 height 35
type input "Aug 17 2025 to Aug 23 2025"
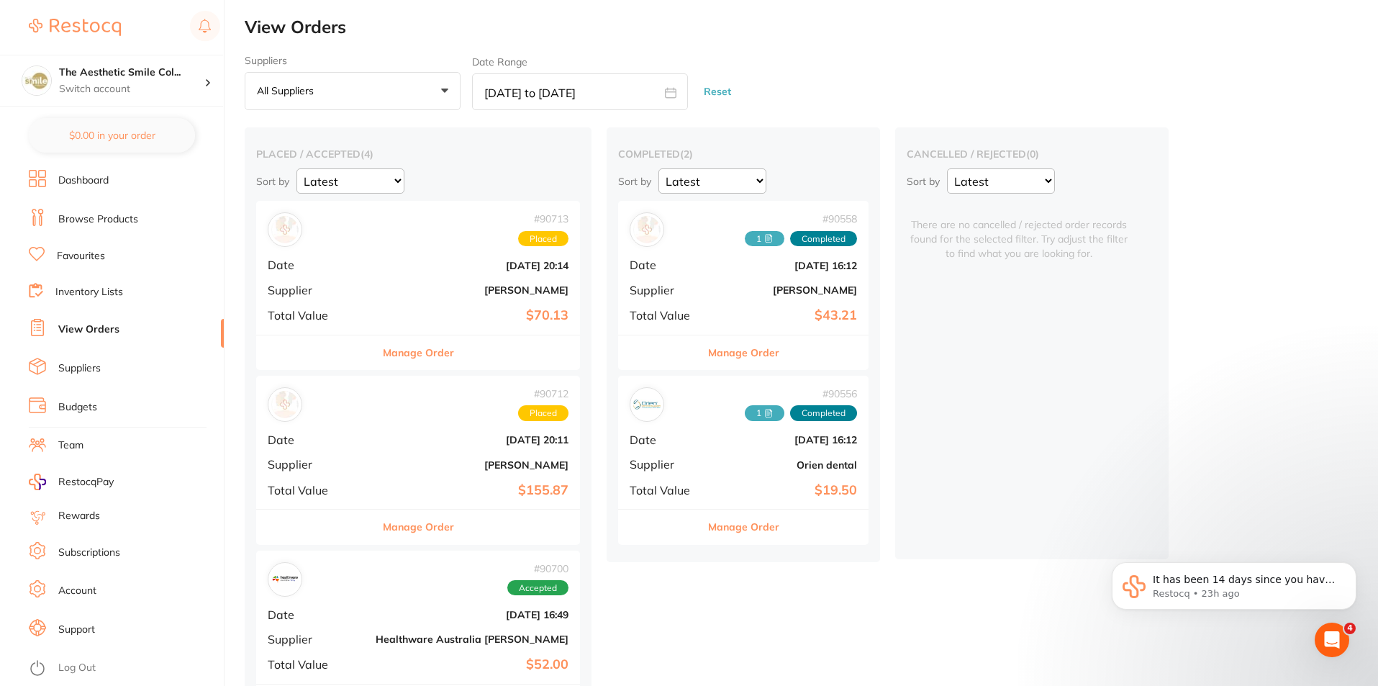
click at [664, 91] on span at bounding box center [670, 94] width 35 height 14
select select "7"
select select "2025"
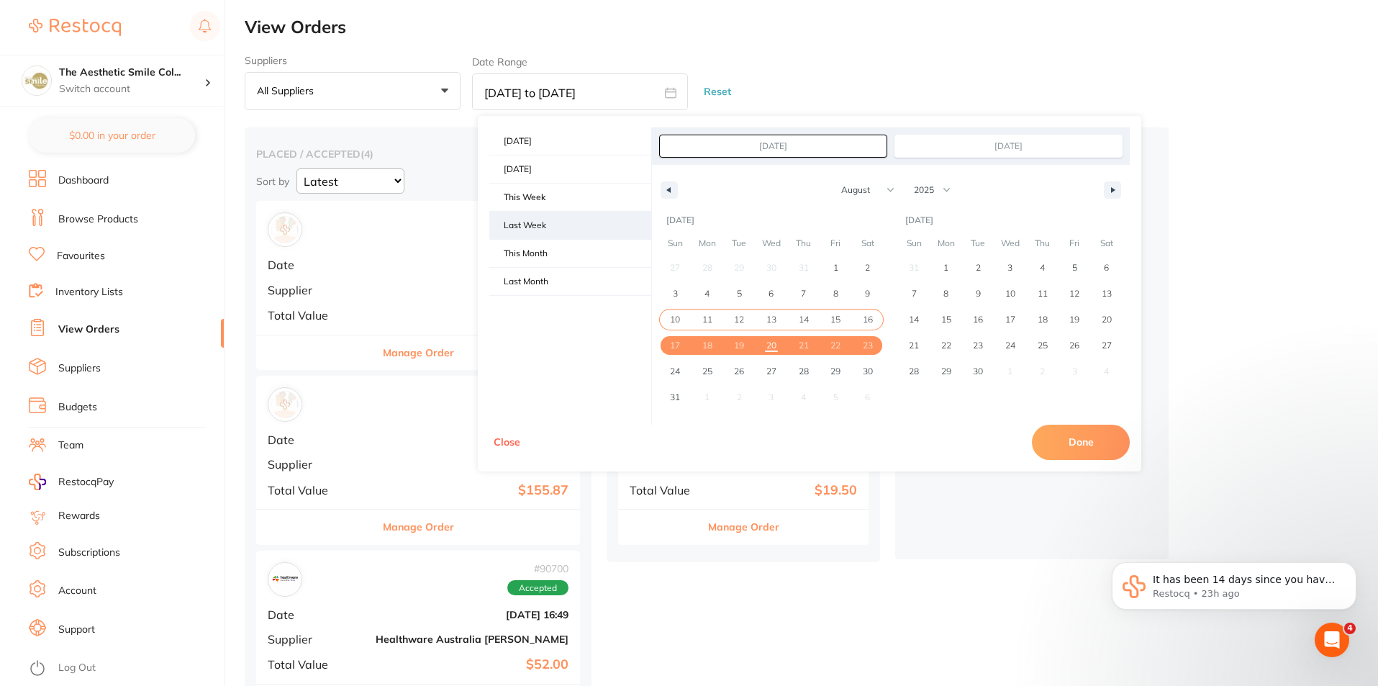
click at [574, 218] on span "Last Week" at bounding box center [570, 225] width 162 height 27
type input "Aug 10, 2025"
type input "Aug 16, 2025"
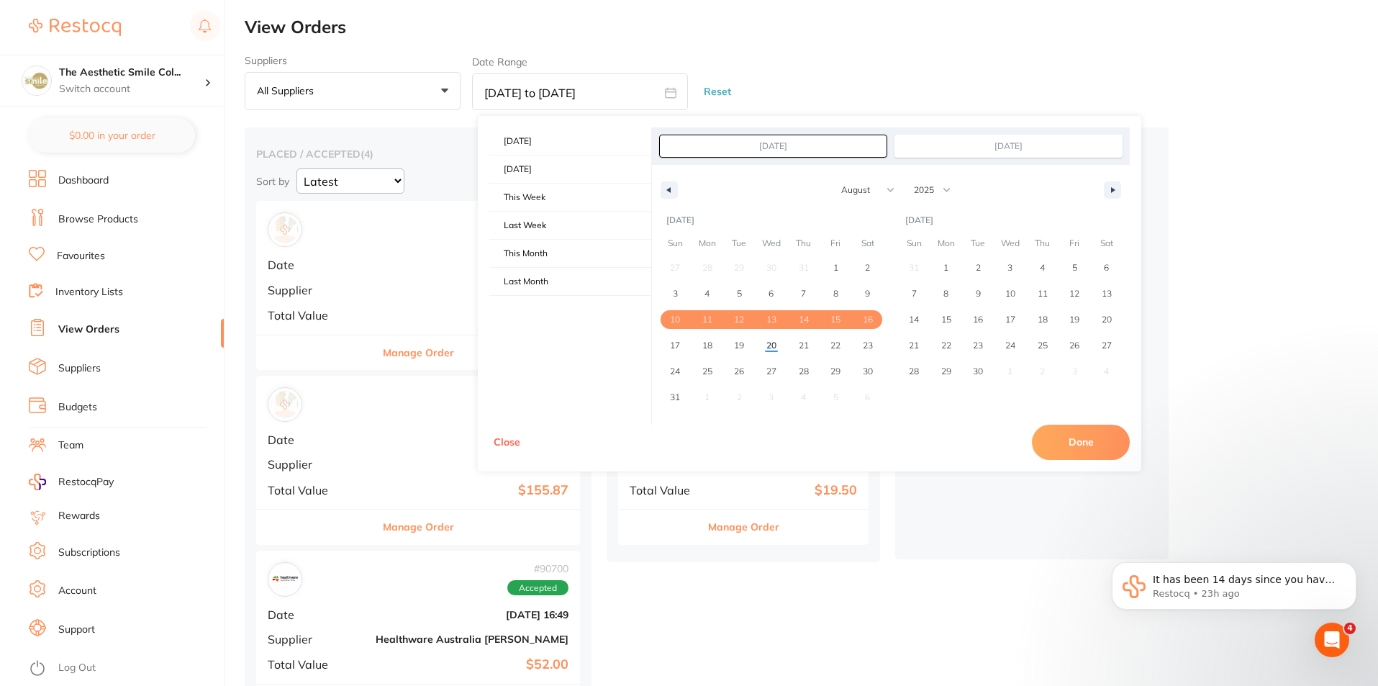
click at [1128, 439] on button "Done" at bounding box center [1081, 441] width 98 height 35
type input "Aug 10 2025 to Aug 16 2025"
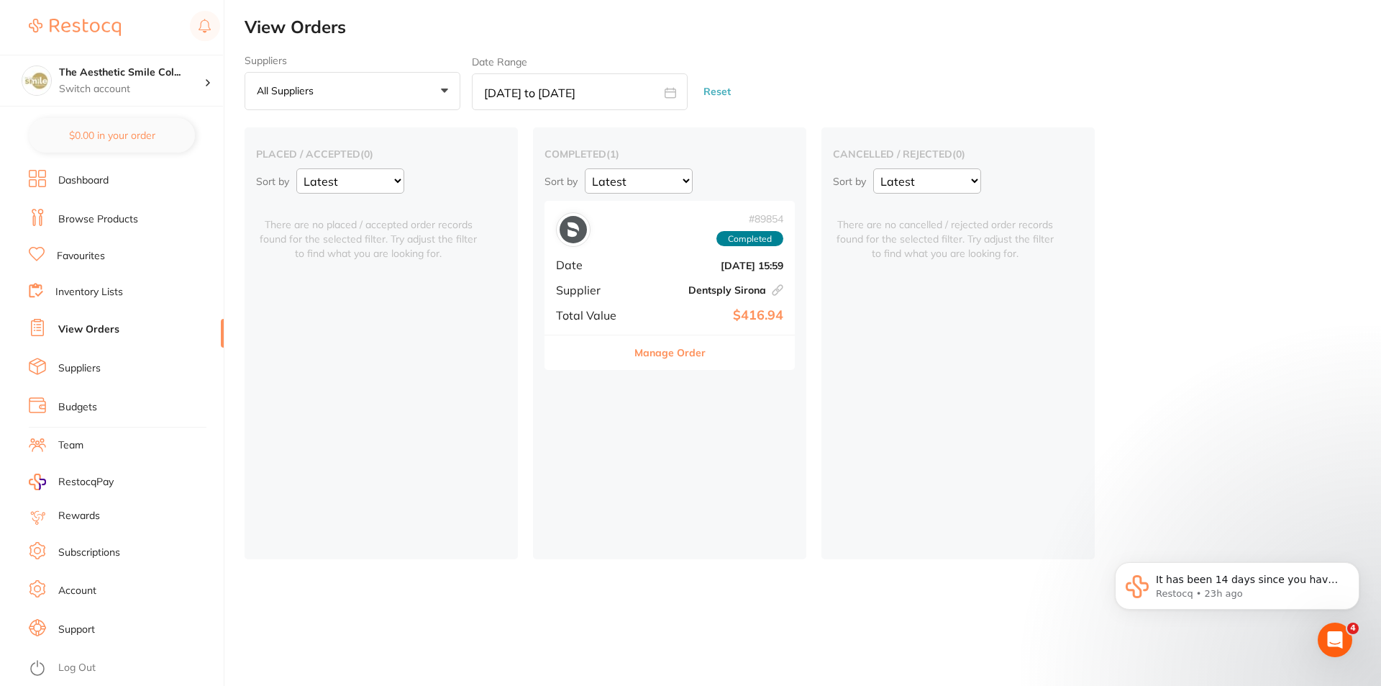
click at [664, 88] on span at bounding box center [670, 94] width 35 height 14
select select "7"
select select "2025"
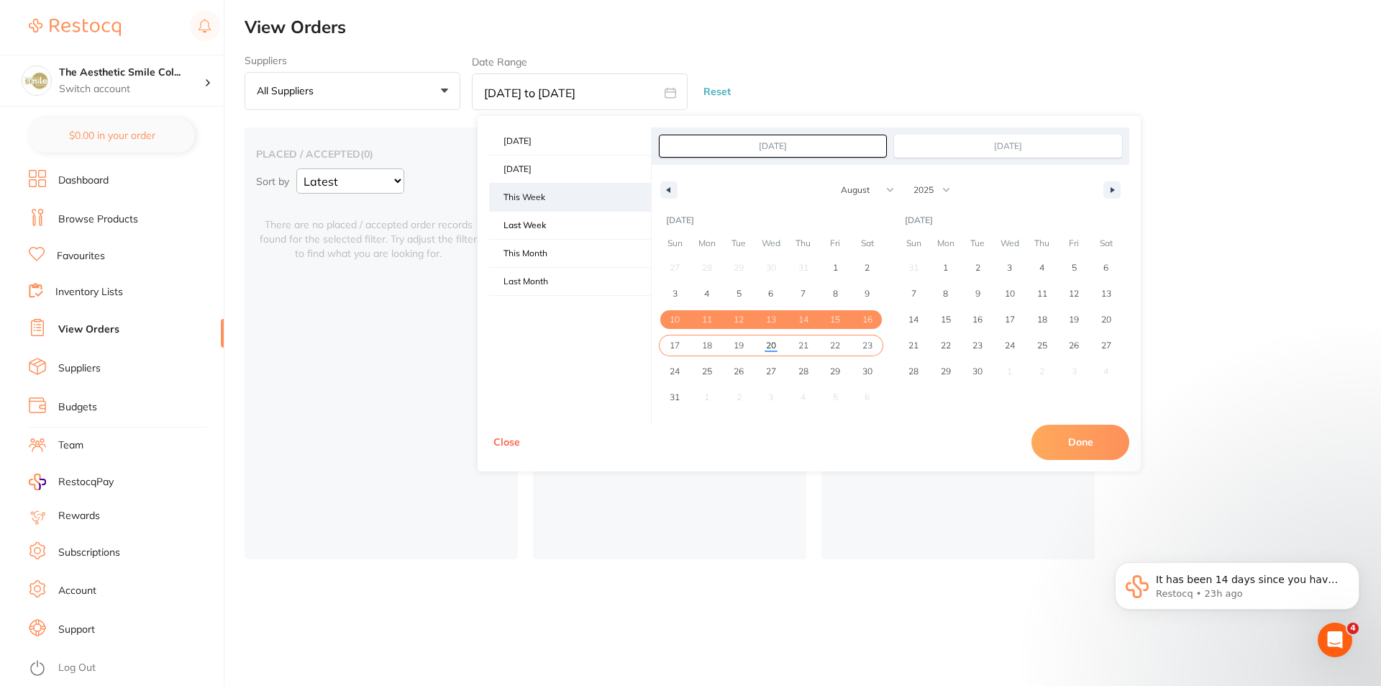
click at [545, 192] on span "This Week" at bounding box center [570, 196] width 162 height 27
type input "Aug 17, 2025"
type input "Aug 23, 2025"
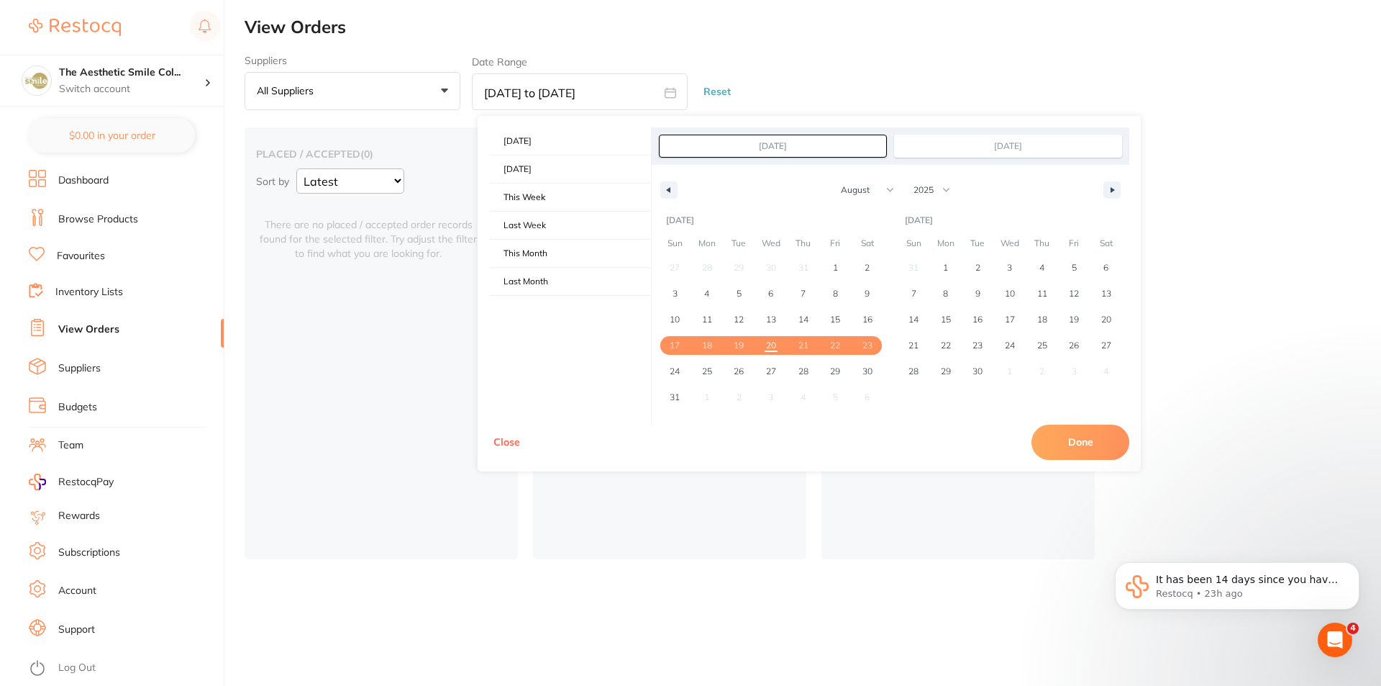
click at [1082, 429] on button "Done" at bounding box center [1081, 441] width 98 height 35
type input "Aug 17 2025 to Aug 23 2025"
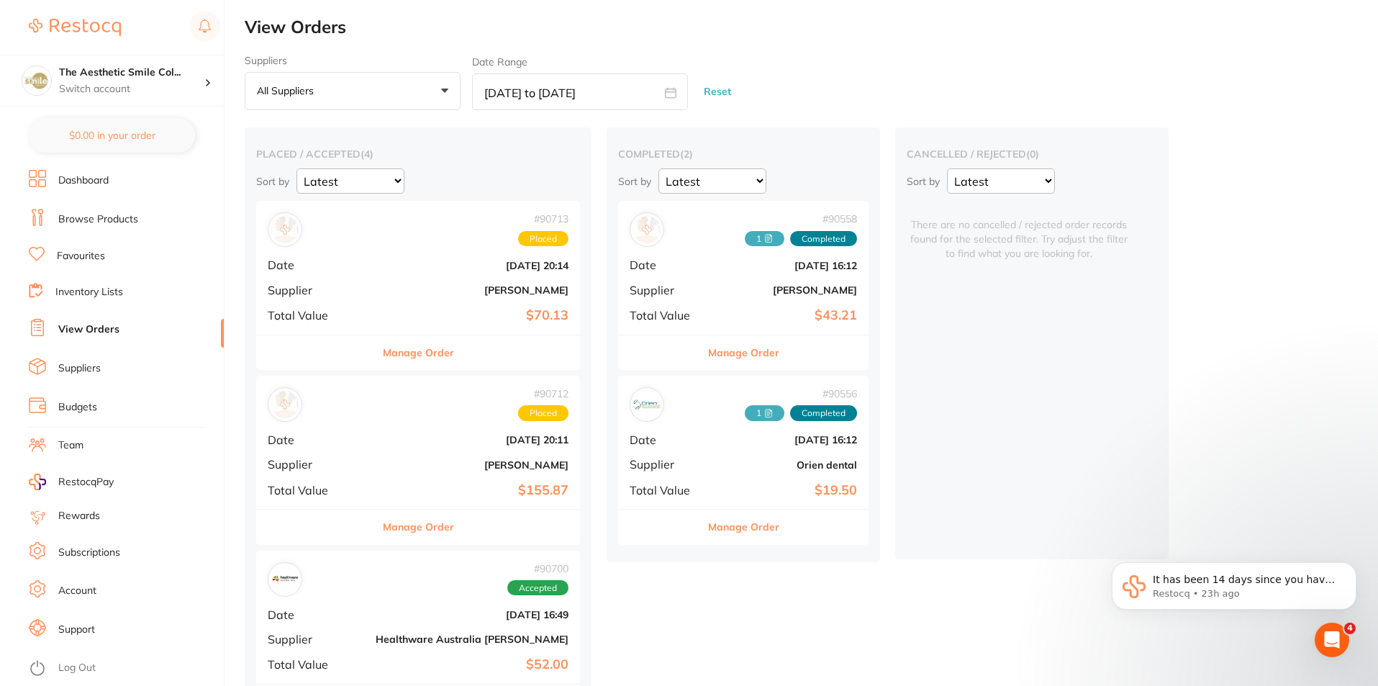
scroll to position [216, 0]
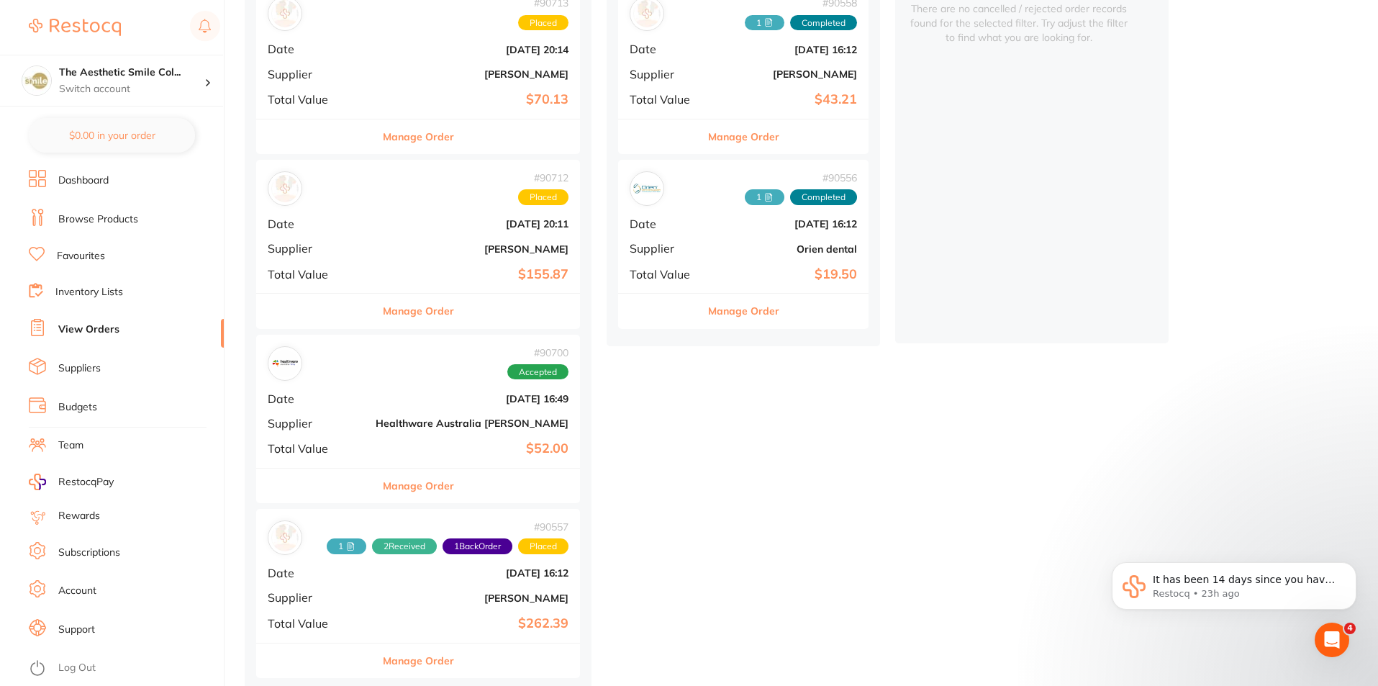
click at [424, 486] on button "Manage Order" at bounding box center [418, 485] width 71 height 35
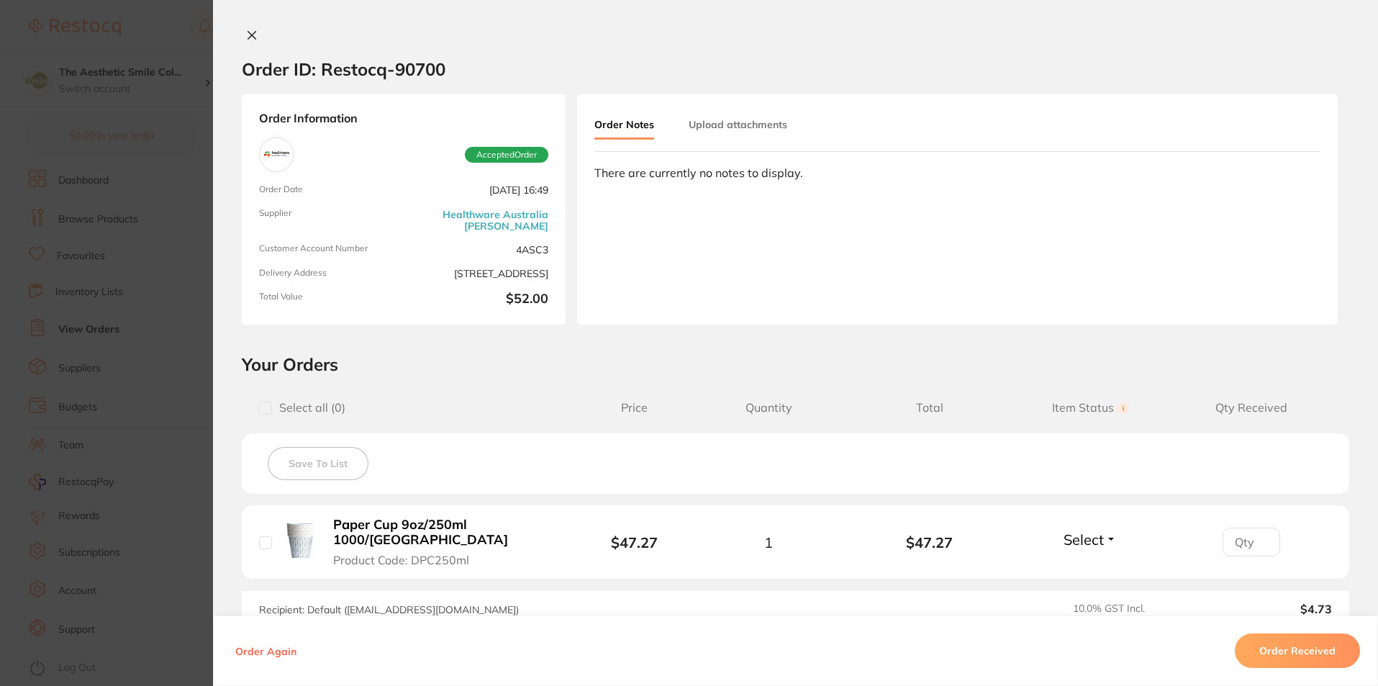
click at [250, 29] on icon at bounding box center [252, 35] width 12 height 12
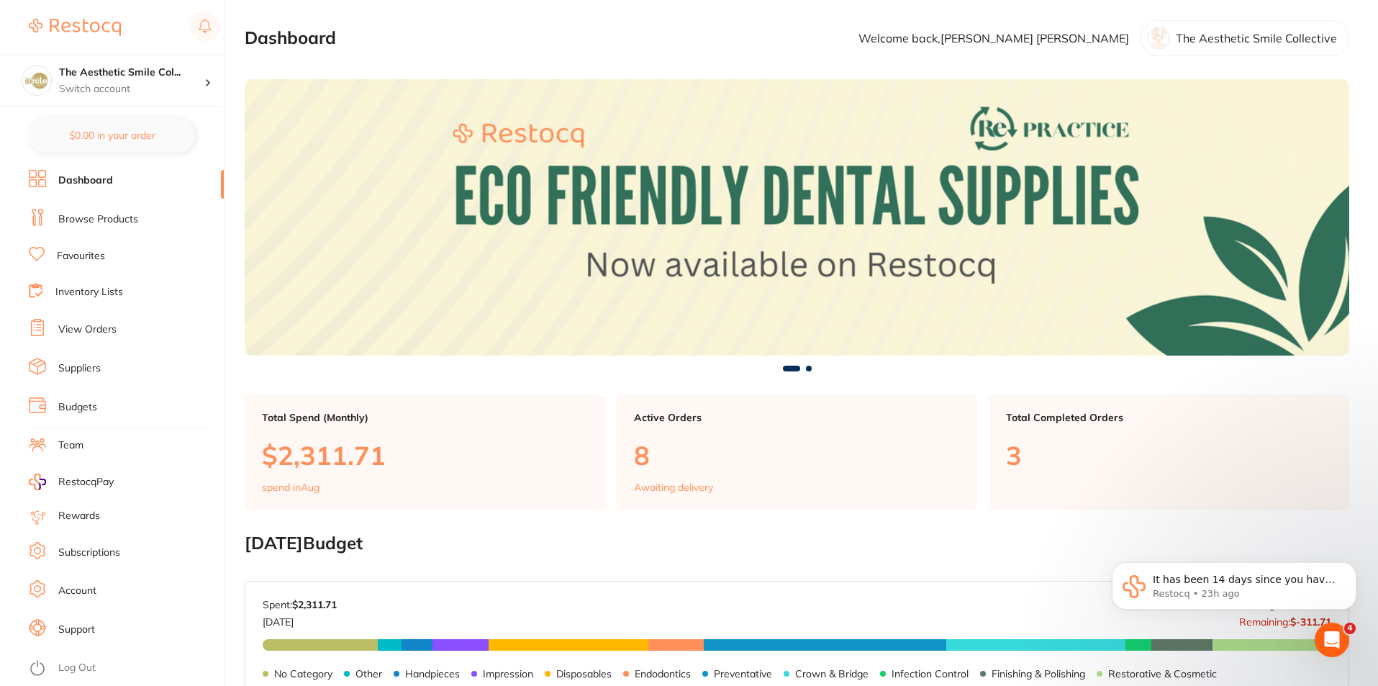
click at [84, 337] on link "View Orders" at bounding box center [87, 329] width 58 height 14
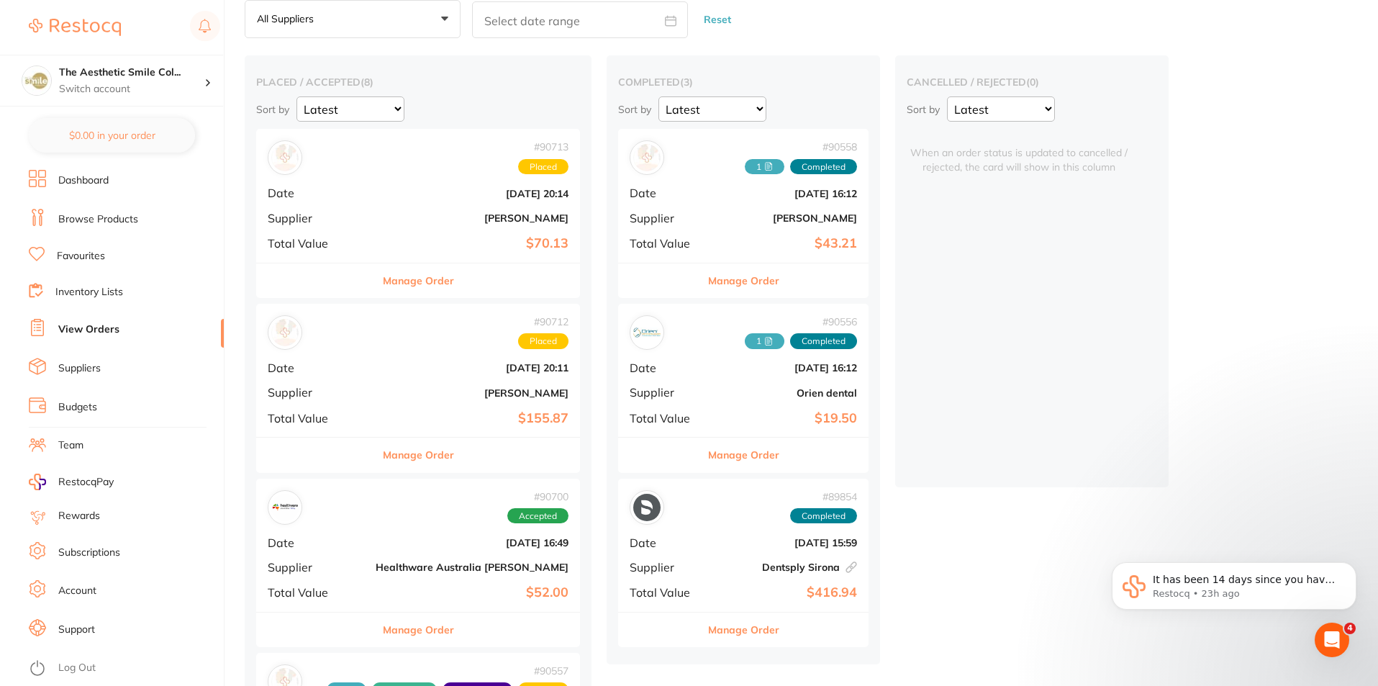
click at [734, 278] on button "Manage Order" at bounding box center [743, 280] width 71 height 35
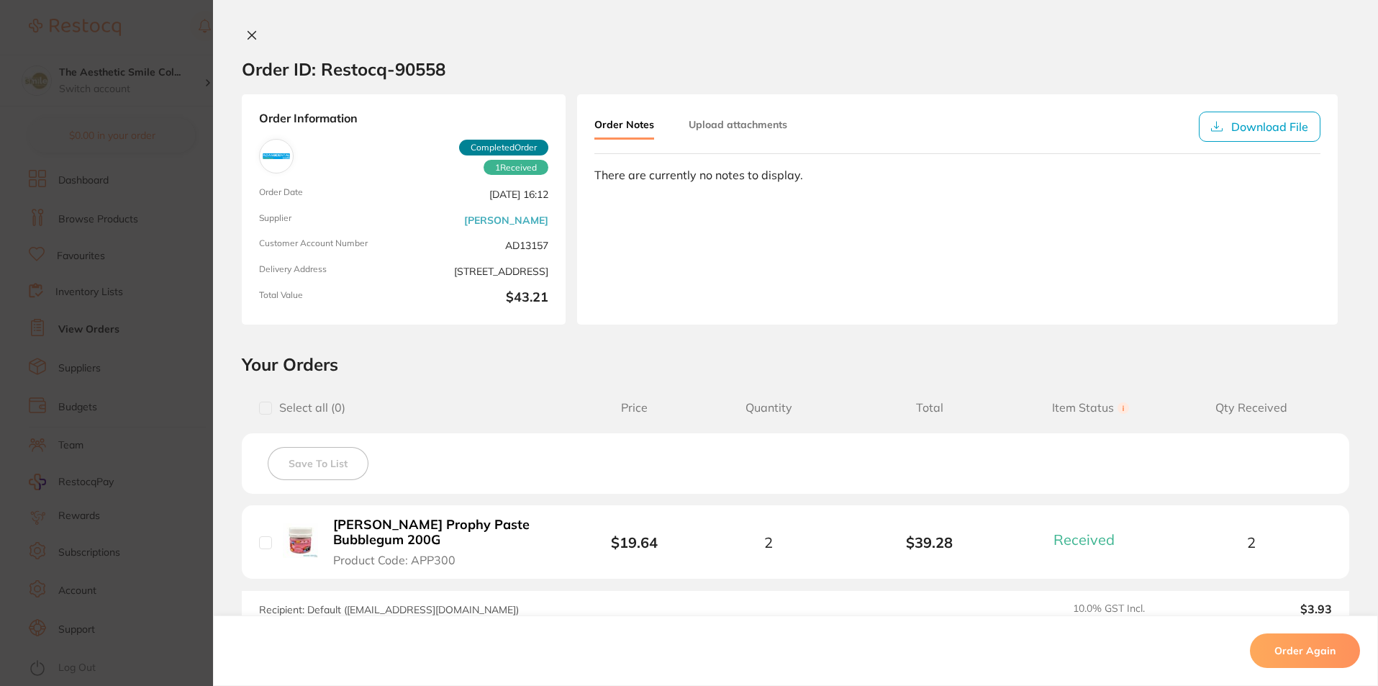
click at [753, 117] on button "Upload attachments" at bounding box center [737, 125] width 99 height 26
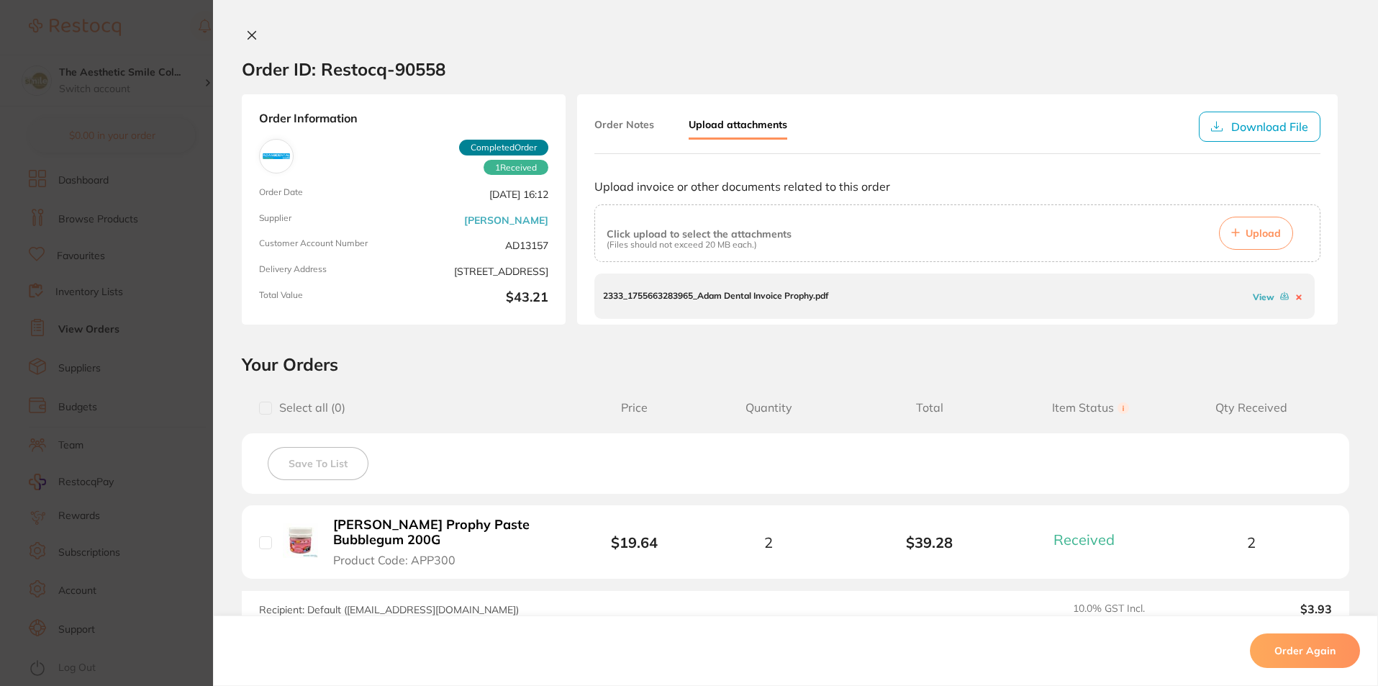
click at [250, 32] on icon at bounding box center [252, 35] width 12 height 12
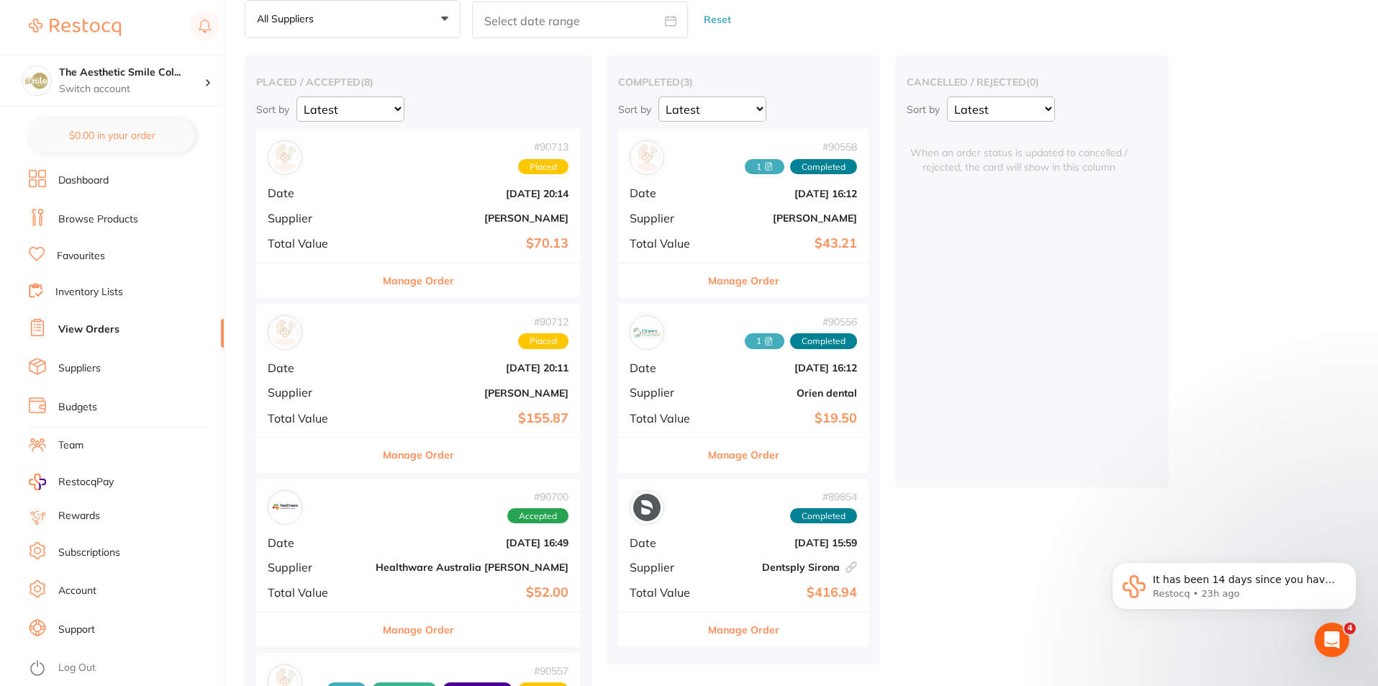
click at [732, 451] on button "Manage Order" at bounding box center [743, 454] width 71 height 35
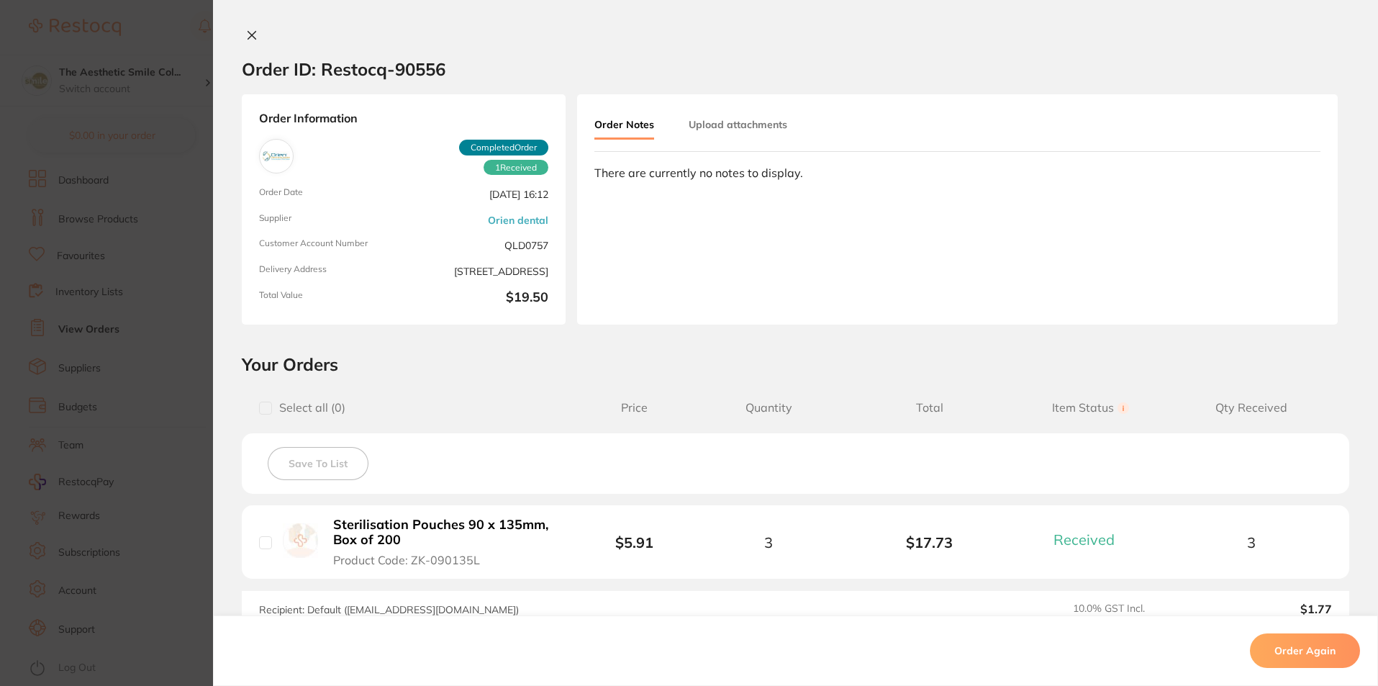
click at [741, 118] on button "Upload attachments" at bounding box center [737, 125] width 99 height 26
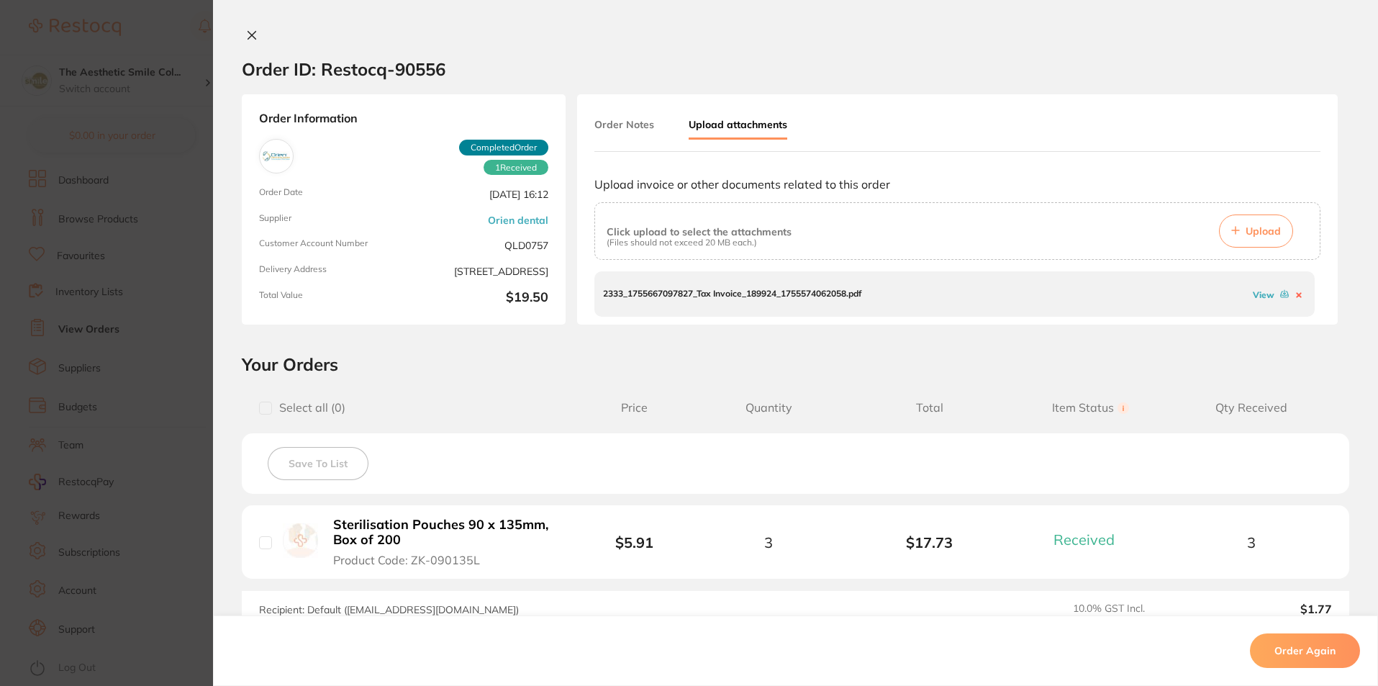
click at [242, 40] on button at bounding box center [252, 36] width 20 height 15
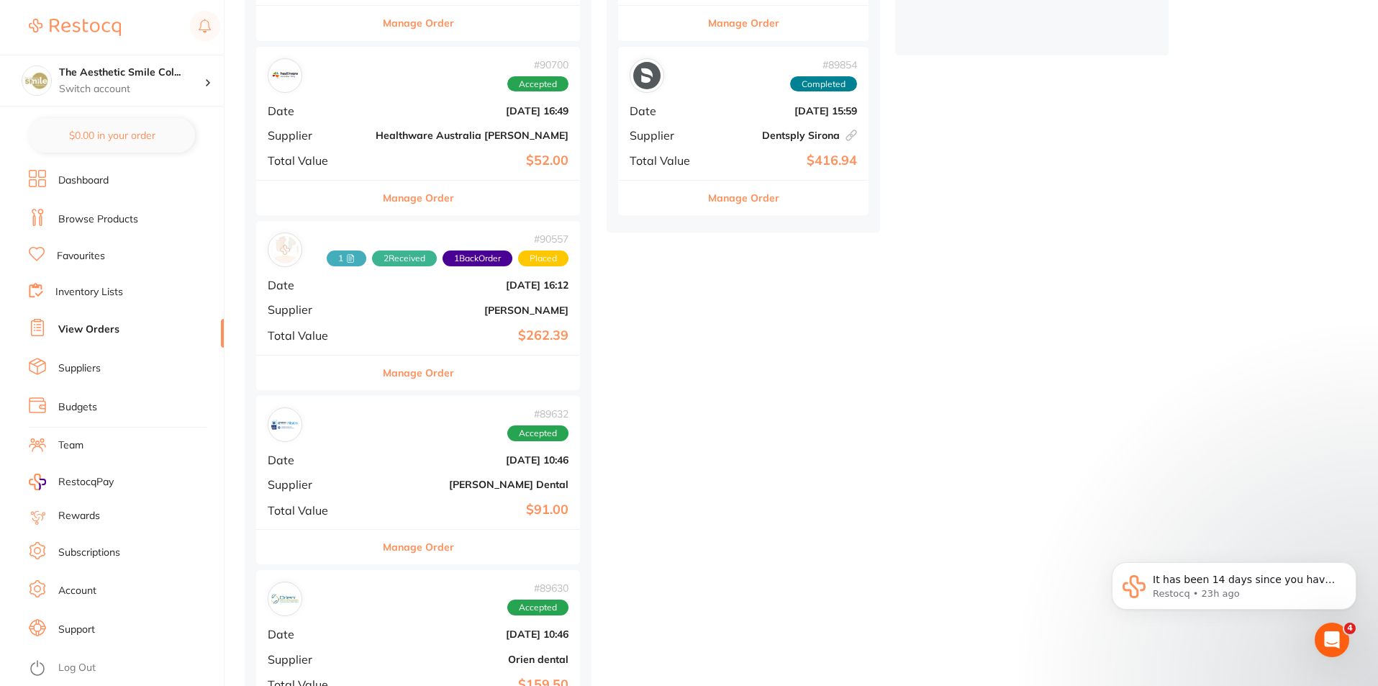
scroll to position [576, 0]
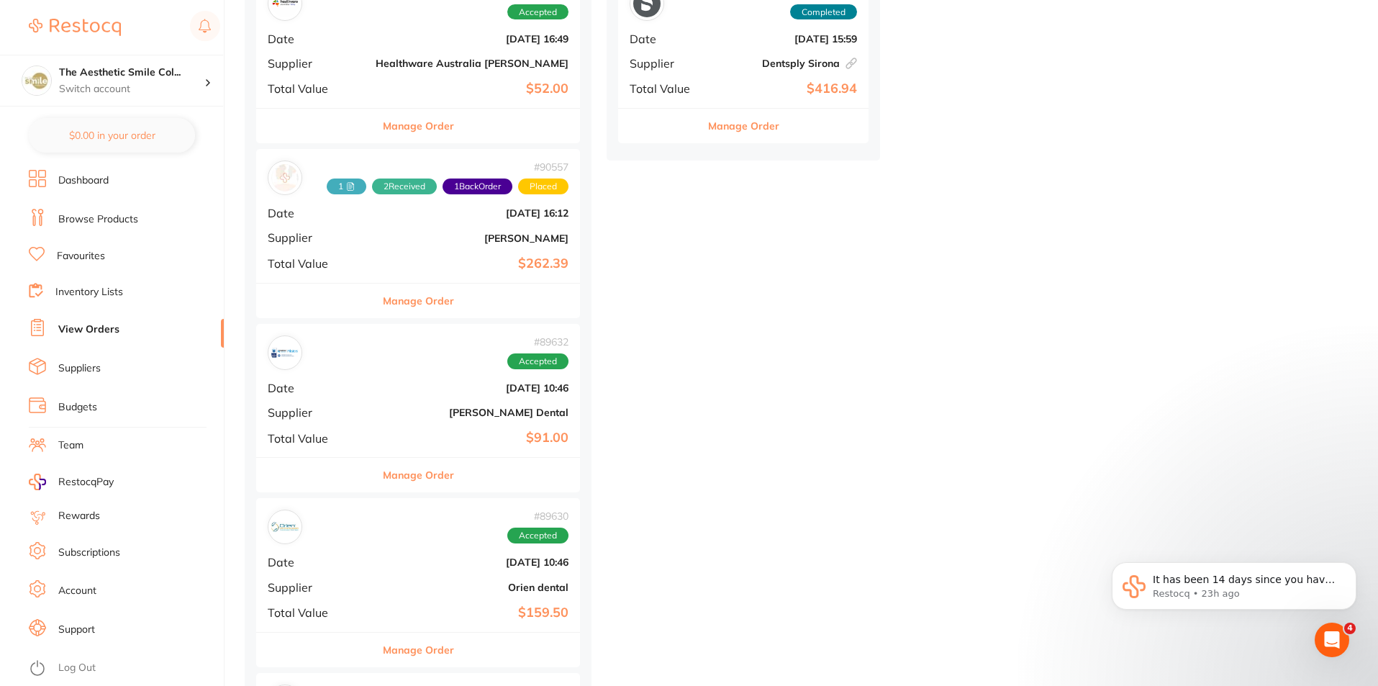
click at [419, 301] on button "Manage Order" at bounding box center [418, 300] width 71 height 35
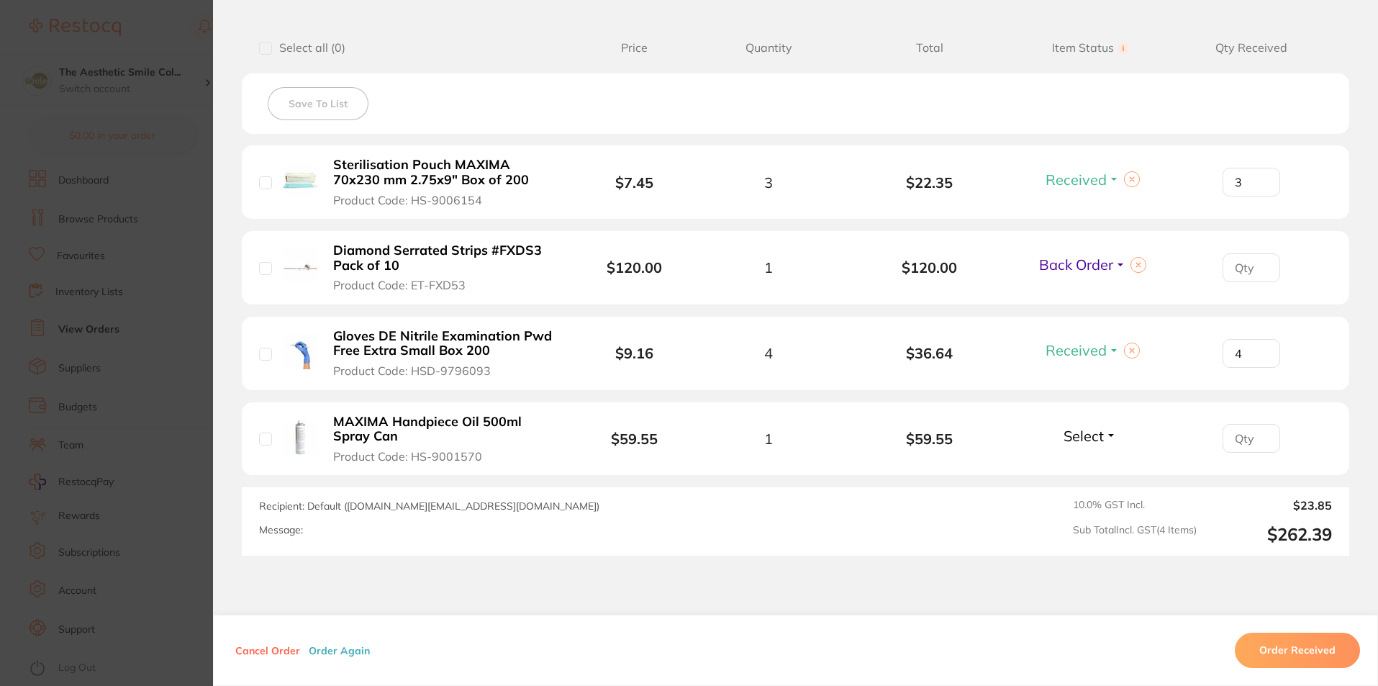
scroll to position [445, 0]
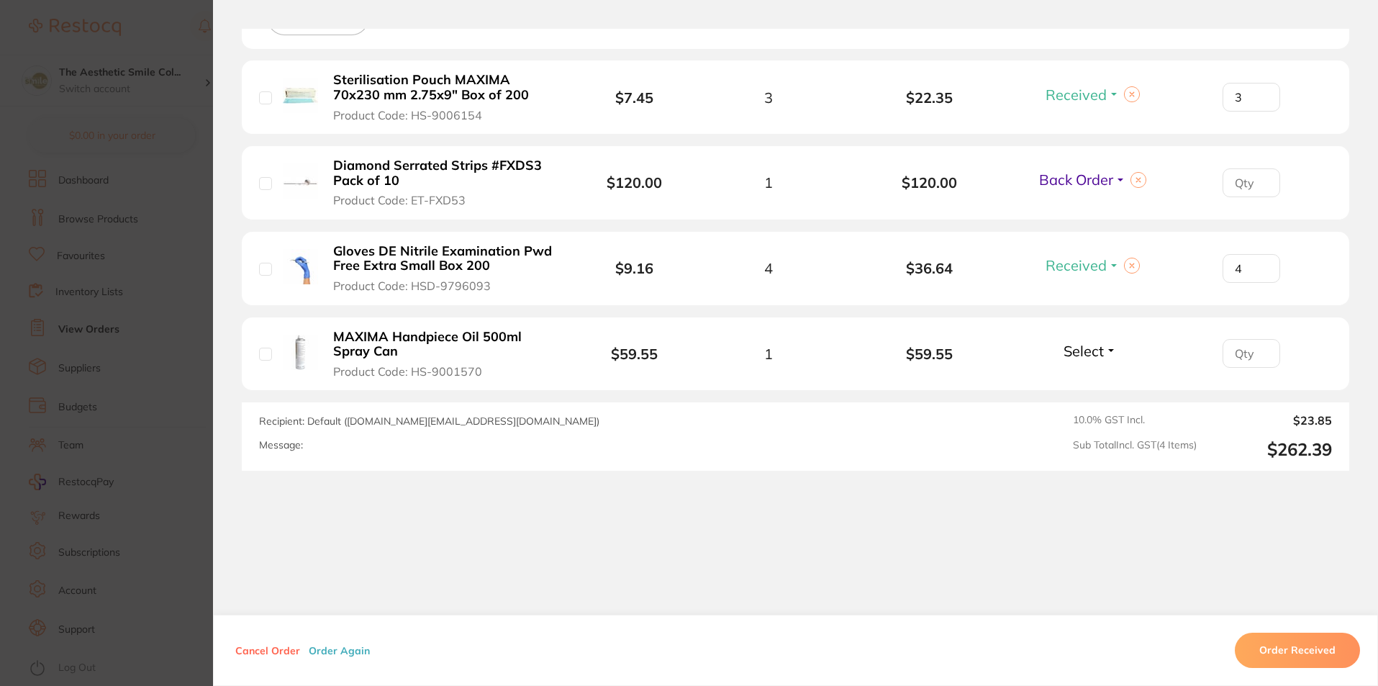
click at [1092, 357] on span "Select" at bounding box center [1083, 351] width 40 height 18
click at [620, 523] on div "Order ID: Restocq- 90557 Order Information 2 Received 1 Back Order Placed Order…" at bounding box center [795, 357] width 1165 height 657
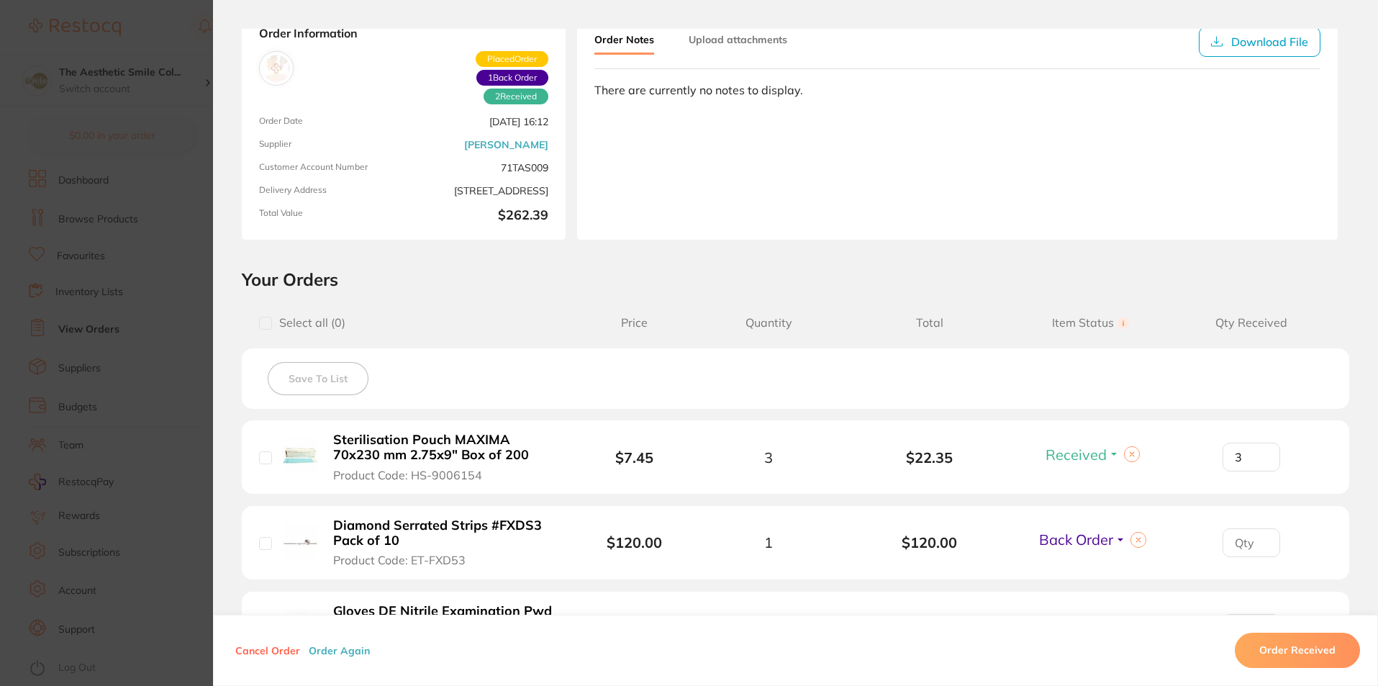
scroll to position [432, 0]
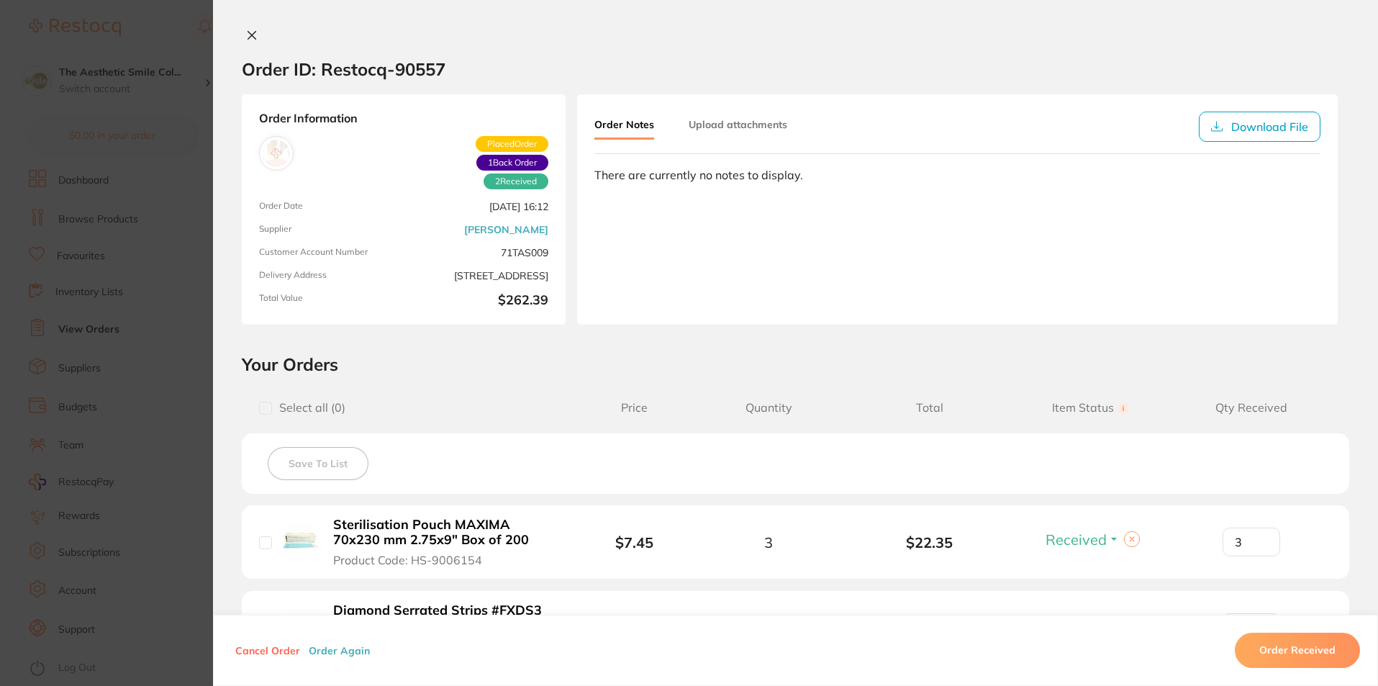
click at [253, 37] on icon at bounding box center [252, 35] width 12 height 12
